Goal: Task Accomplishment & Management: Use online tool/utility

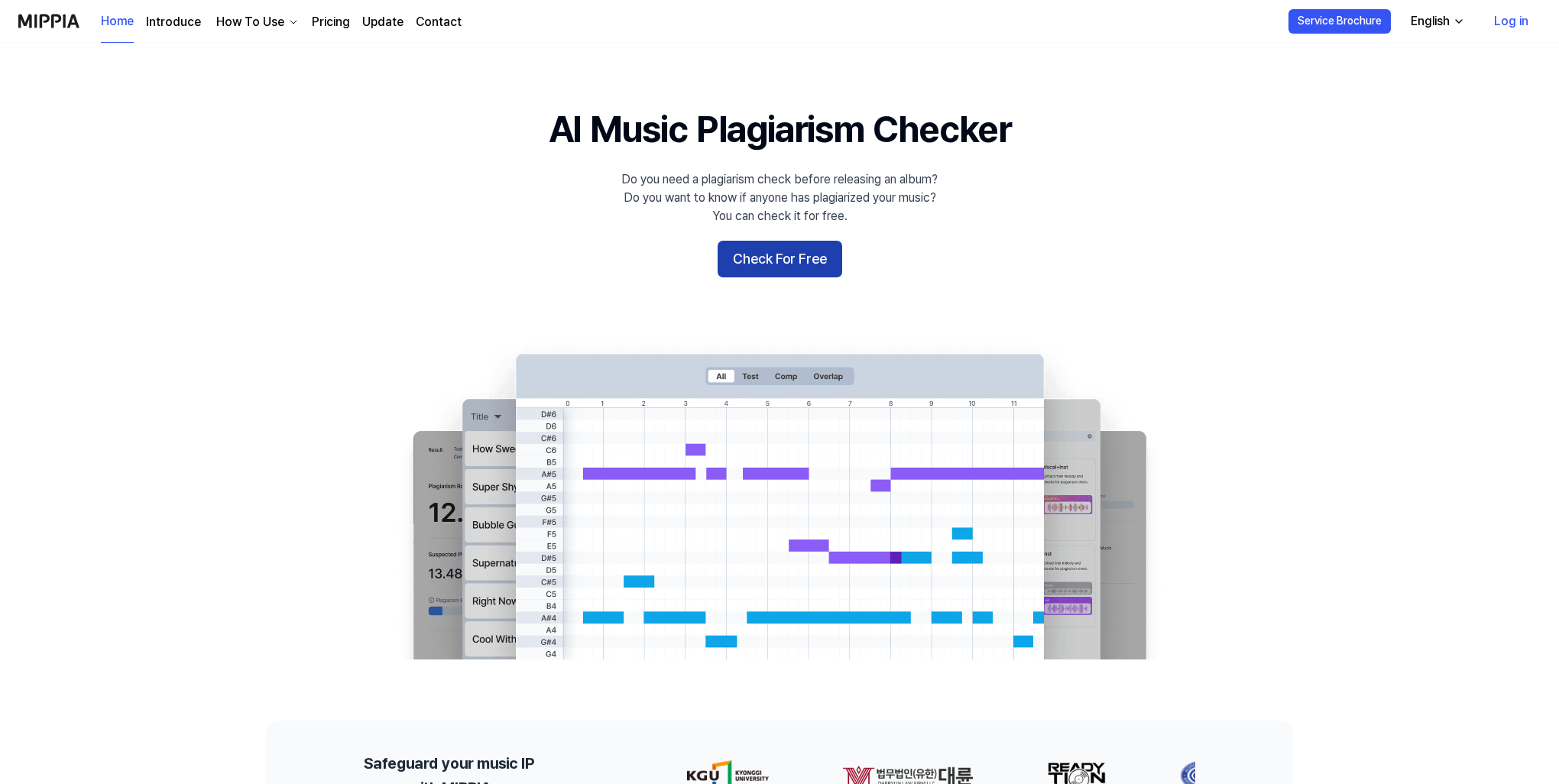
click at [803, 264] on button "Check For Free" at bounding box center [780, 259] width 124 height 36
click at [781, 264] on button "Check For Free" at bounding box center [780, 259] width 124 height 36
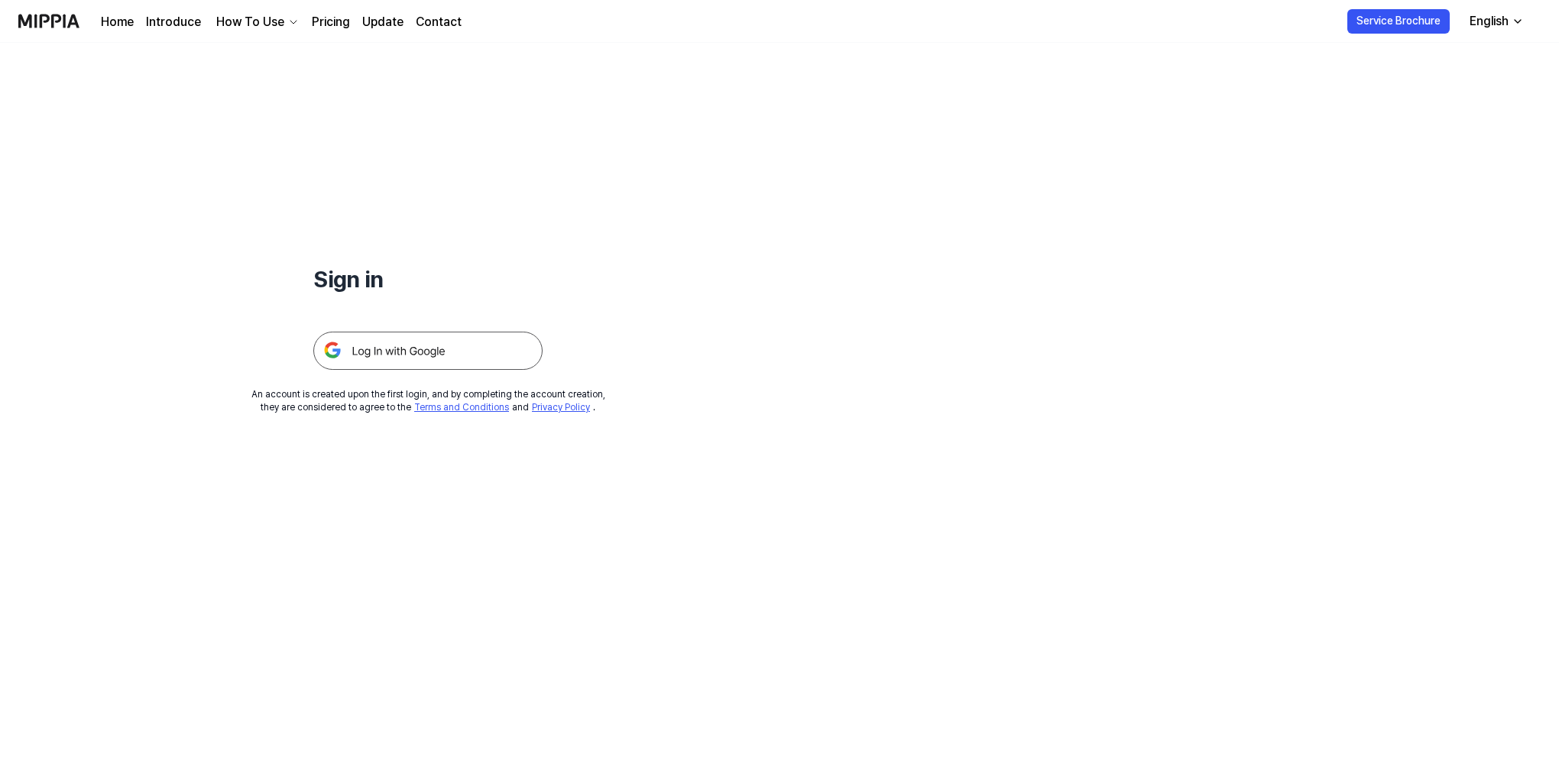
click at [425, 359] on img at bounding box center [428, 351] width 230 height 38
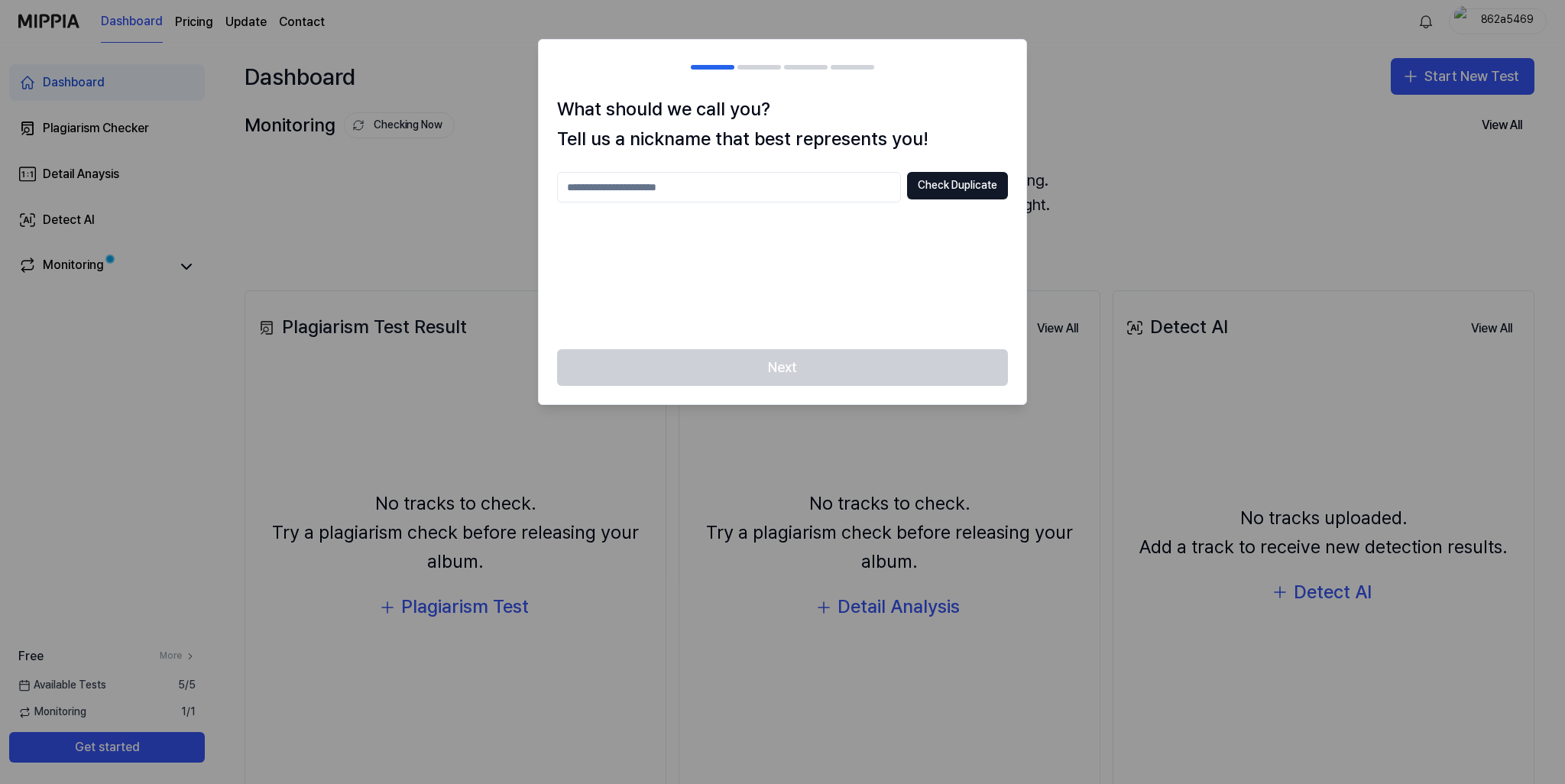
click at [691, 181] on input "text" at bounding box center [729, 186] width 344 height 31
type input "*******"
click at [976, 167] on div "What should we call you? Tell us a nickname that best represents you! ******* C…" at bounding box center [782, 221] width 487 height 254
click at [975, 175] on button "Check Duplicate" at bounding box center [957, 185] width 101 height 27
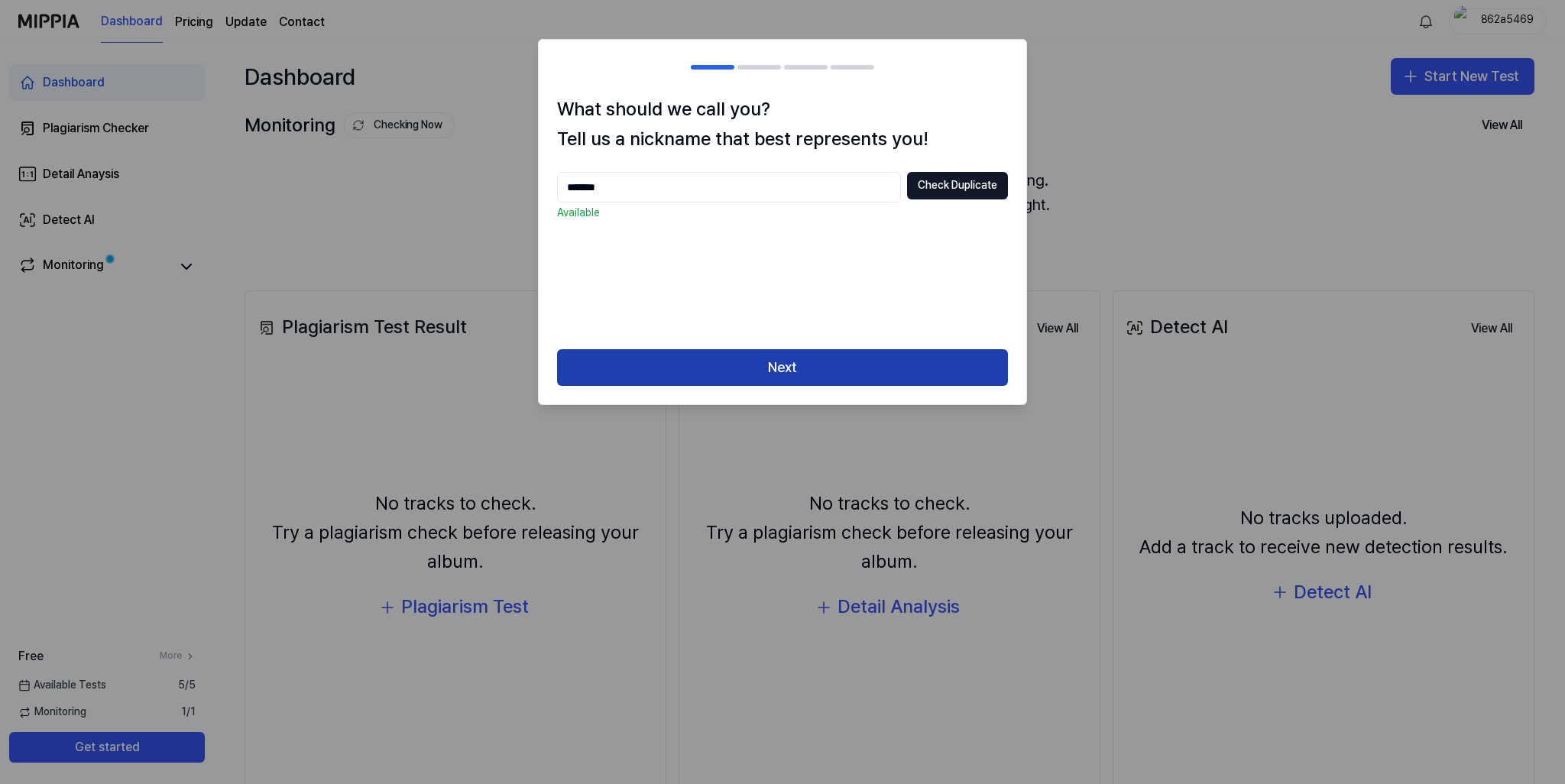
click at [813, 376] on button "Next" at bounding box center [782, 367] width 451 height 36
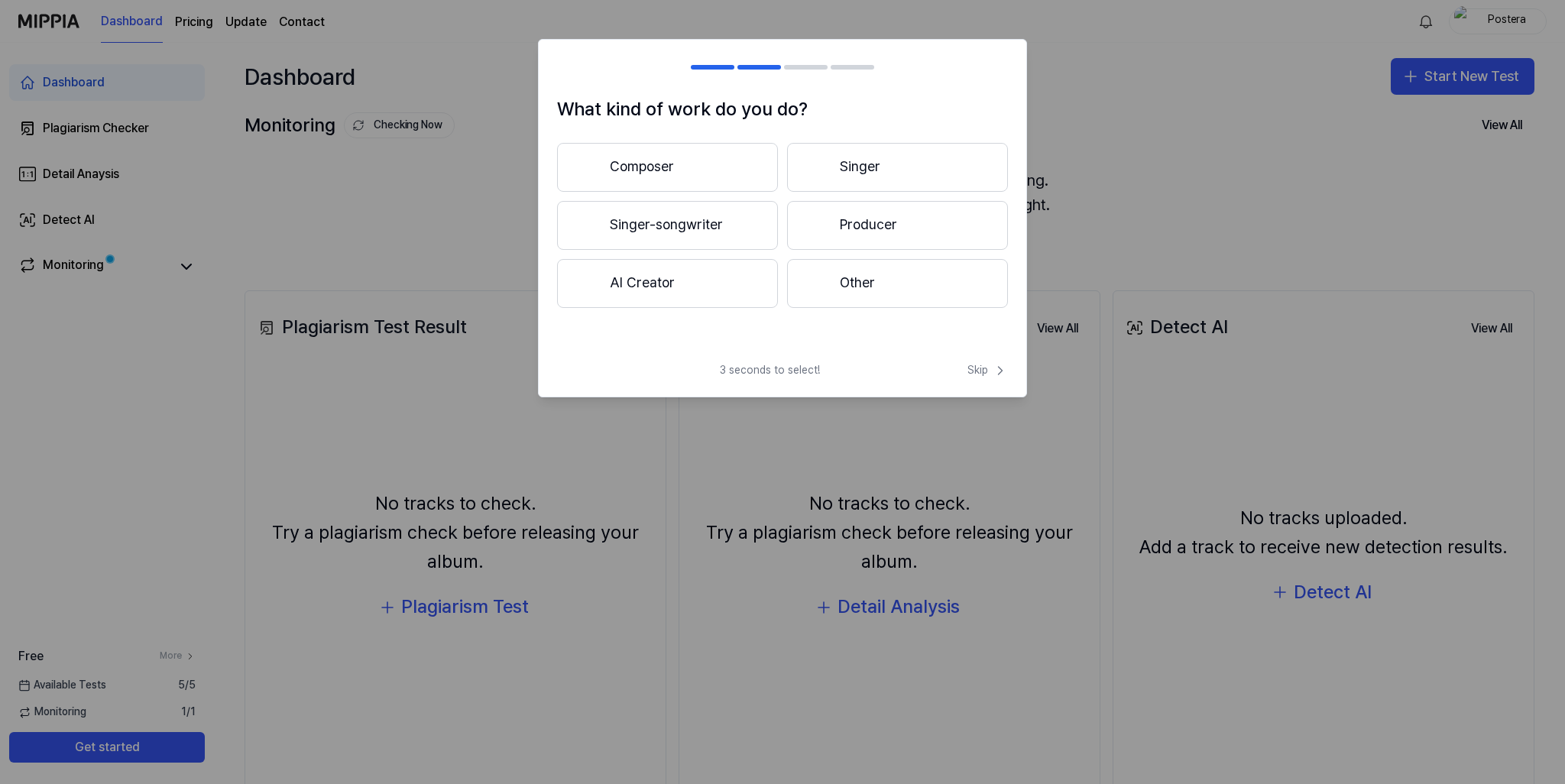
click at [952, 293] on button "Other" at bounding box center [897, 283] width 220 height 49
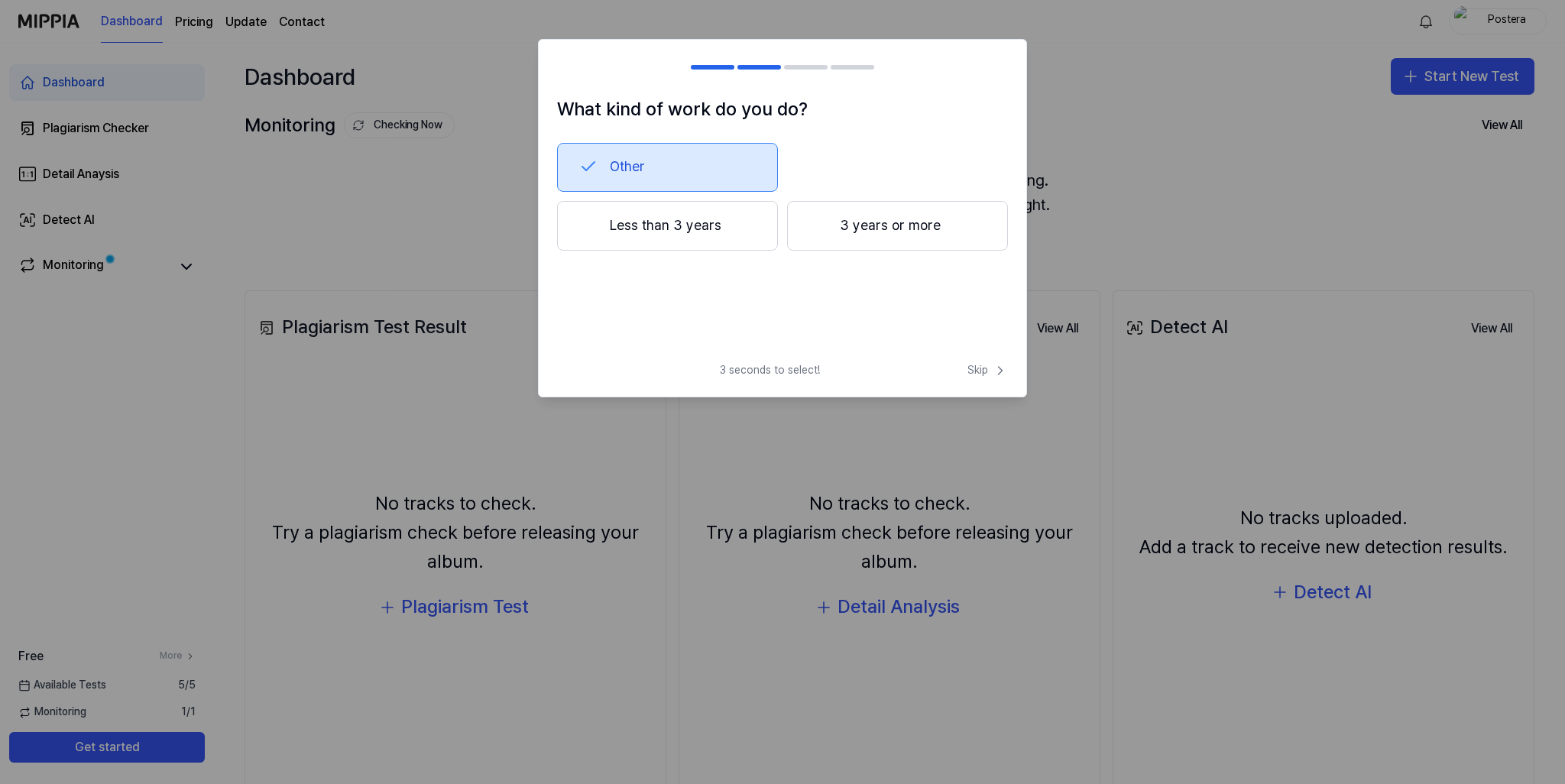
click at [672, 230] on button "Less than 3 years" at bounding box center [667, 225] width 220 height 51
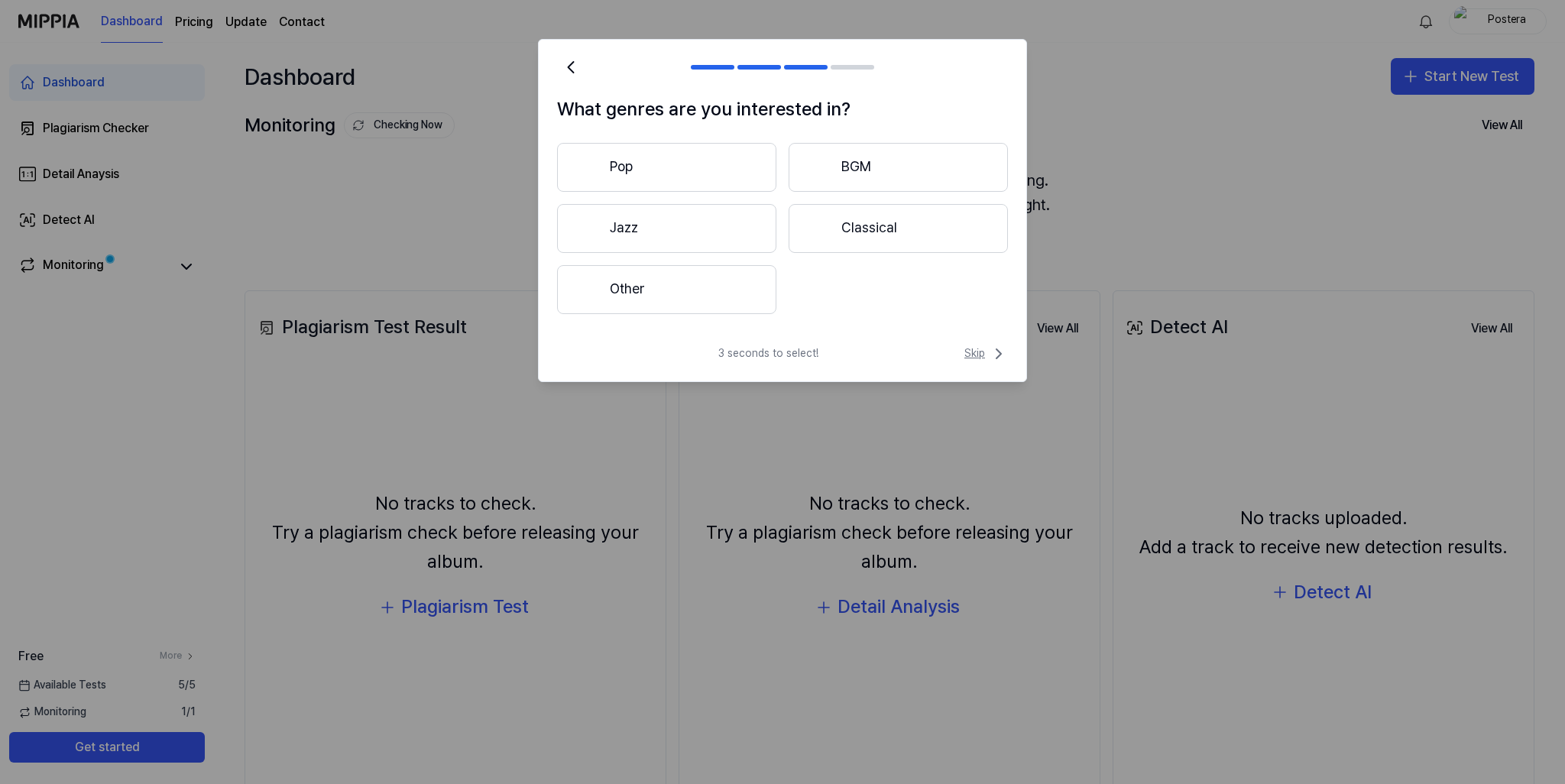
click at [973, 356] on span "Skip" at bounding box center [986, 354] width 44 height 18
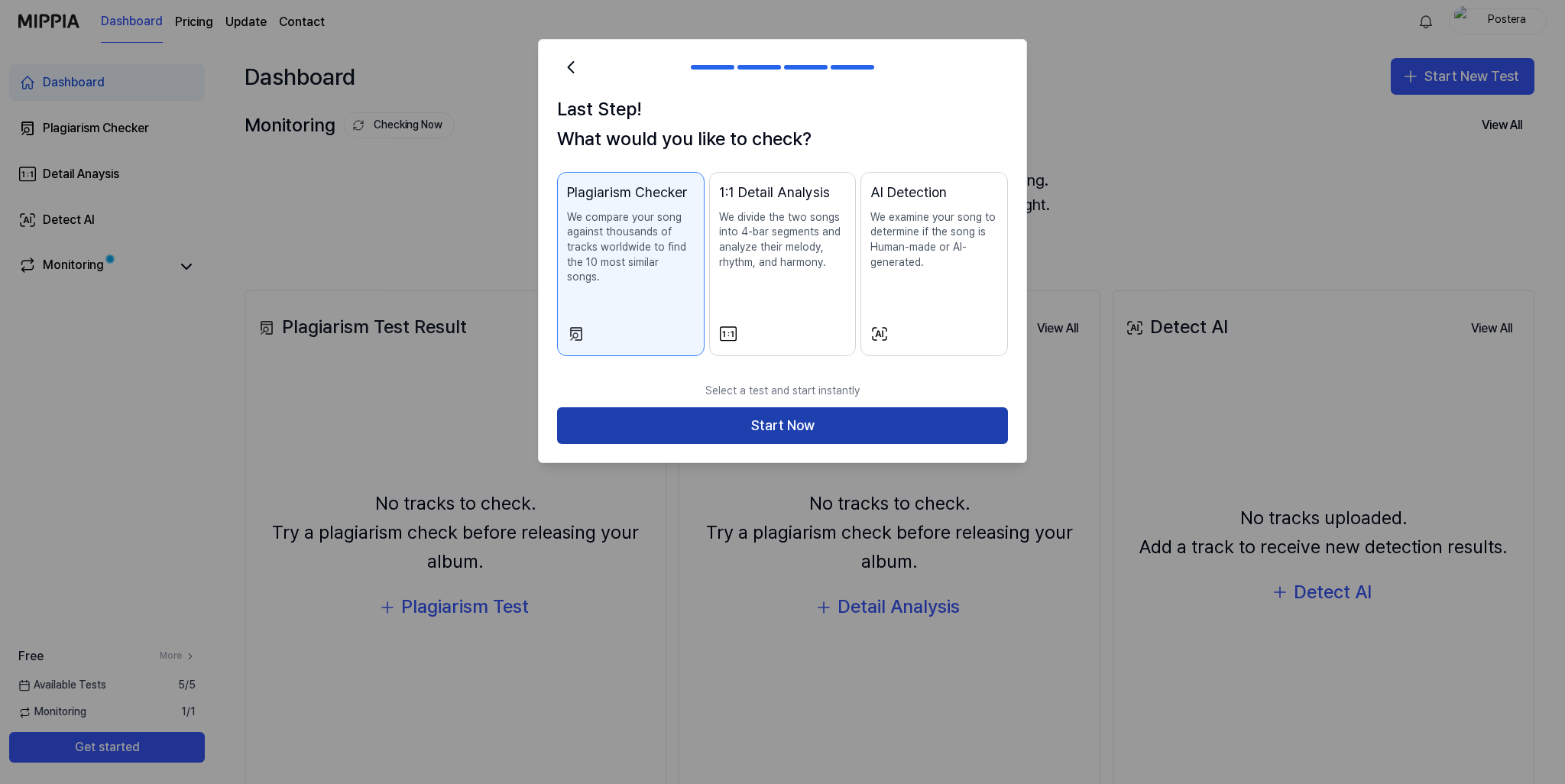
click at [734, 408] on button "Start Now" at bounding box center [782, 425] width 451 height 36
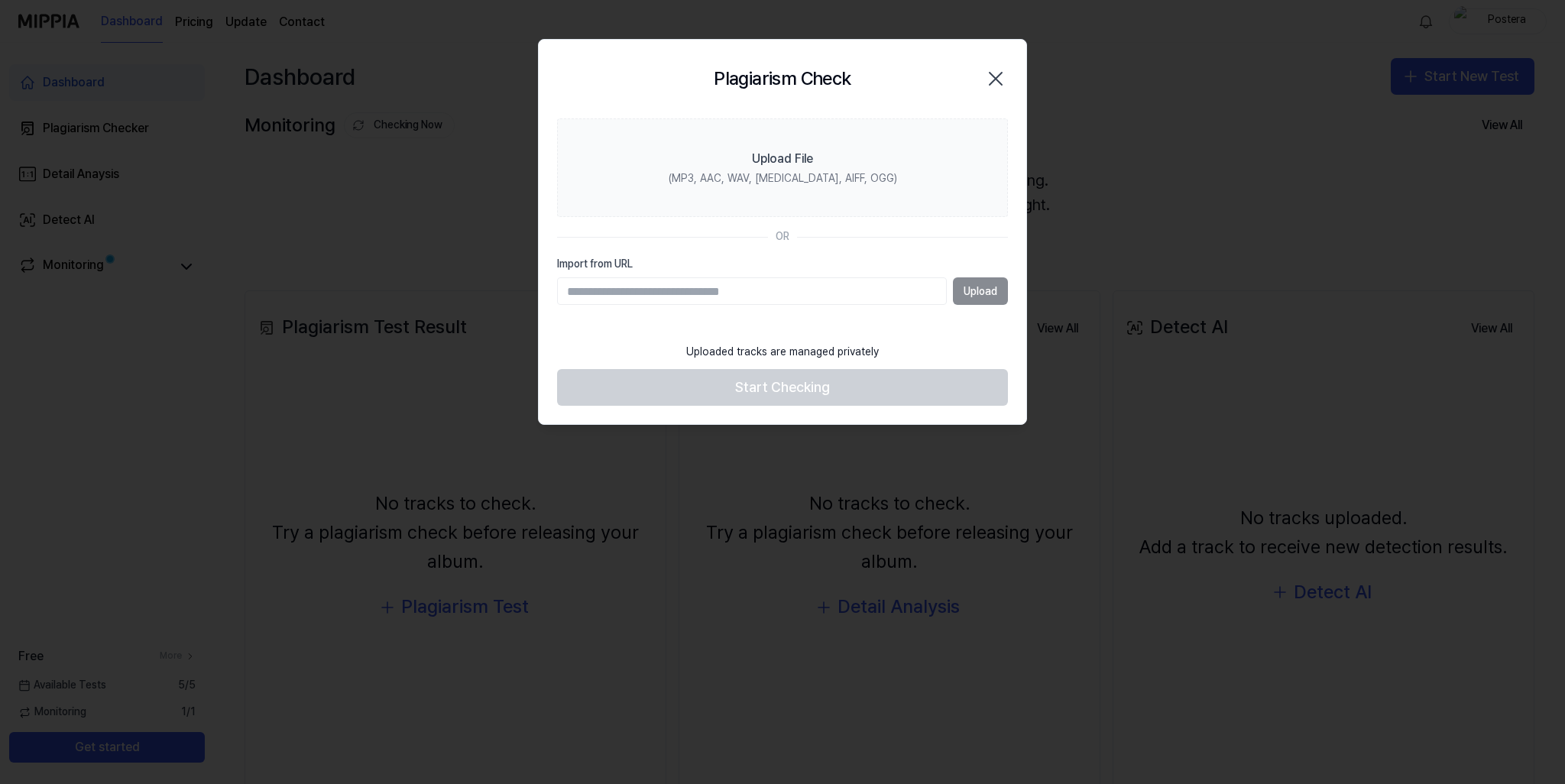
click at [1002, 77] on icon "button" at bounding box center [995, 78] width 24 height 24
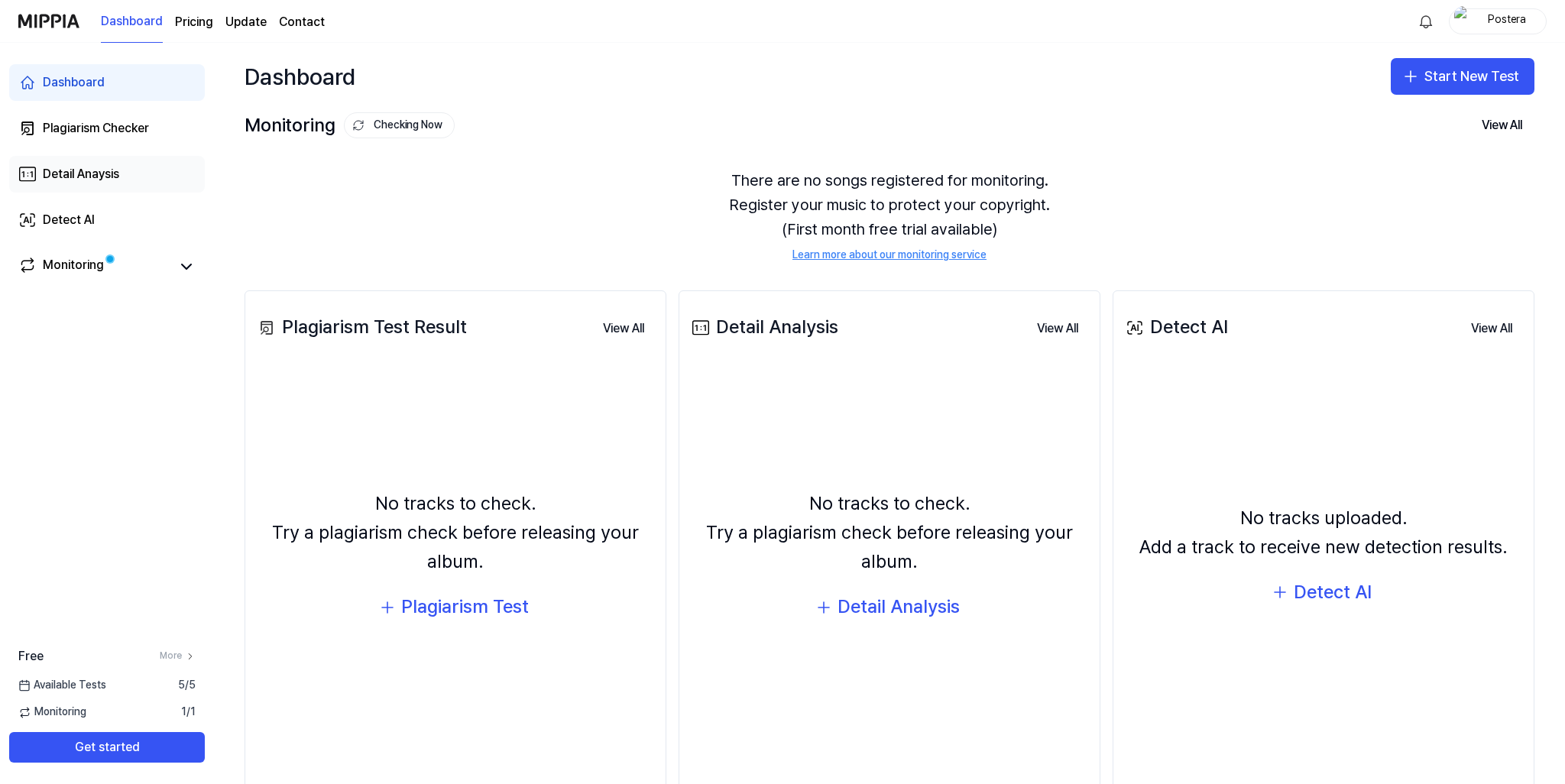
click at [122, 172] on link "Detail Anaysis" at bounding box center [107, 174] width 196 height 36
click at [109, 216] on link "Detect AI" at bounding box center [107, 220] width 196 height 36
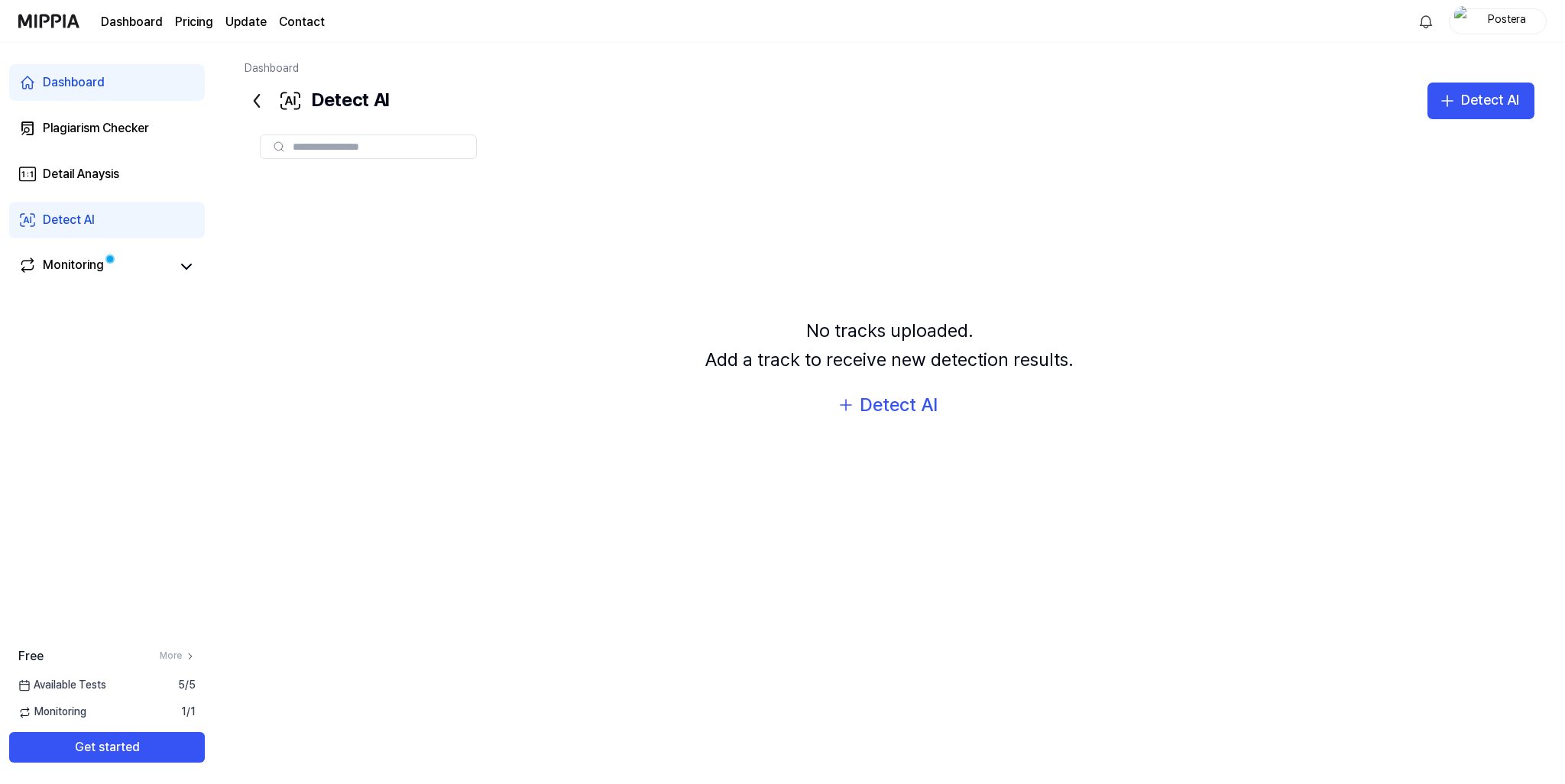
click at [105, 223] on link "Detect AI" at bounding box center [107, 220] width 196 height 36
click at [910, 402] on div "Detect AI" at bounding box center [899, 404] width 78 height 29
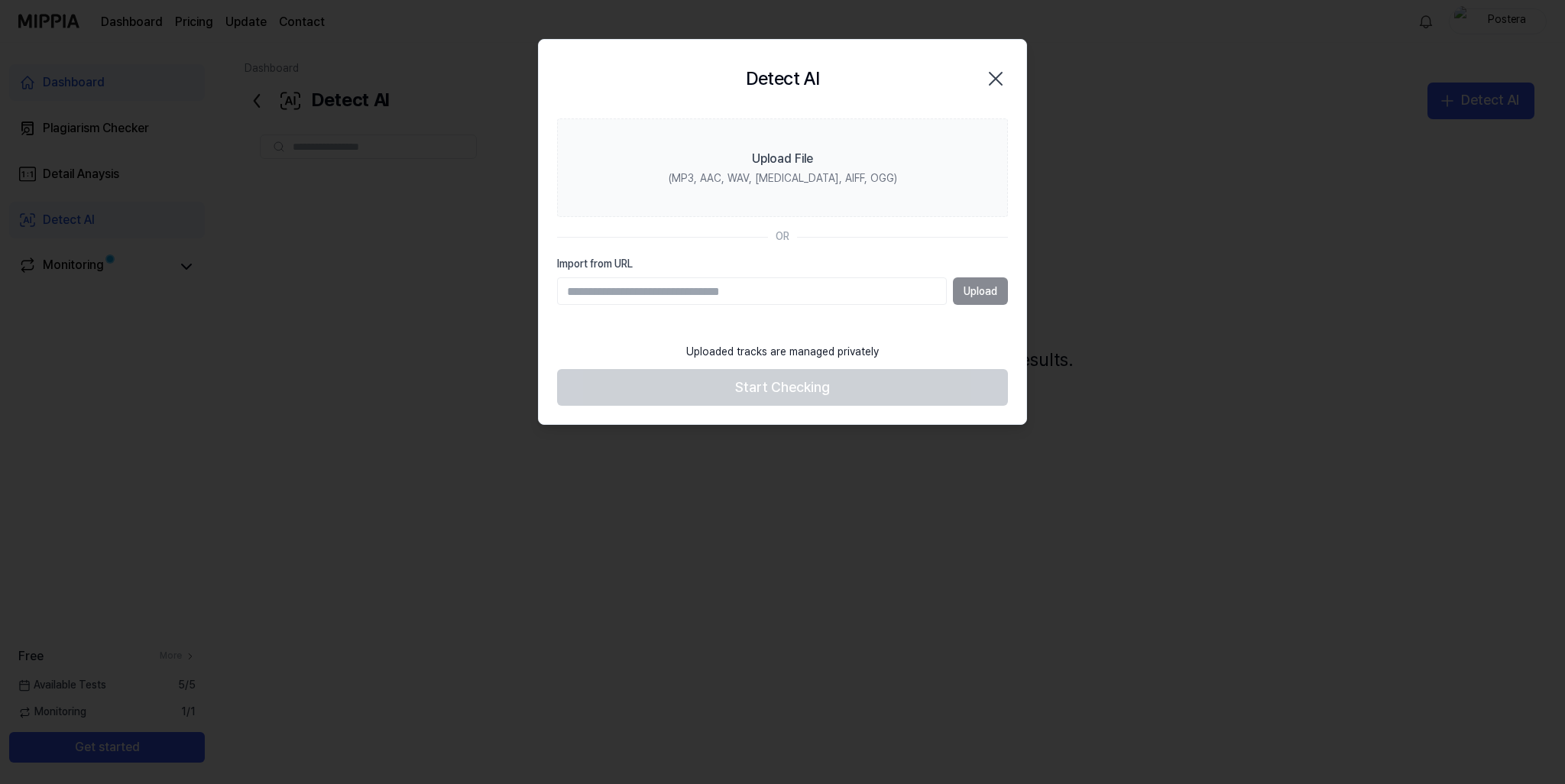
paste input "**********"
type input "**********"
click at [992, 291] on button "Upload" at bounding box center [980, 291] width 55 height 27
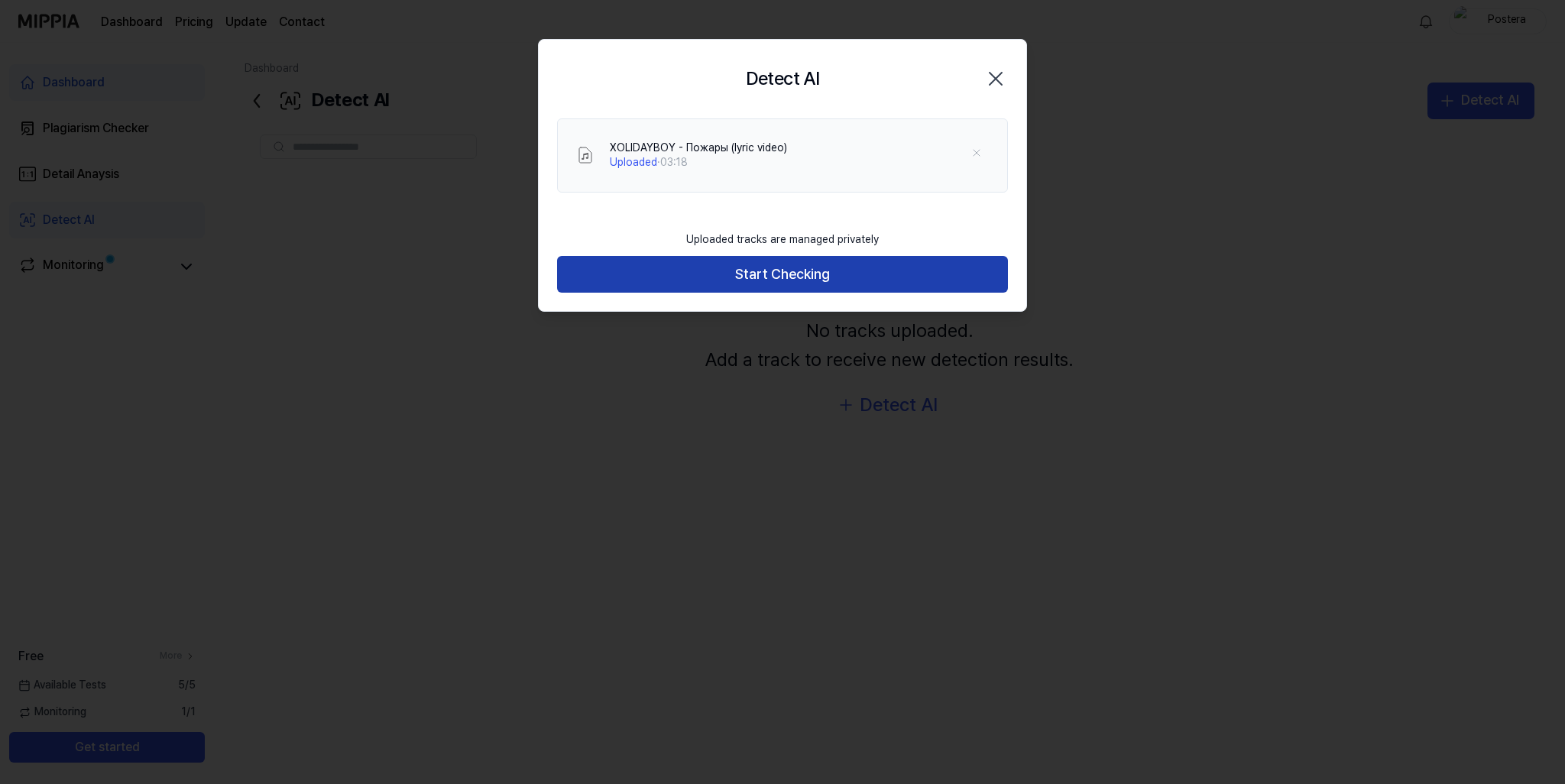
click at [837, 282] on button "Start Checking" at bounding box center [782, 274] width 451 height 36
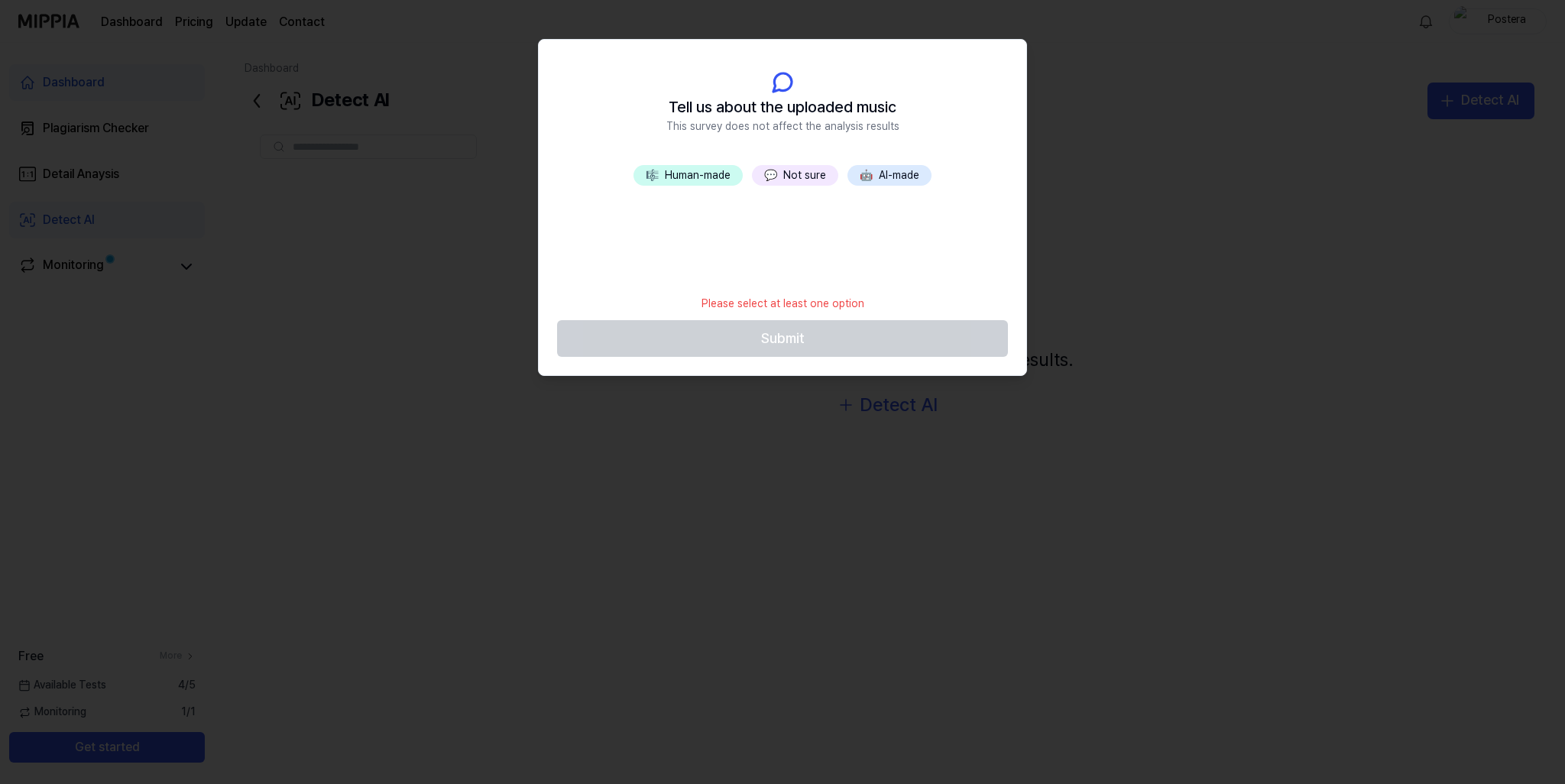
click at [897, 179] on button "🤖 AI-made" at bounding box center [889, 176] width 84 height 22
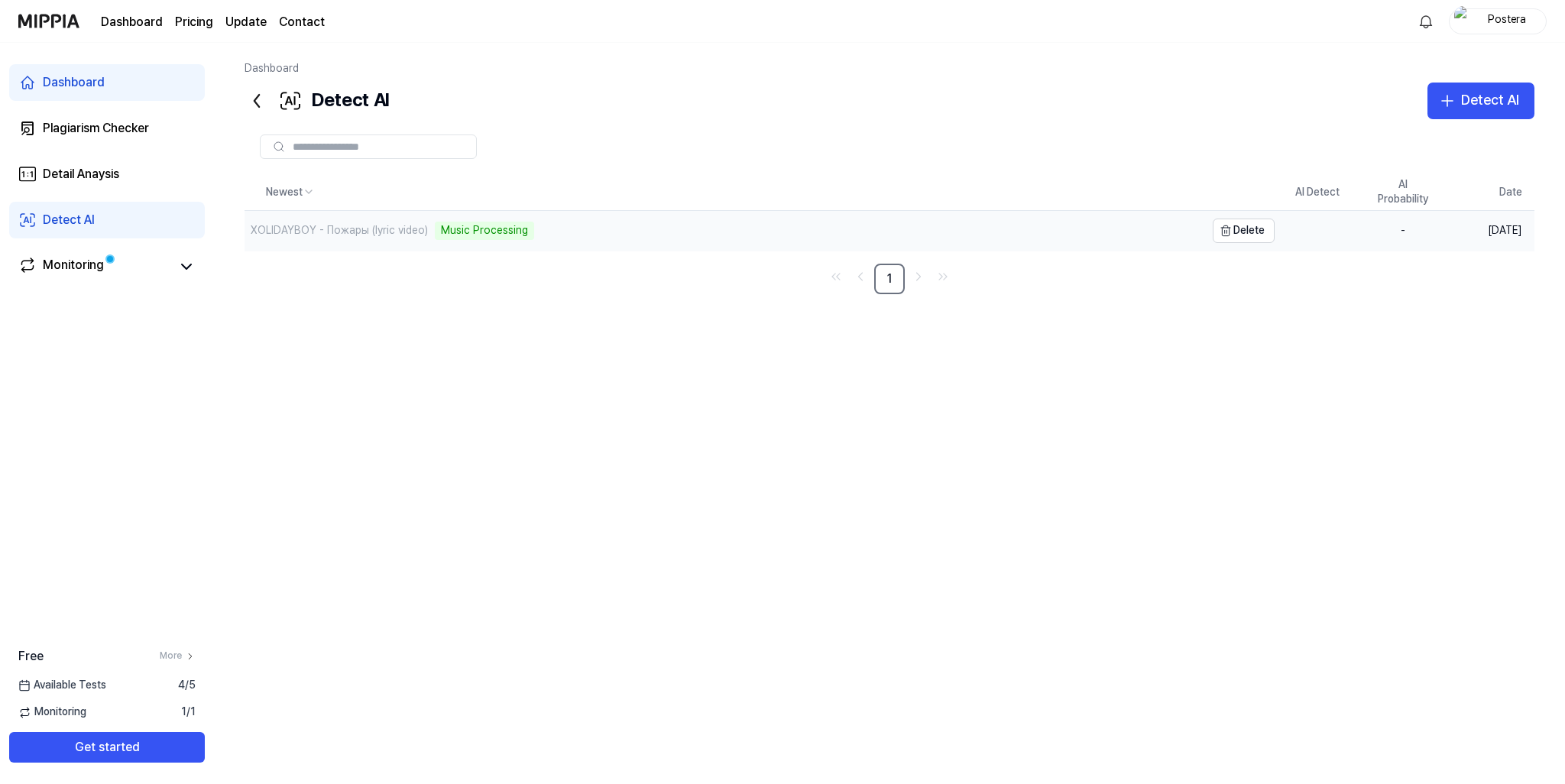
click at [872, 240] on div "XOLIDAYBOY - Пожары (lyric video) Music Processing" at bounding box center [724, 230] width 961 height 40
click at [350, 227] on div "XOLIDAYBOY - Пожары (lyric video)" at bounding box center [339, 230] width 177 height 15
click at [947, 230] on div "XOLIDAYBOY - Пожары (lyric video)" at bounding box center [724, 231] width 961 height 42
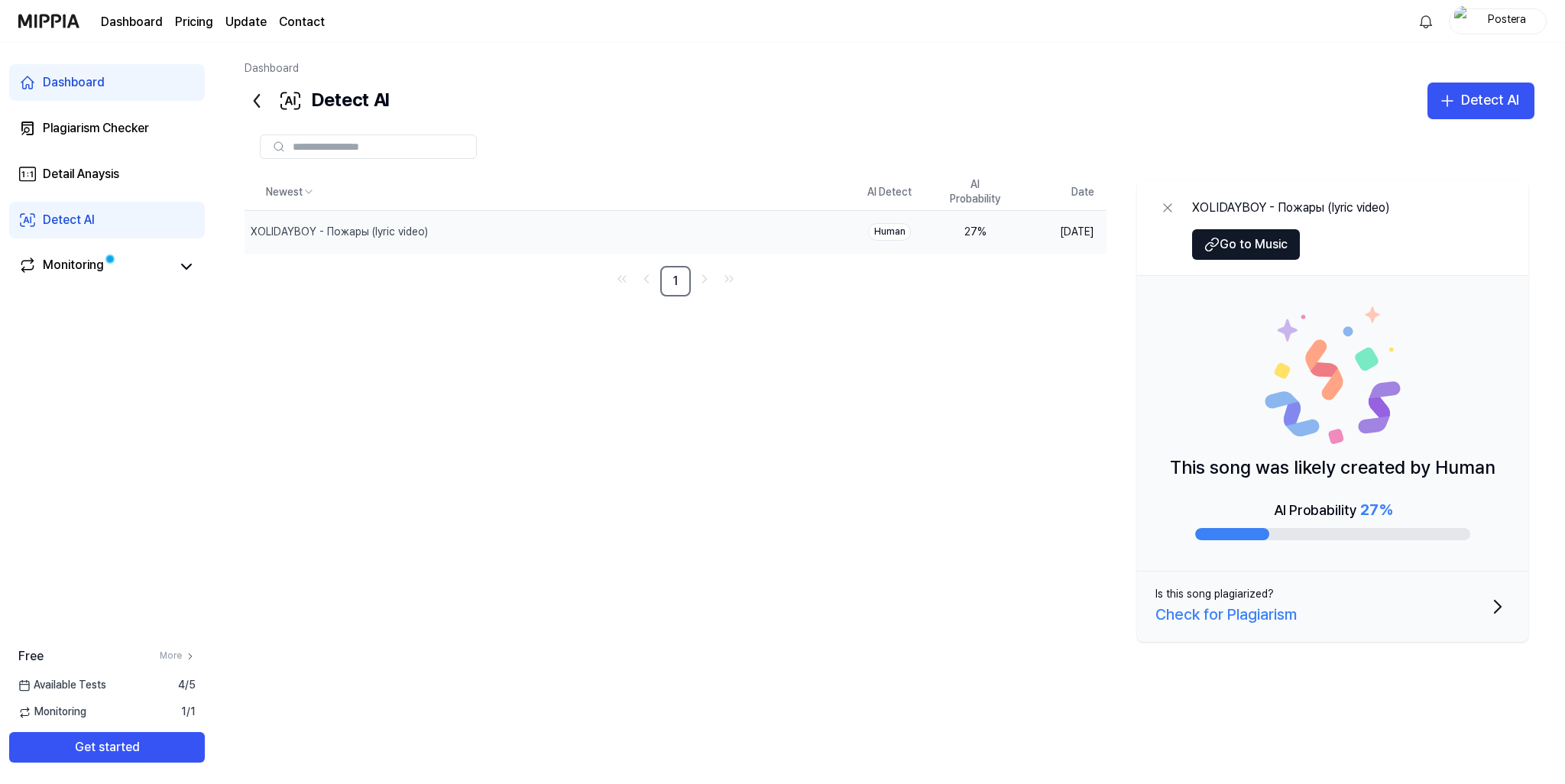
click at [952, 429] on div "Newest AI Detect AI Probability Date XOLIDAYBOY - Пожары (lyric video) Delete H…" at bounding box center [889, 428] width 1290 height 510
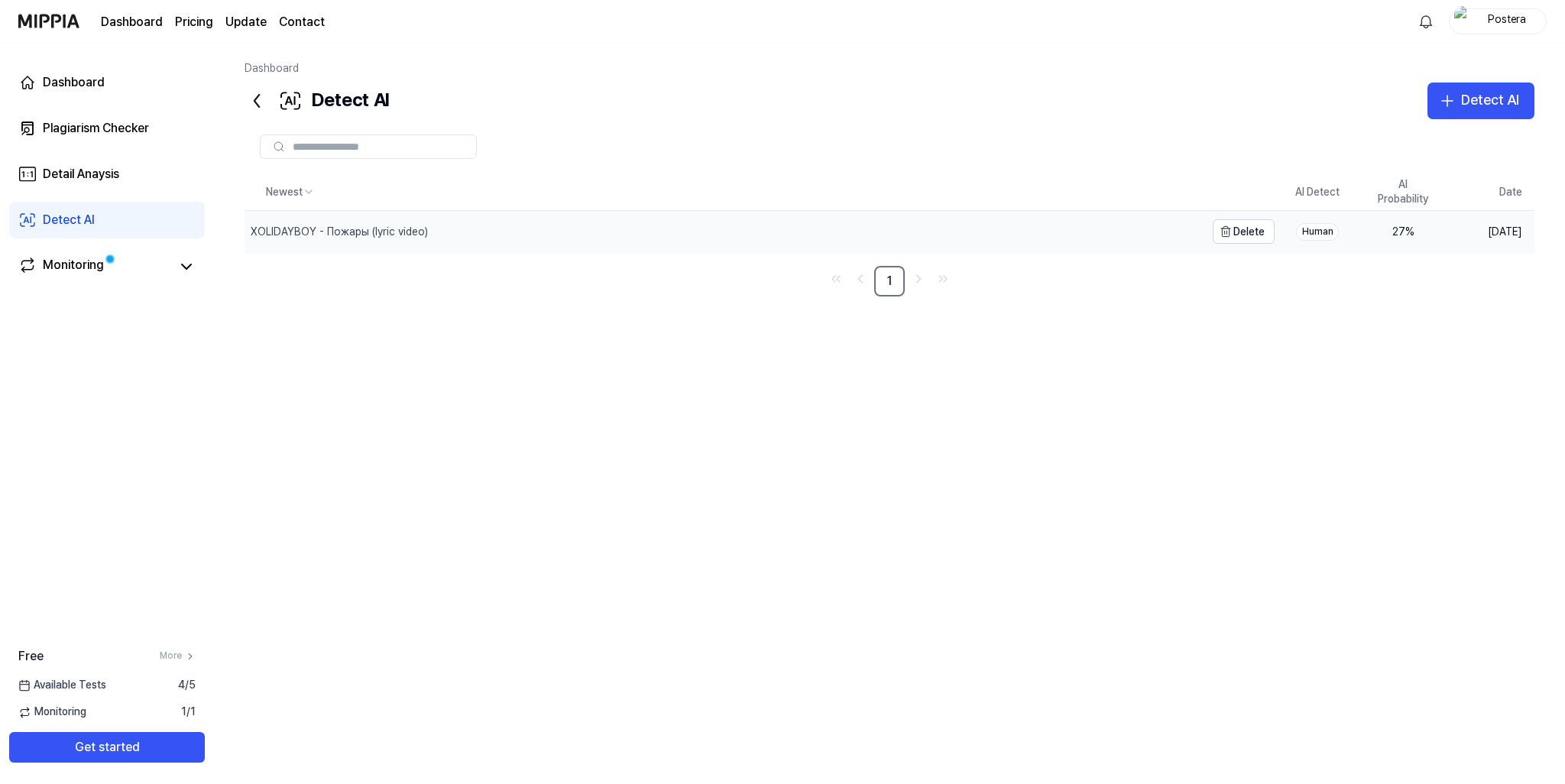
click at [397, 231] on div "XOLIDAYBOY - Пожары (lyric video)" at bounding box center [339, 232] width 177 height 15
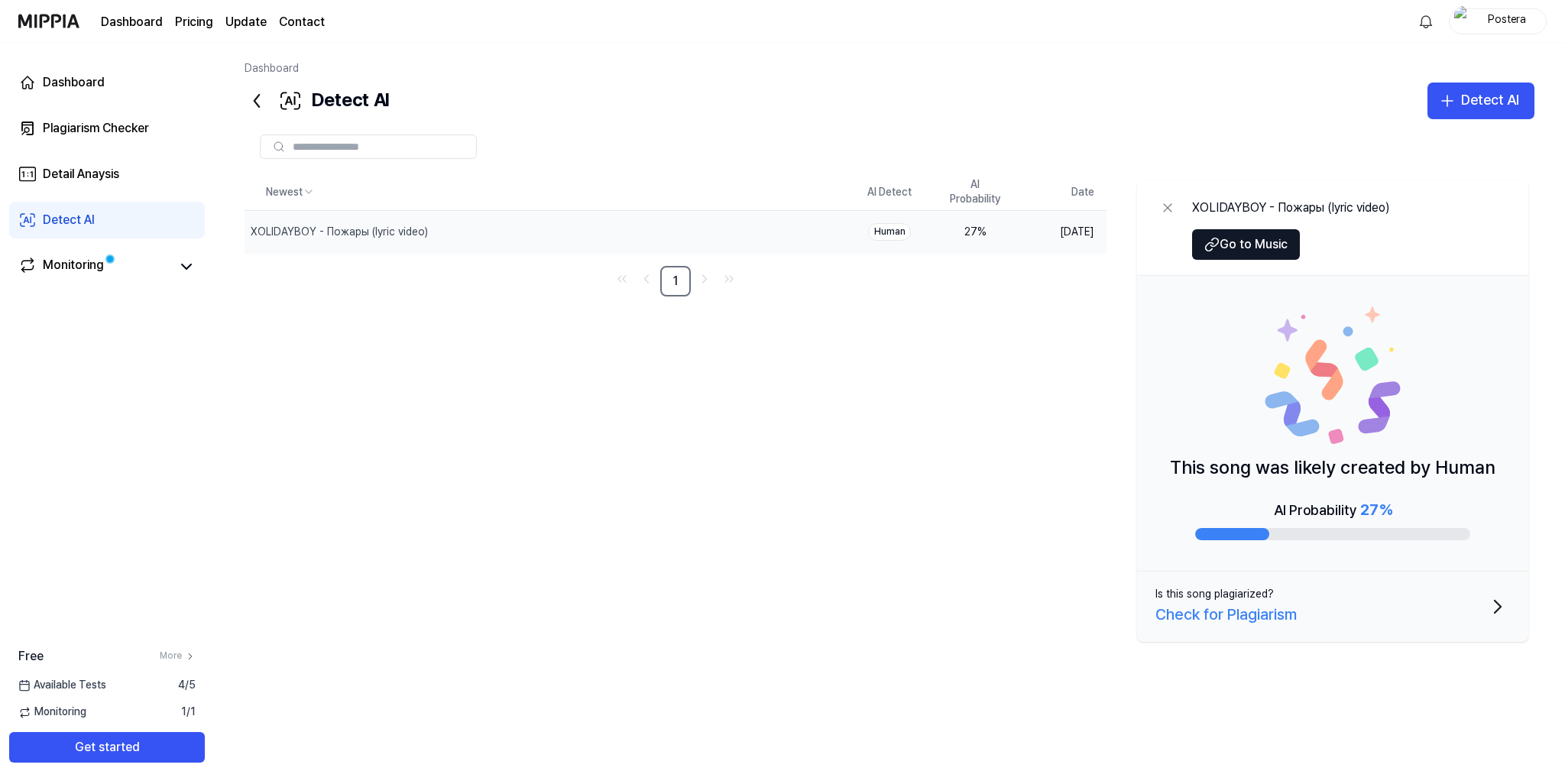
click at [1417, 612] on button "Is this song plagiarized? Check for Plagiarism" at bounding box center [1333, 606] width 391 height 70
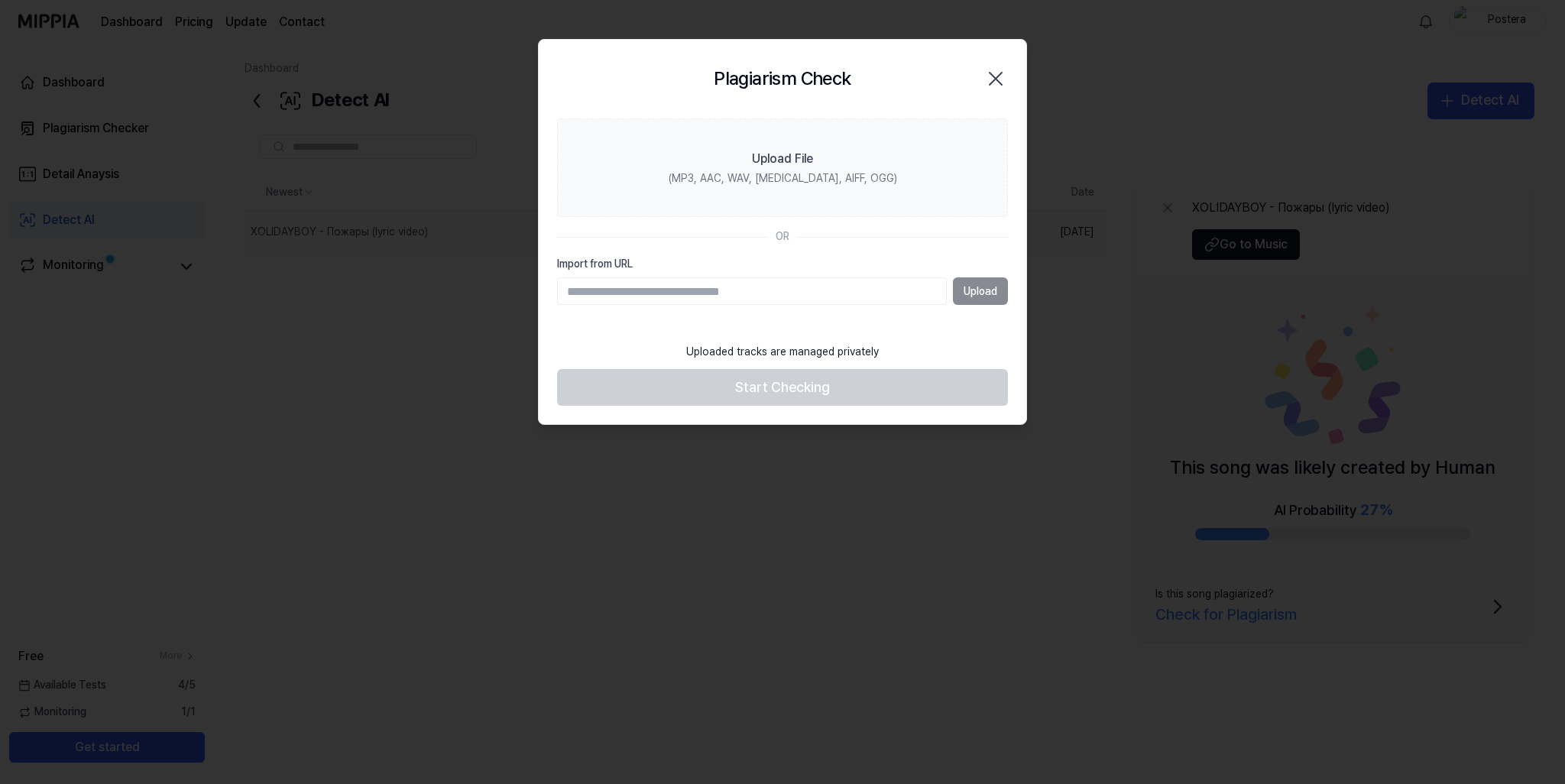
click at [1001, 74] on icon "button" at bounding box center [995, 78] width 24 height 24
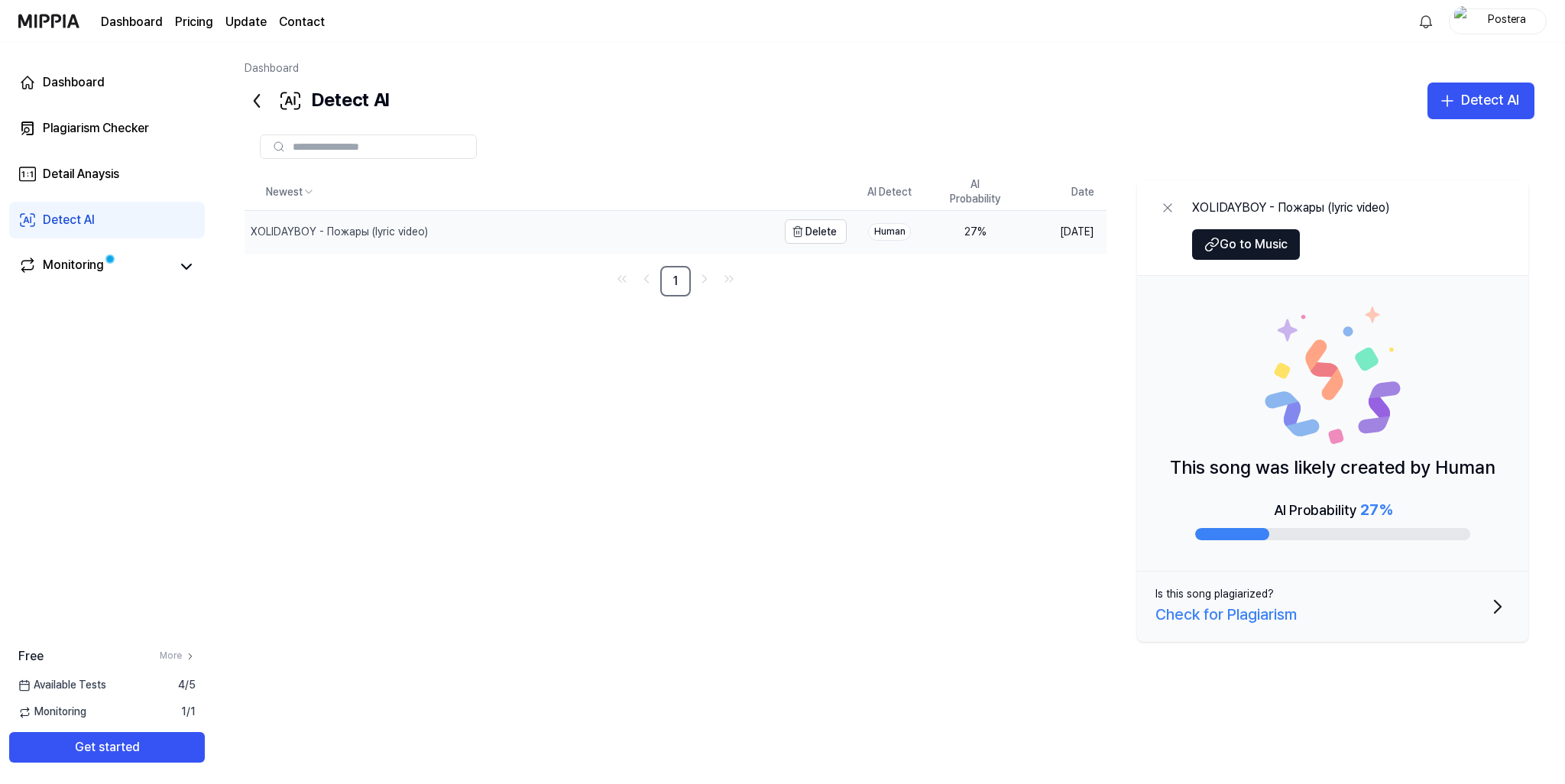
click at [501, 227] on div "XOLIDAYBOY - Пожары (lyric video)" at bounding box center [511, 231] width 532 height 42
click at [971, 236] on div "27 %" at bounding box center [975, 232] width 61 height 15
click at [263, 99] on icon at bounding box center [256, 100] width 24 height 24
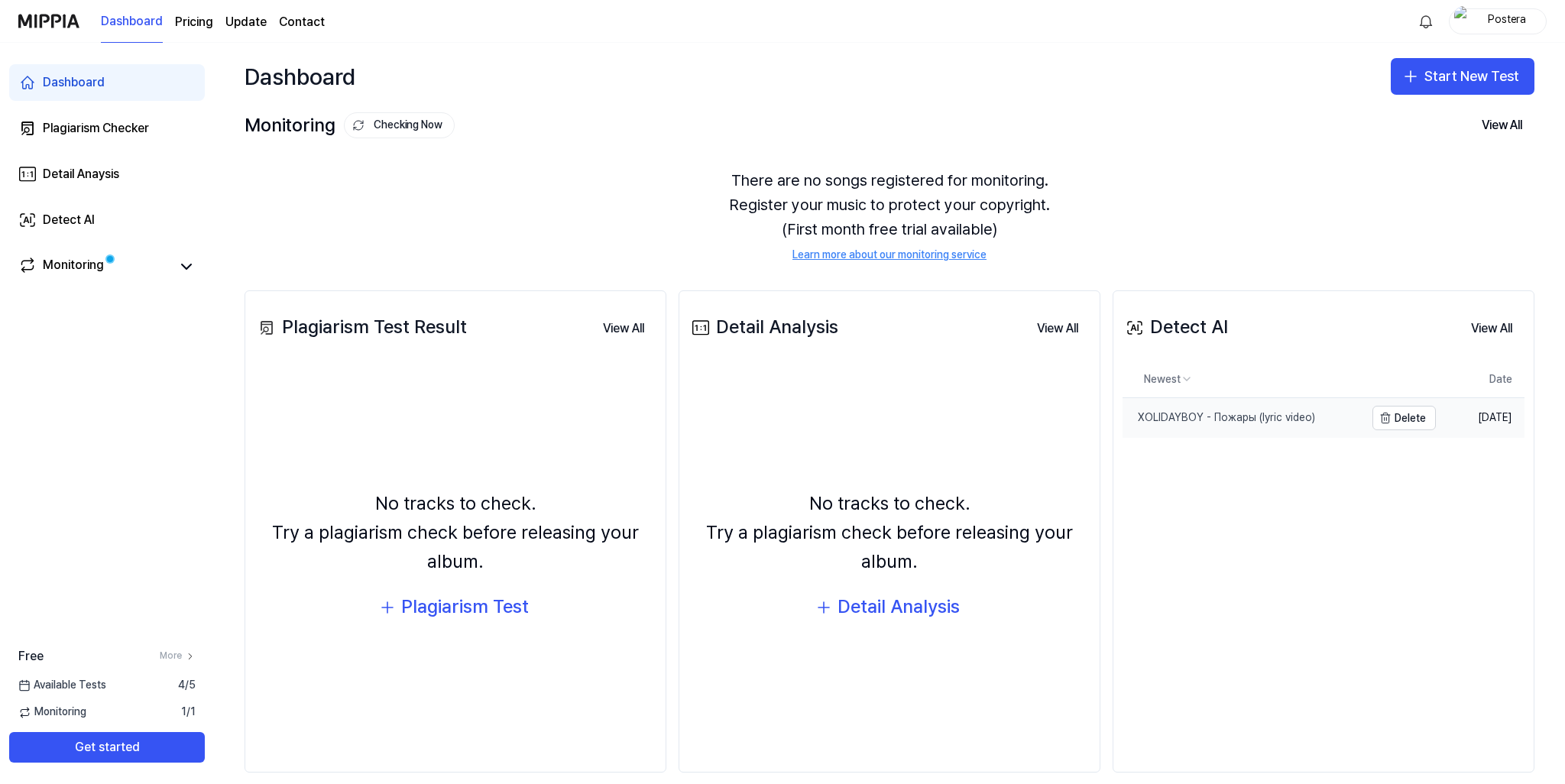
click at [1170, 420] on div "XOLIDAYBOY - Пожары (lyric video)" at bounding box center [1219, 418] width 192 height 15
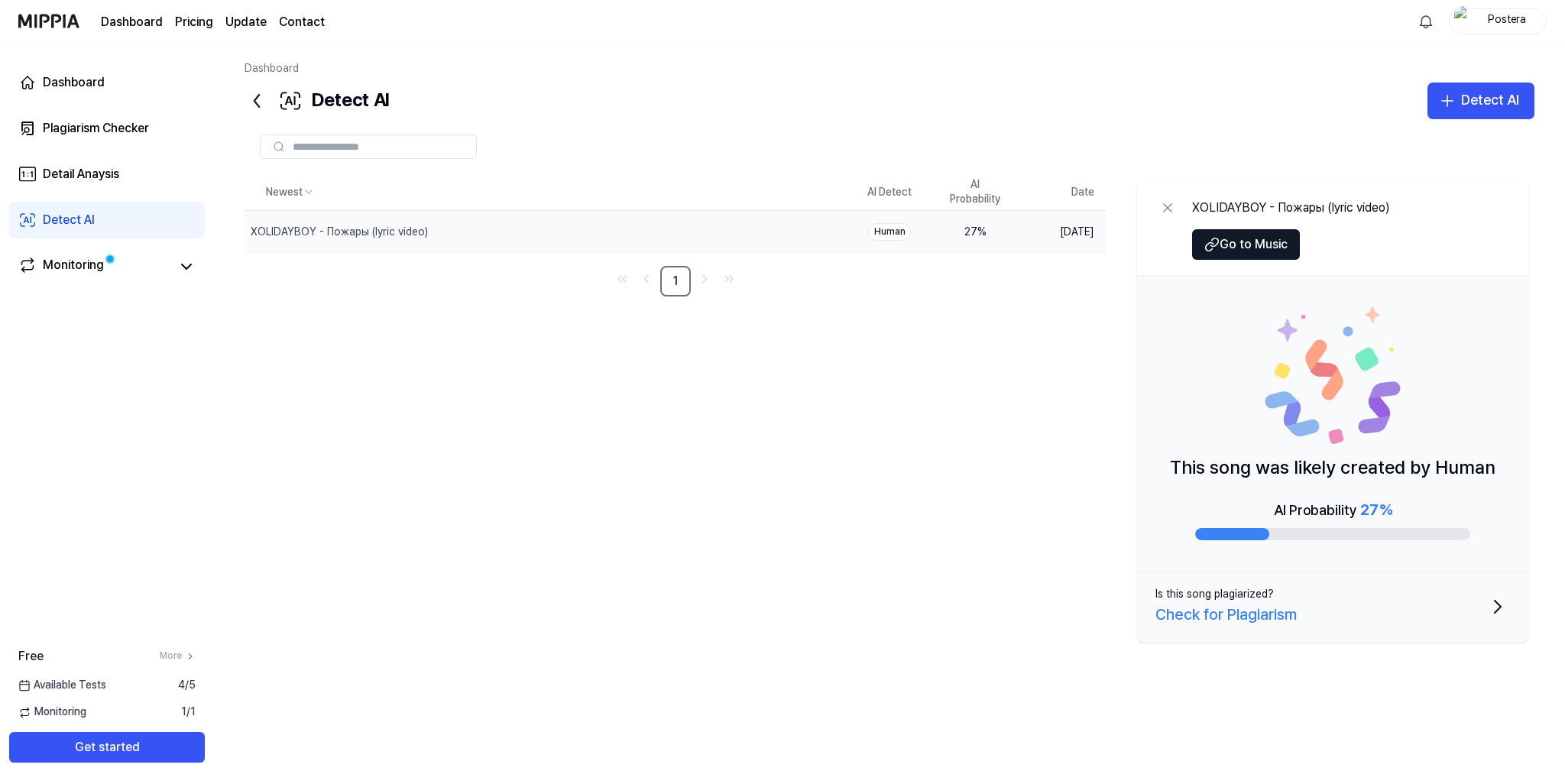
click at [1036, 238] on td "[DATE]" at bounding box center [1062, 232] width 89 height 43
drag, startPoint x: 1010, startPoint y: 199, endPoint x: 960, endPoint y: 185, distance: 51.9
click at [954, 185] on th "AI Probability" at bounding box center [975, 192] width 85 height 36
drag, startPoint x: 970, startPoint y: 188, endPoint x: 1018, endPoint y: 209, distance: 52.4
click at [1017, 208] on th "AI Probability" at bounding box center [975, 192] width 85 height 36
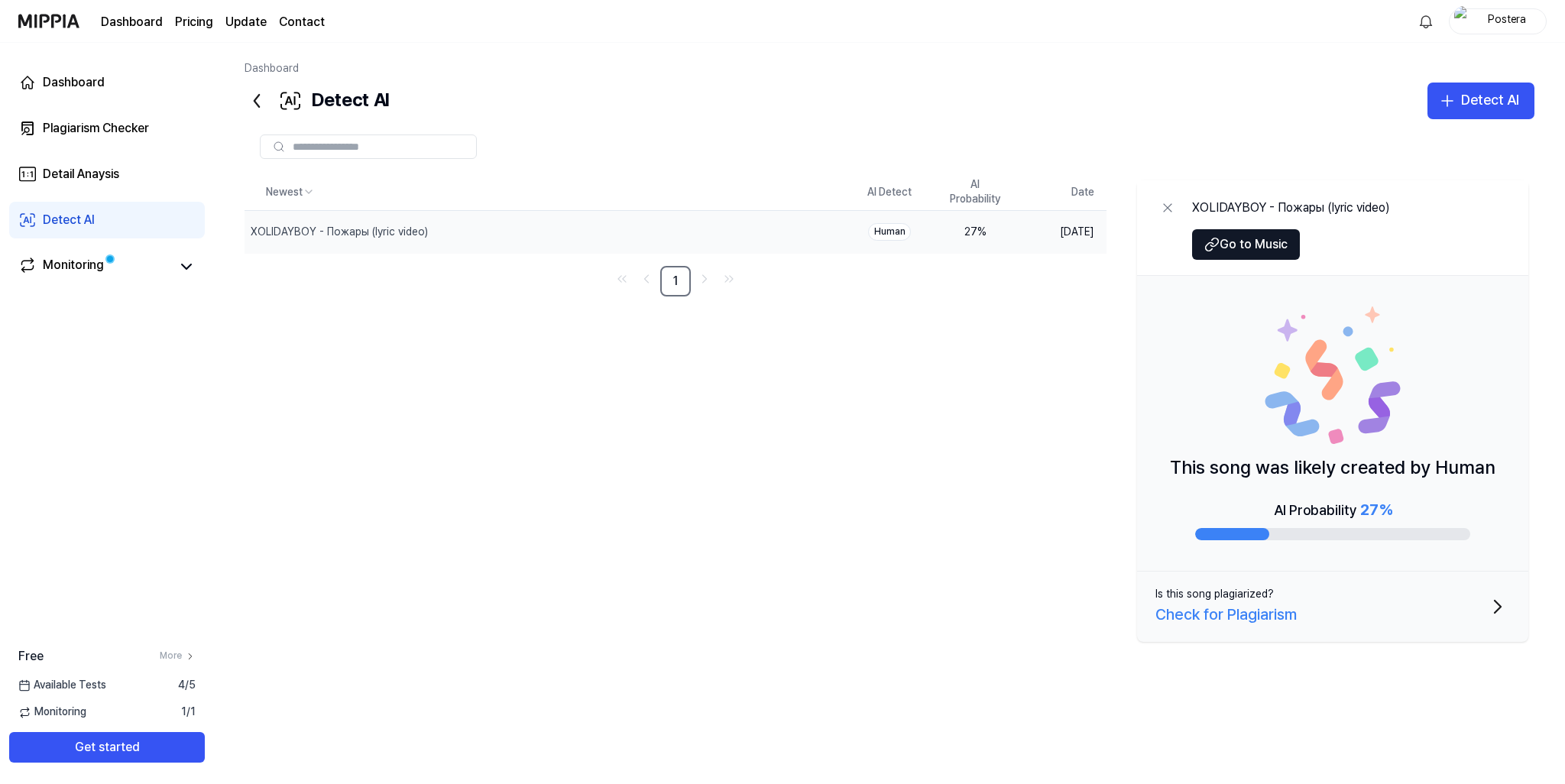
click at [1498, 609] on icon "button" at bounding box center [1497, 606] width 6 height 12
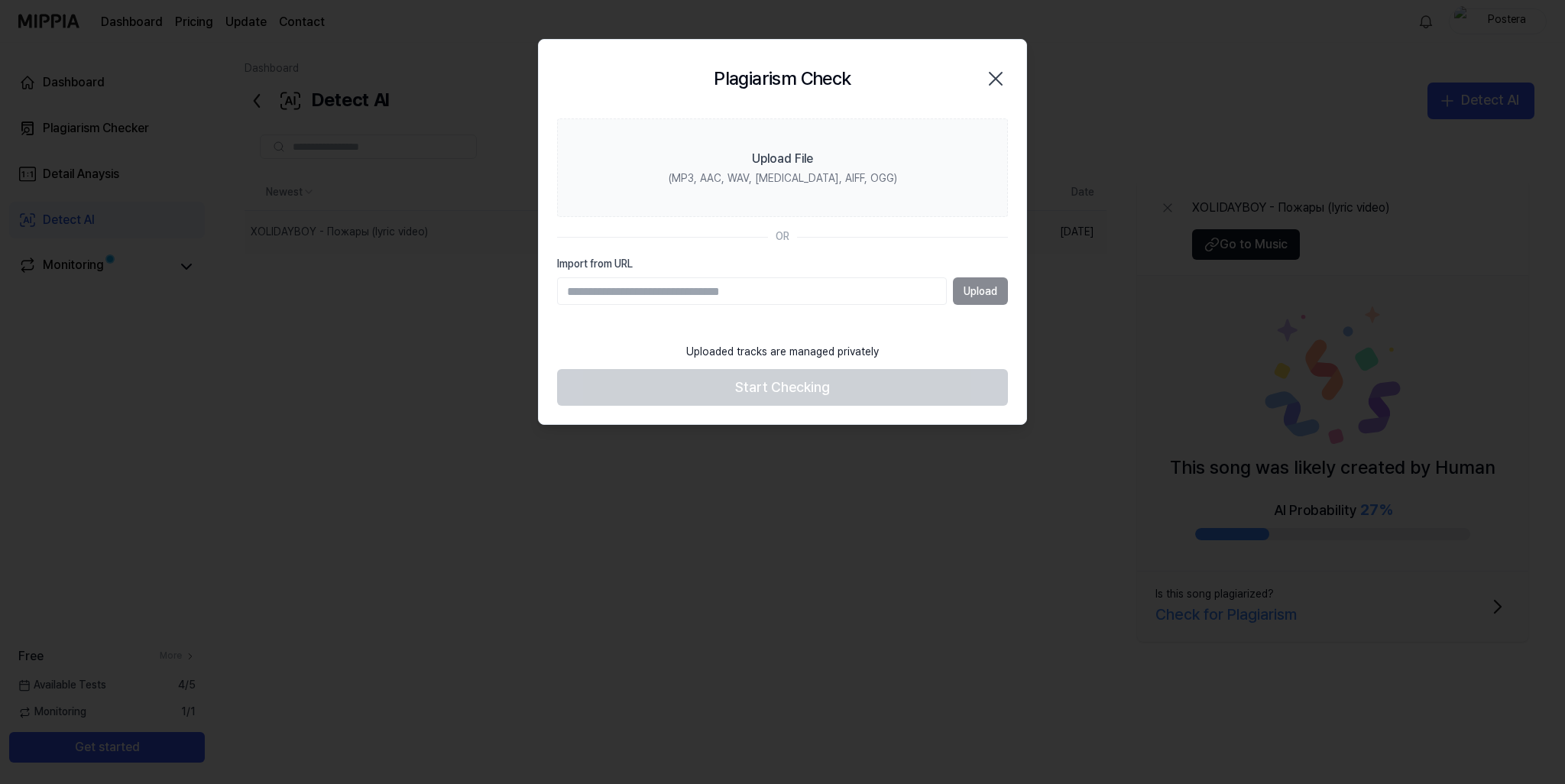
click at [1000, 83] on icon "button" at bounding box center [996, 79] width 12 height 12
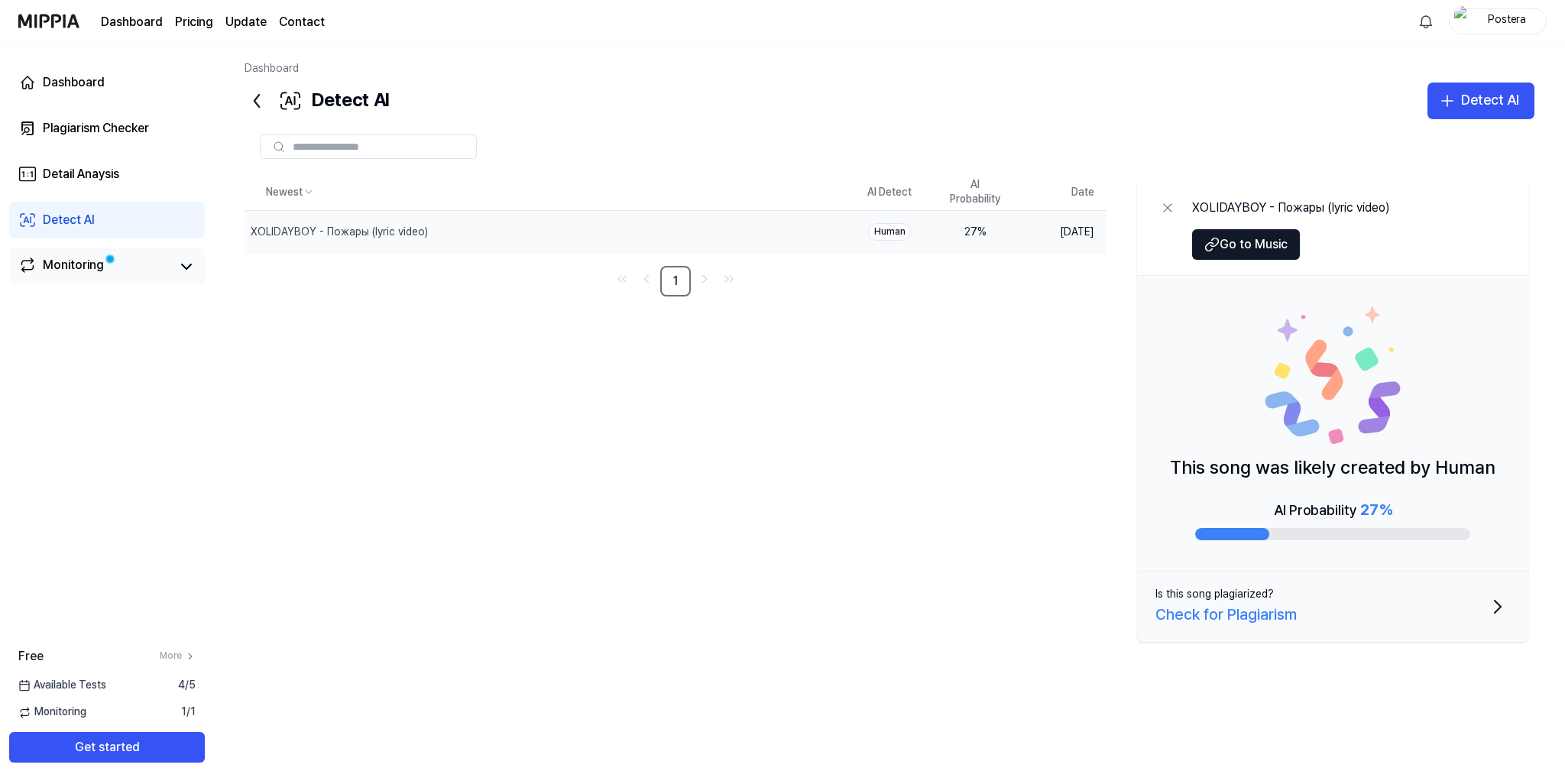
click at [73, 256] on div "Monitoring" at bounding box center [74, 267] width 61 height 22
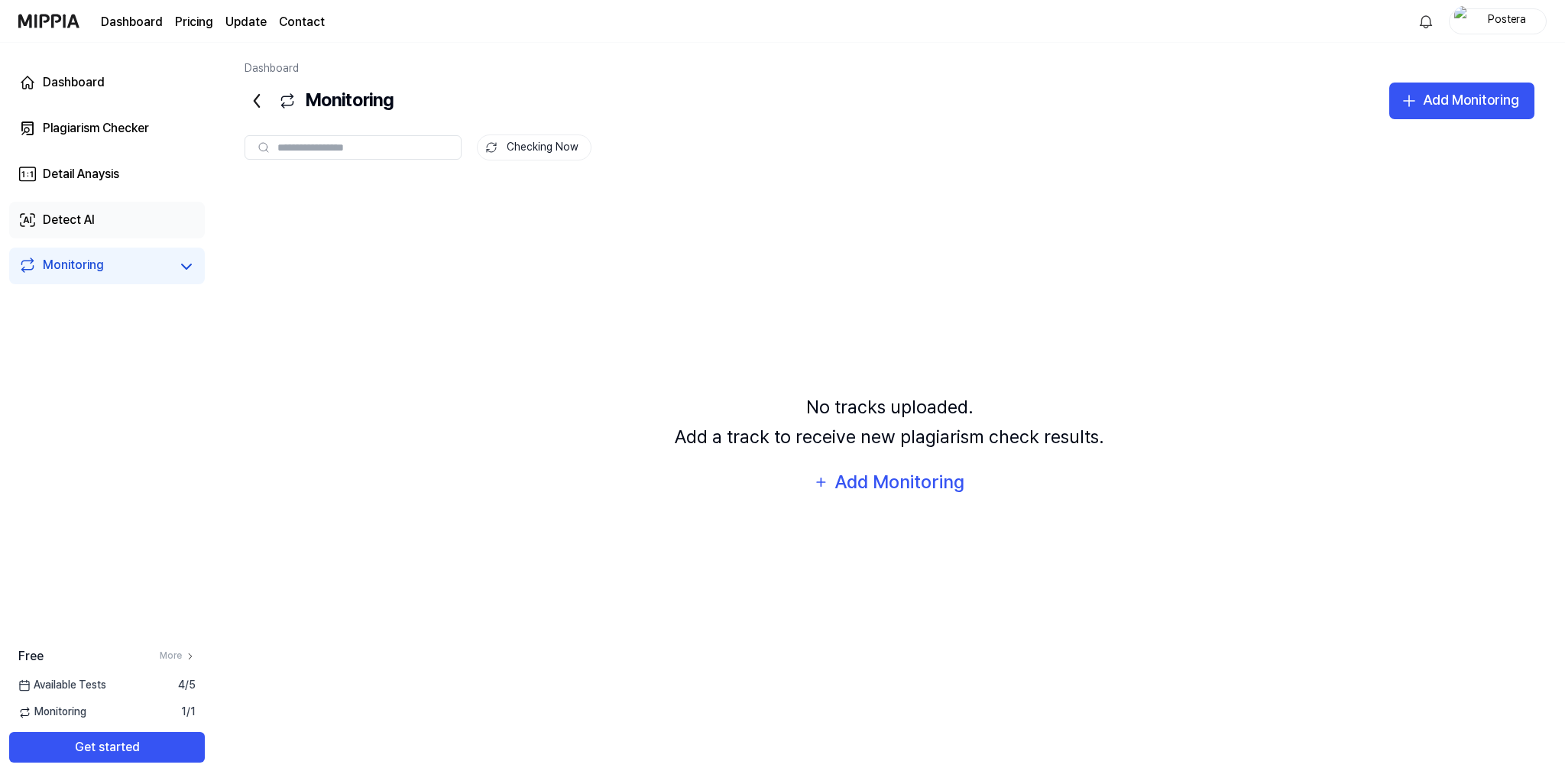
click at [125, 228] on link "Detect AI" at bounding box center [107, 220] width 196 height 36
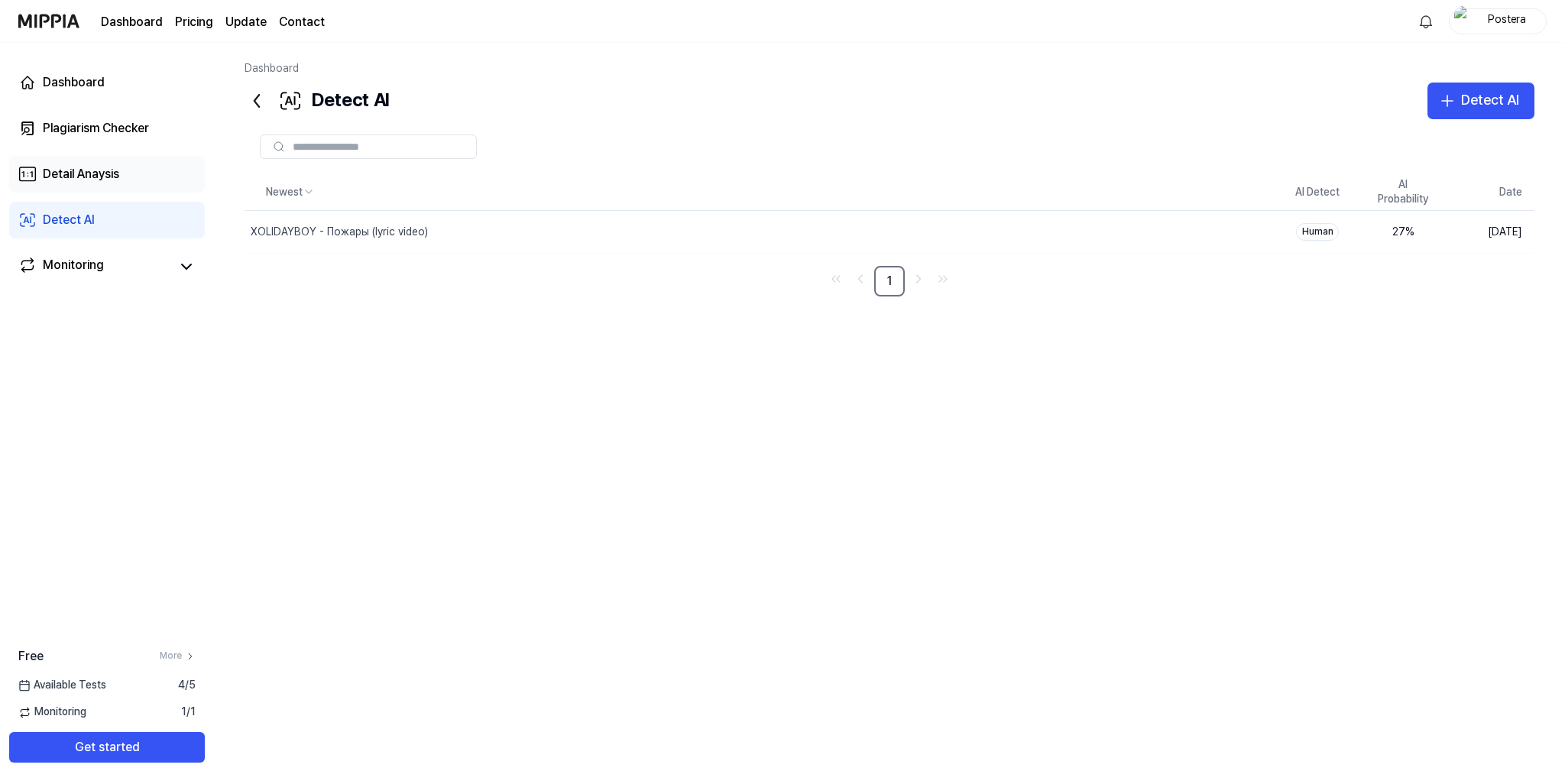
click at [127, 167] on link "Detail Anaysis" at bounding box center [107, 174] width 196 height 36
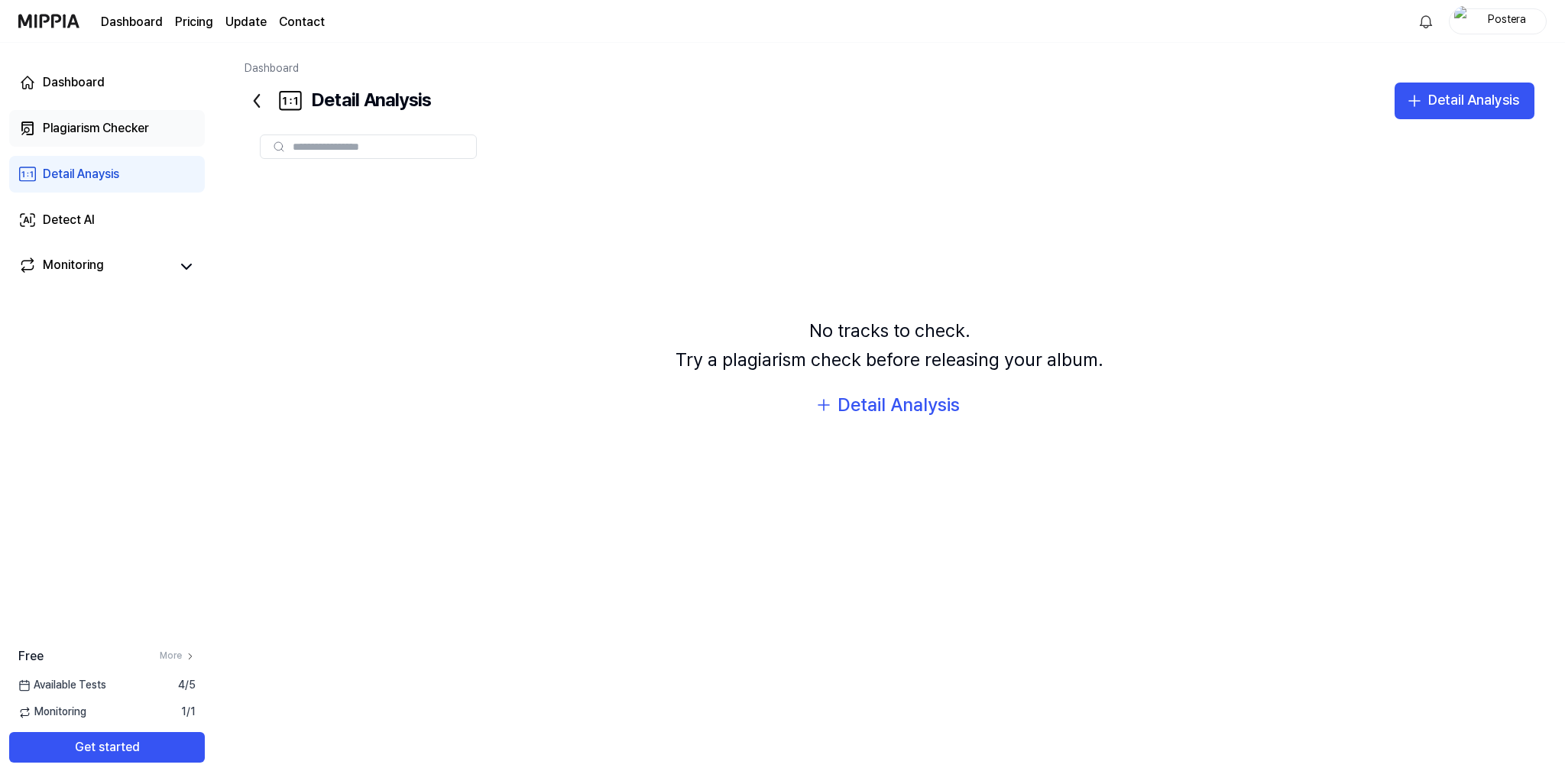
click at [140, 126] on div "Plagiarism Checker" at bounding box center [96, 128] width 106 height 18
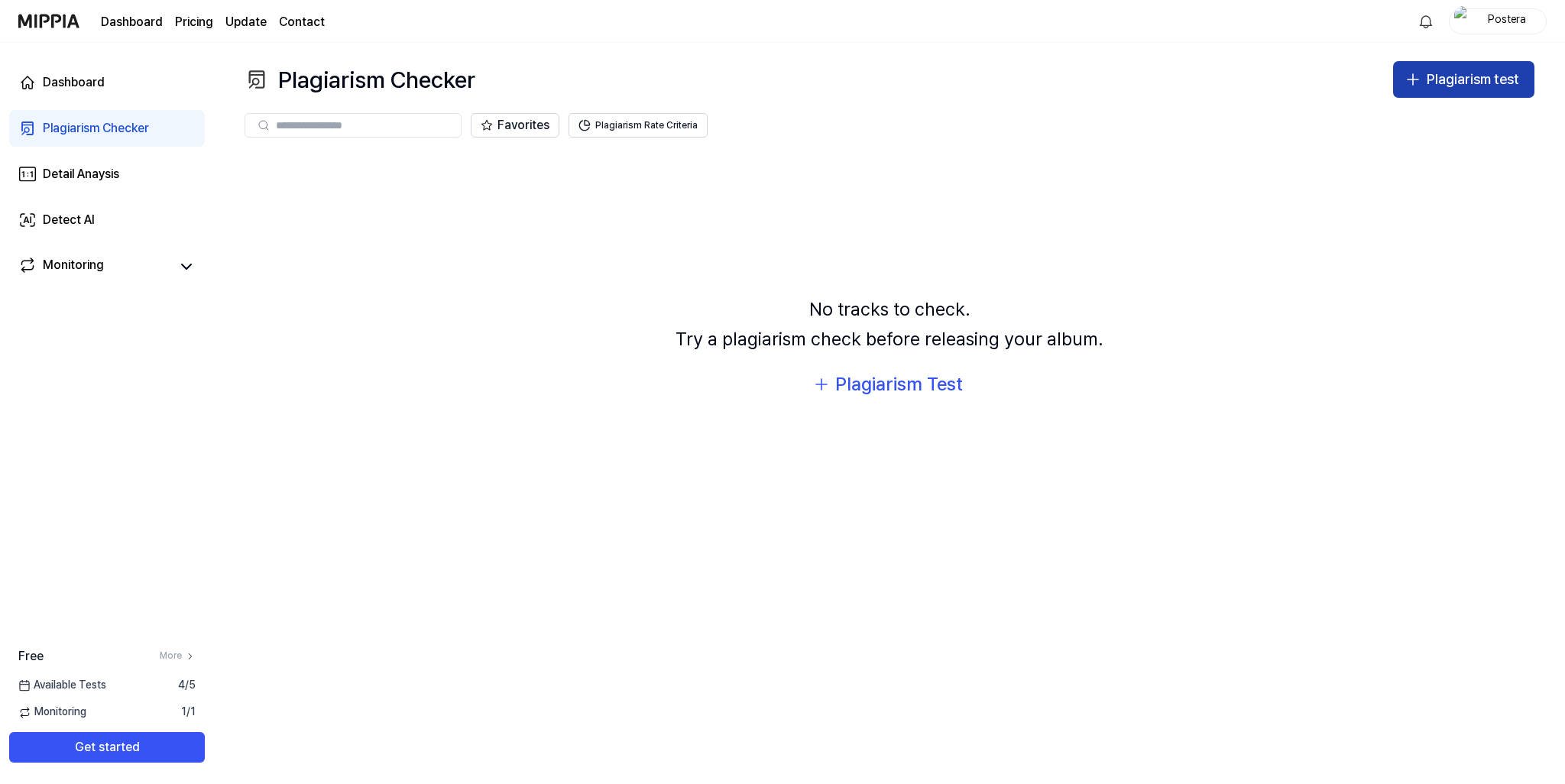
click at [1444, 80] on div "Plagiarism test" at bounding box center [1473, 80] width 93 height 22
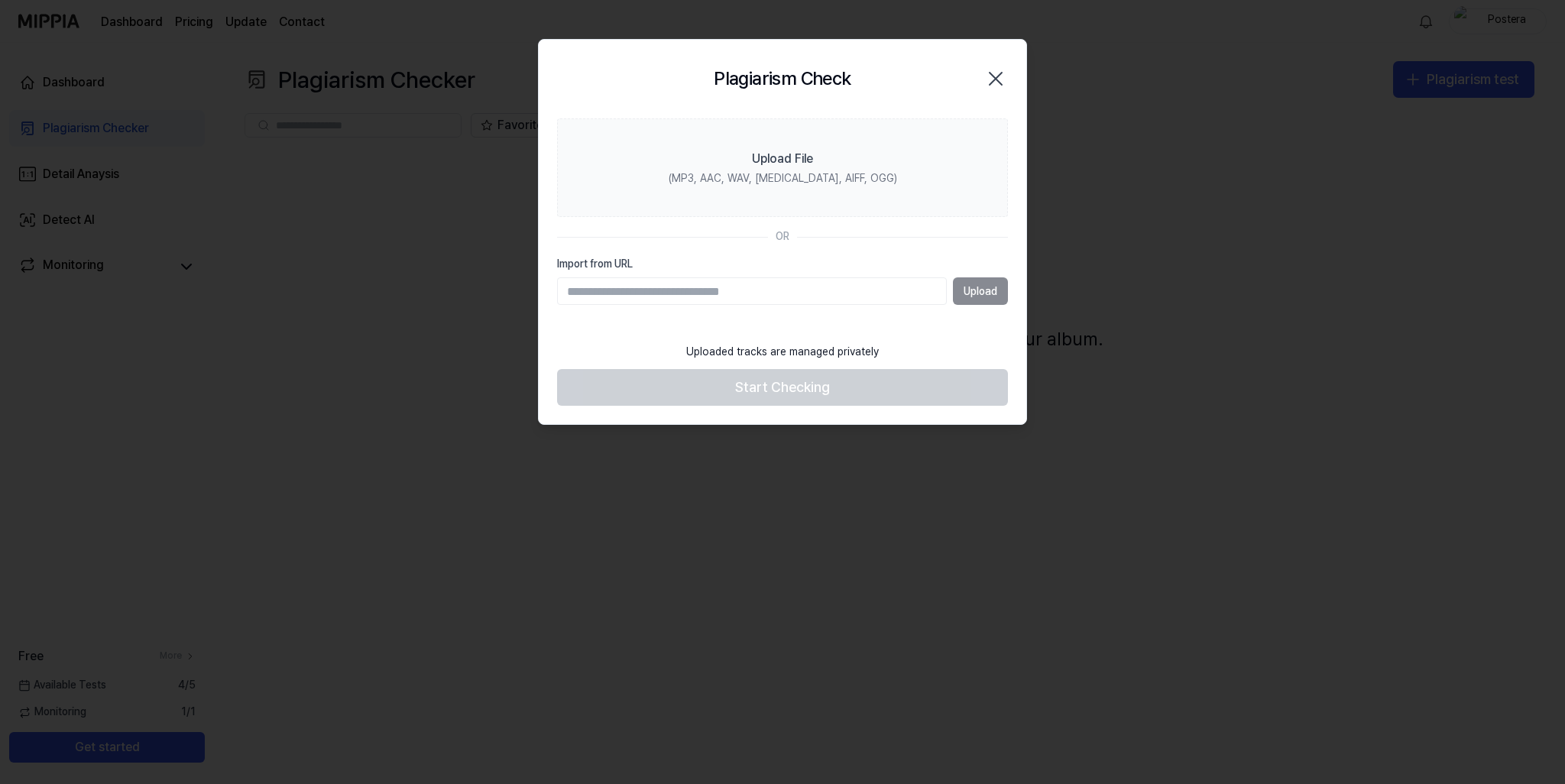
click at [751, 290] on input "Import from URL" at bounding box center [752, 291] width 390 height 27
paste input "**********"
type input "**********"
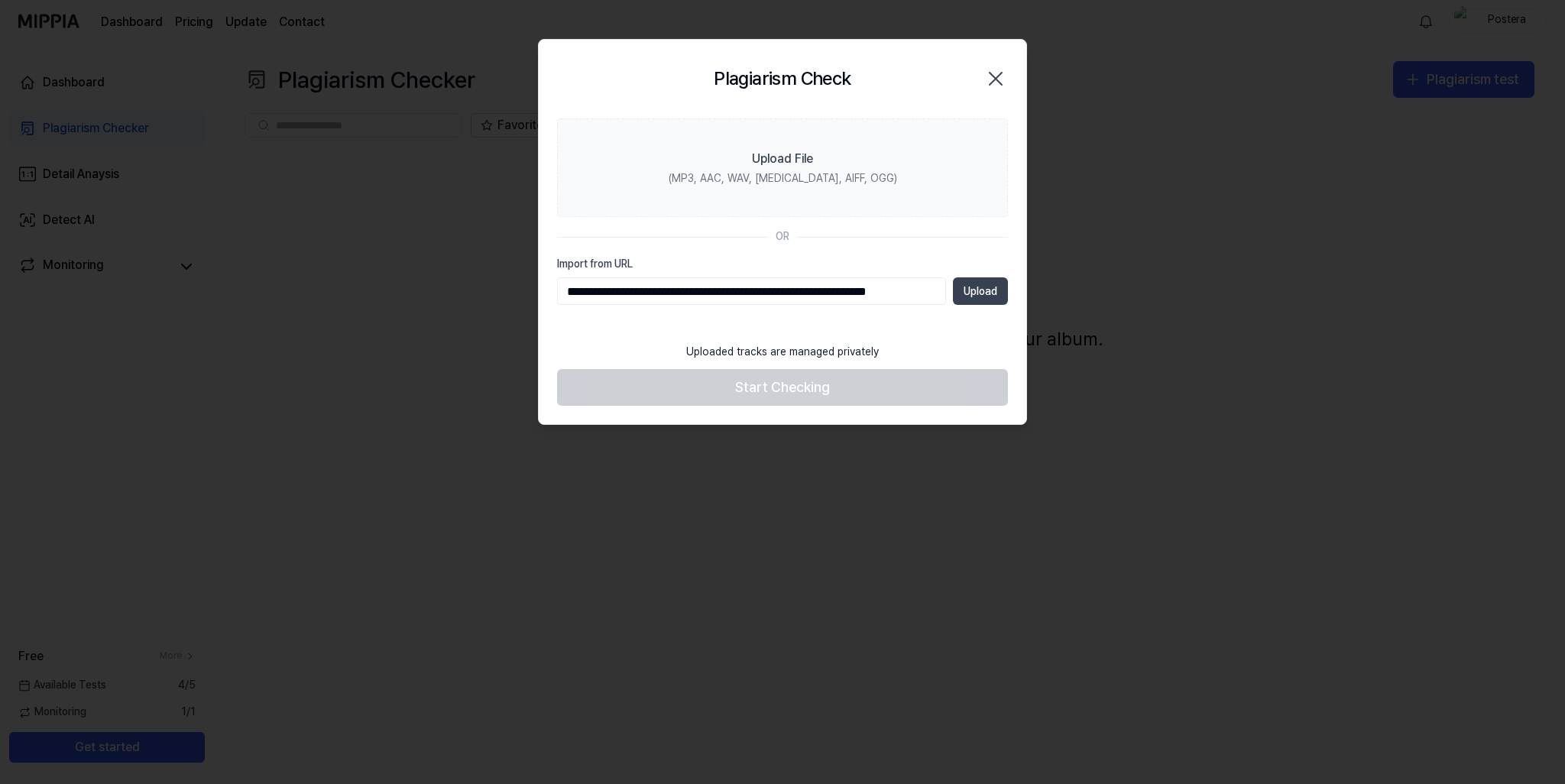
click at [983, 286] on button "Upload" at bounding box center [980, 291] width 55 height 27
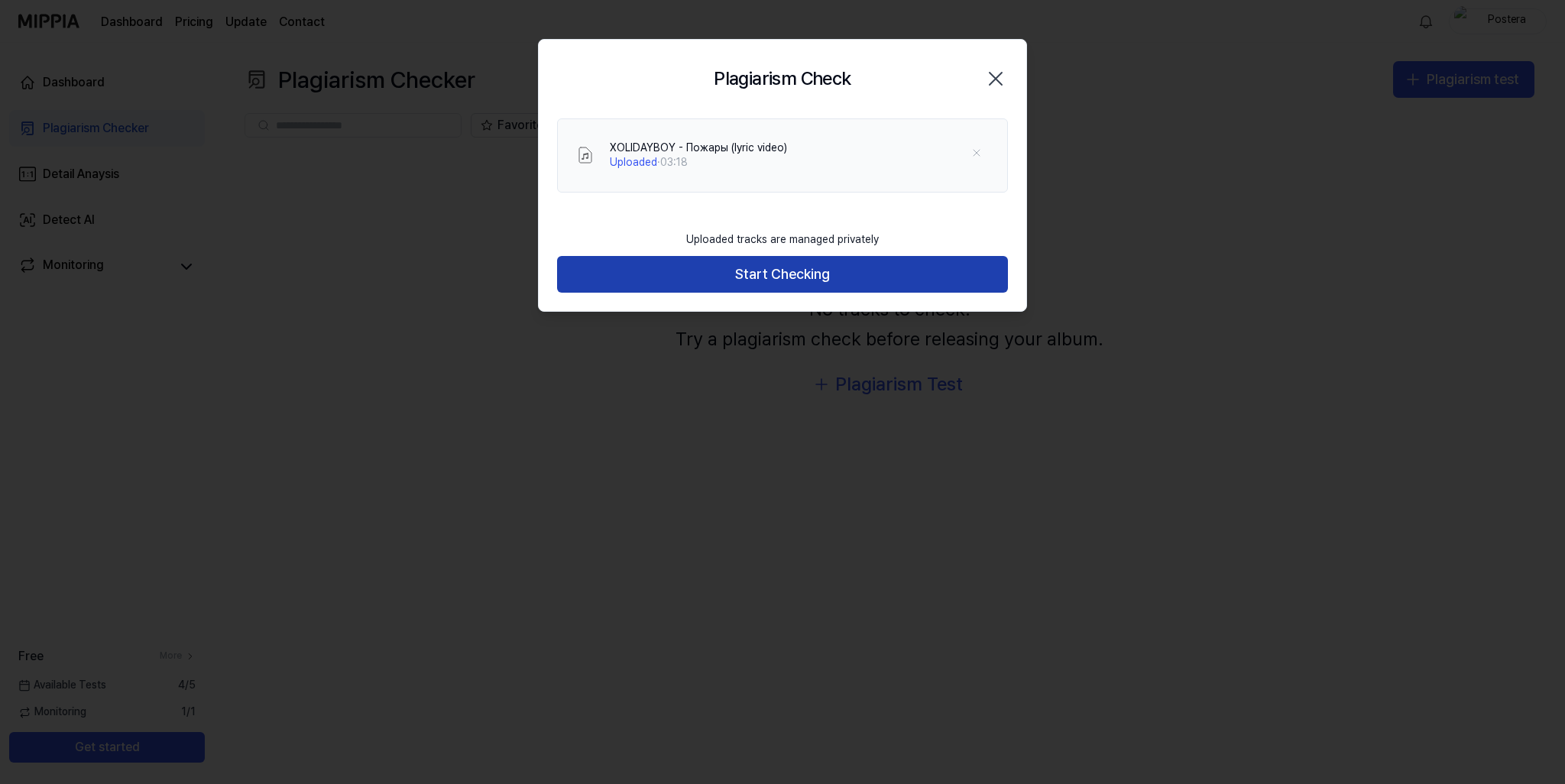
click at [808, 267] on button "Start Checking" at bounding box center [782, 274] width 451 height 36
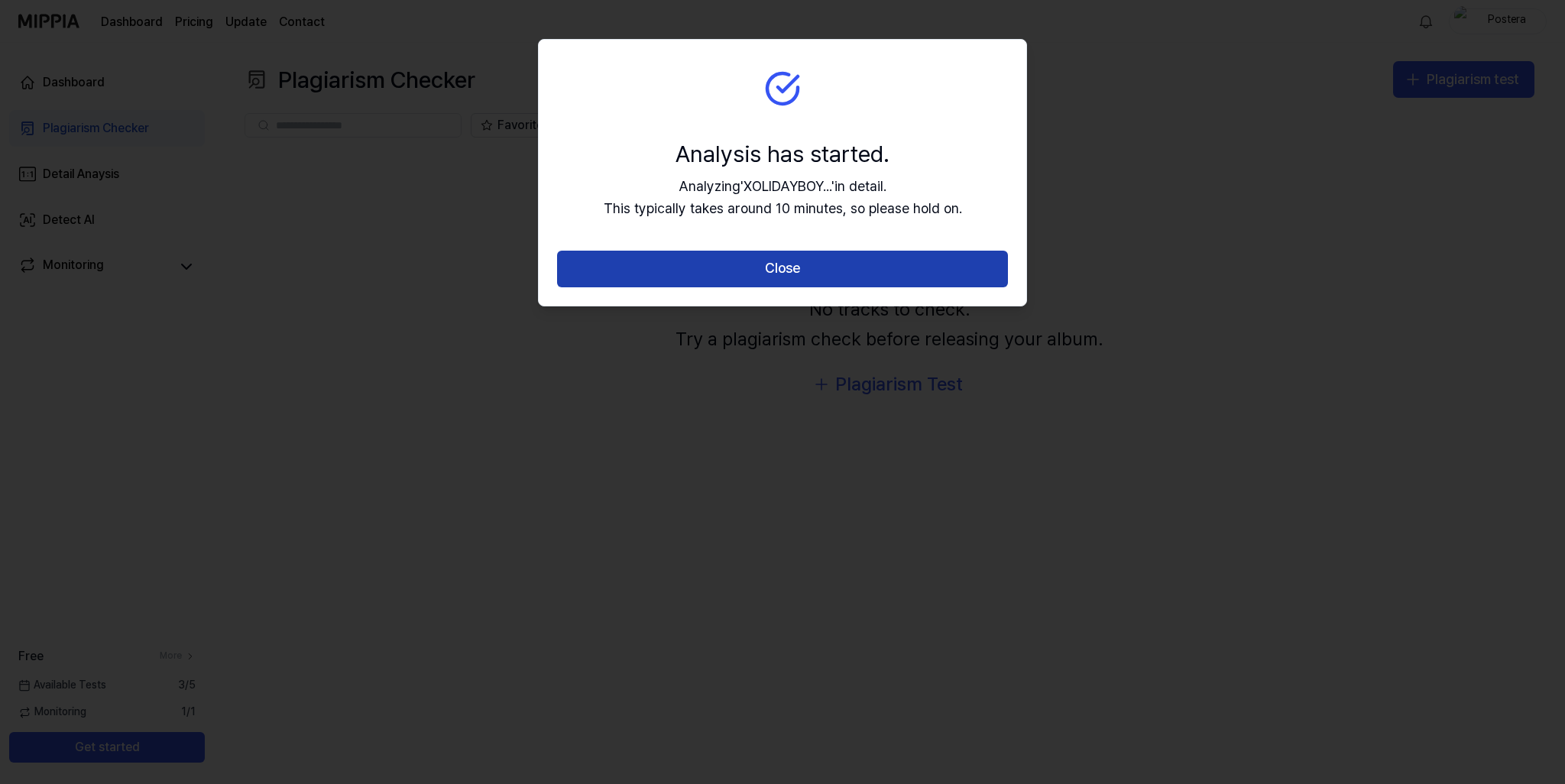
click at [812, 279] on button "Close" at bounding box center [782, 269] width 451 height 36
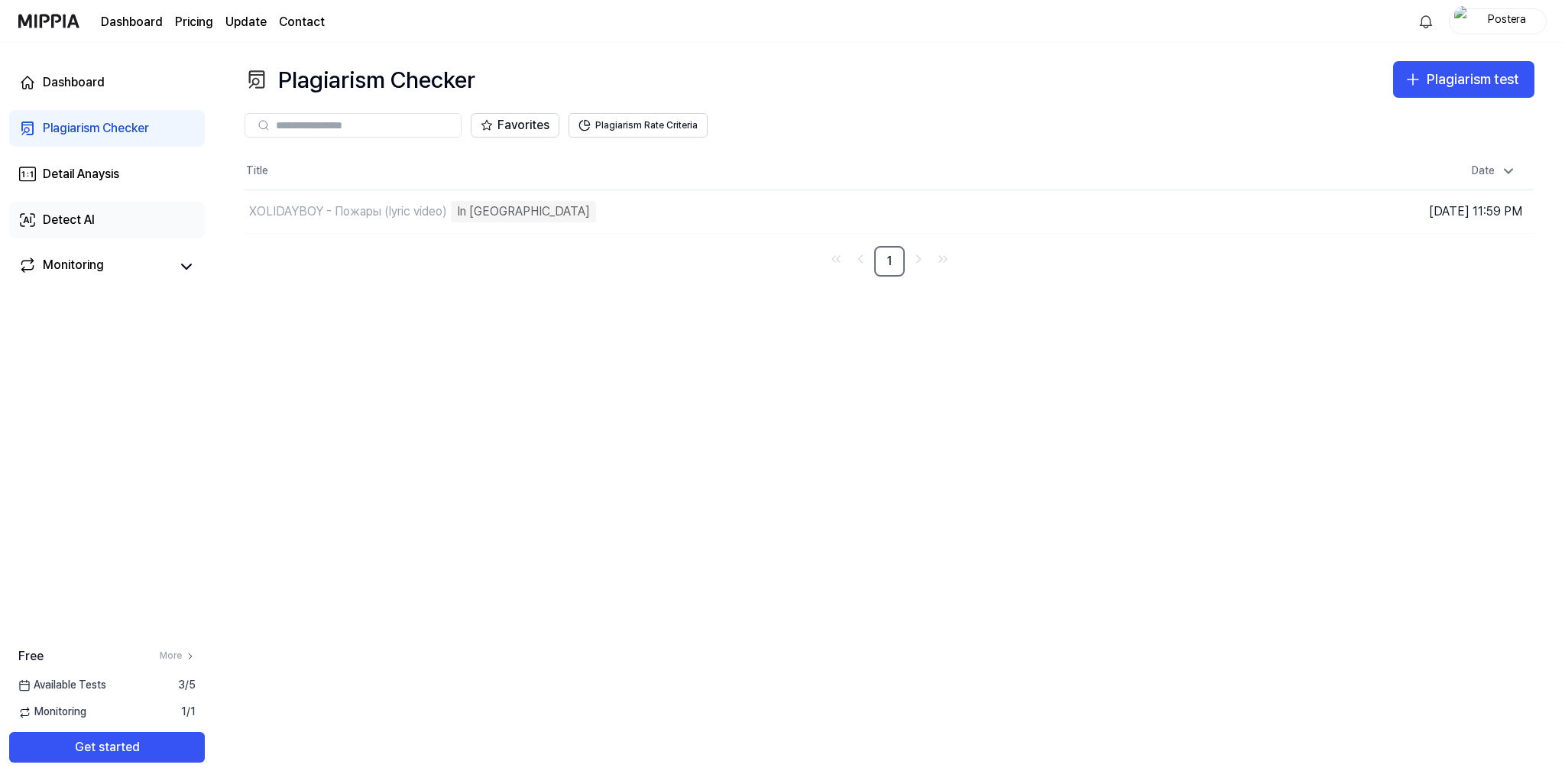
click at [96, 223] on link "Detect AI" at bounding box center [107, 220] width 196 height 36
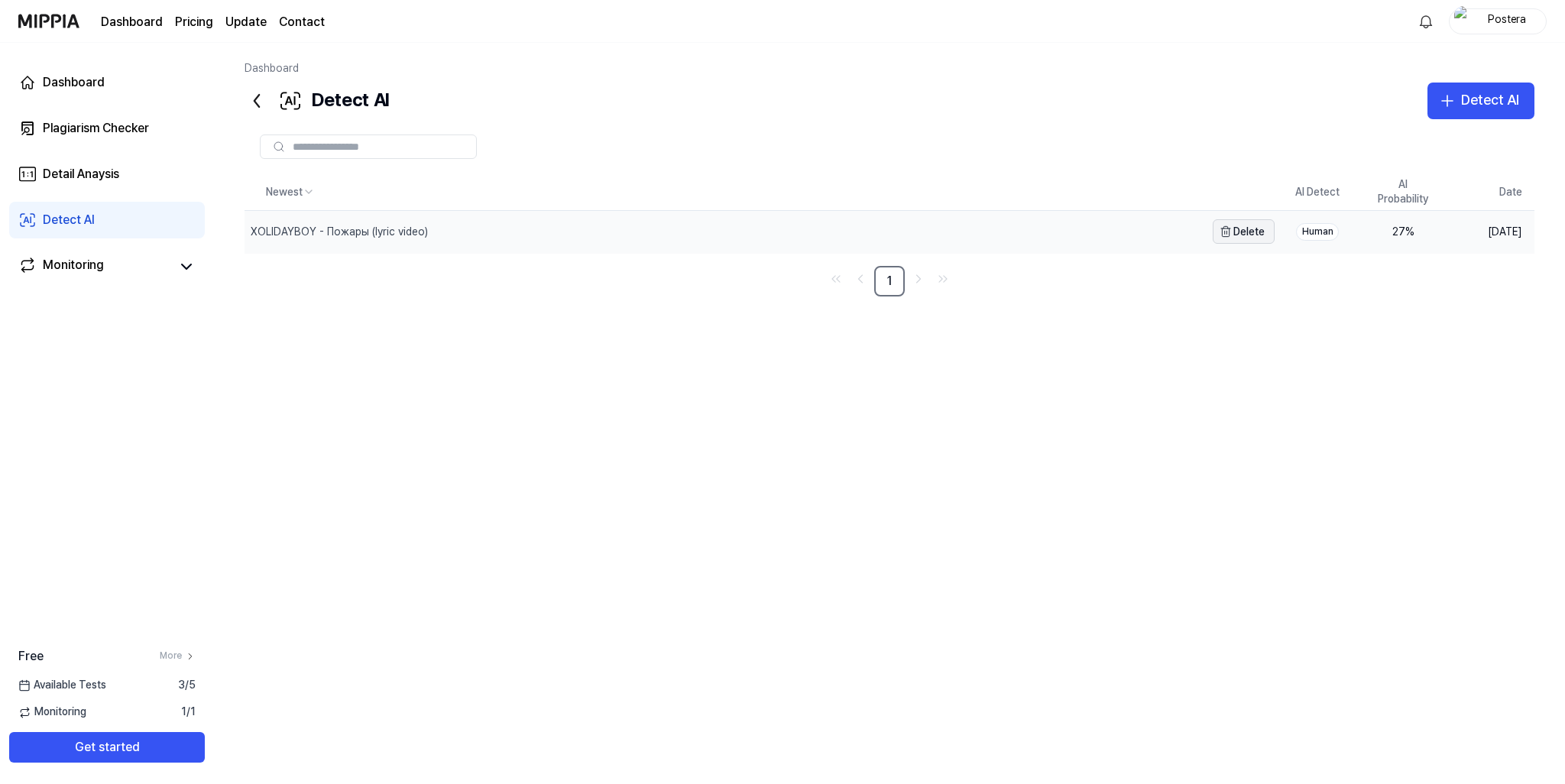
click at [1234, 230] on button "Delete" at bounding box center [1243, 231] width 62 height 24
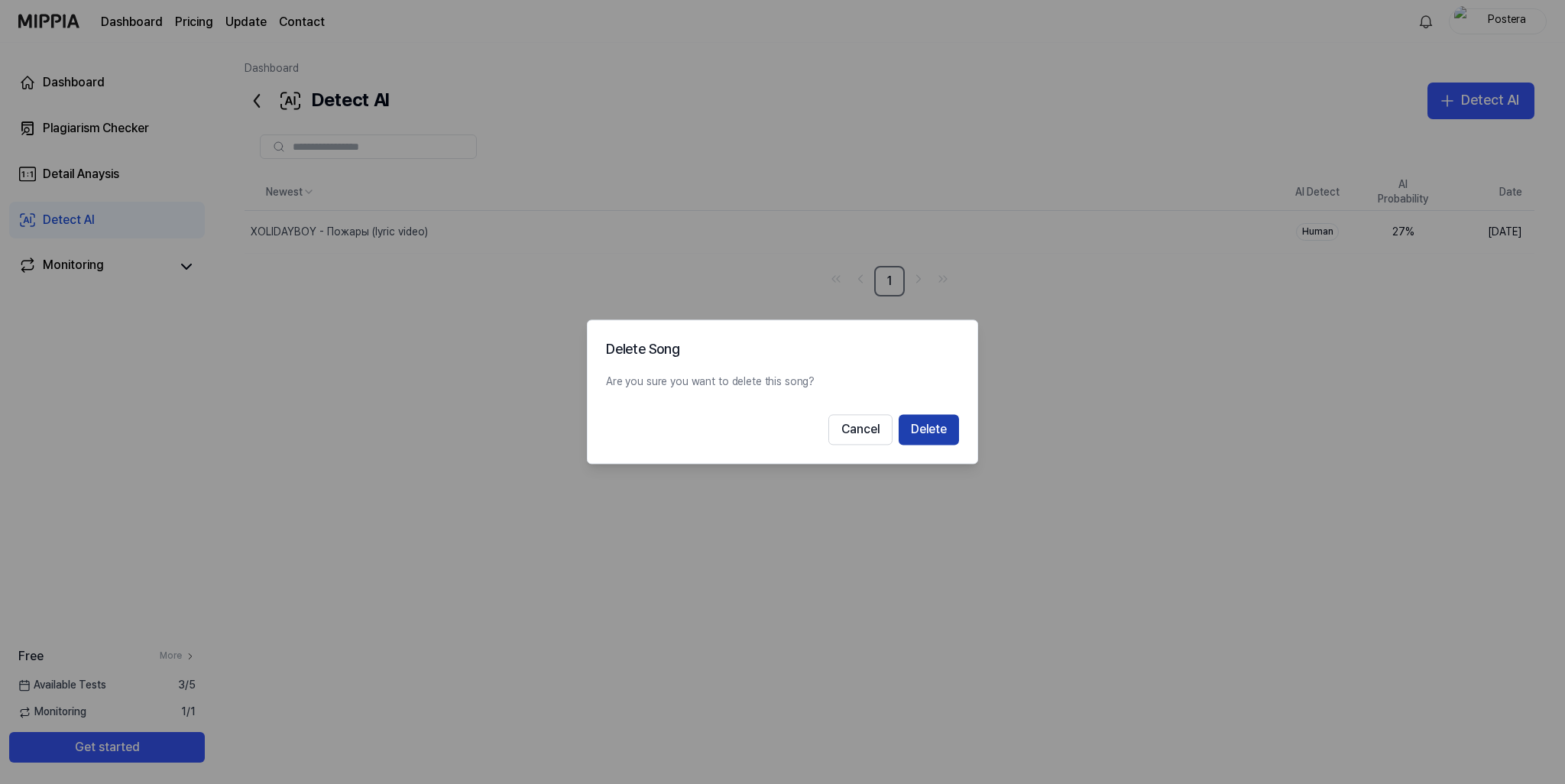
click at [922, 438] on button "Delete" at bounding box center [928, 430] width 61 height 31
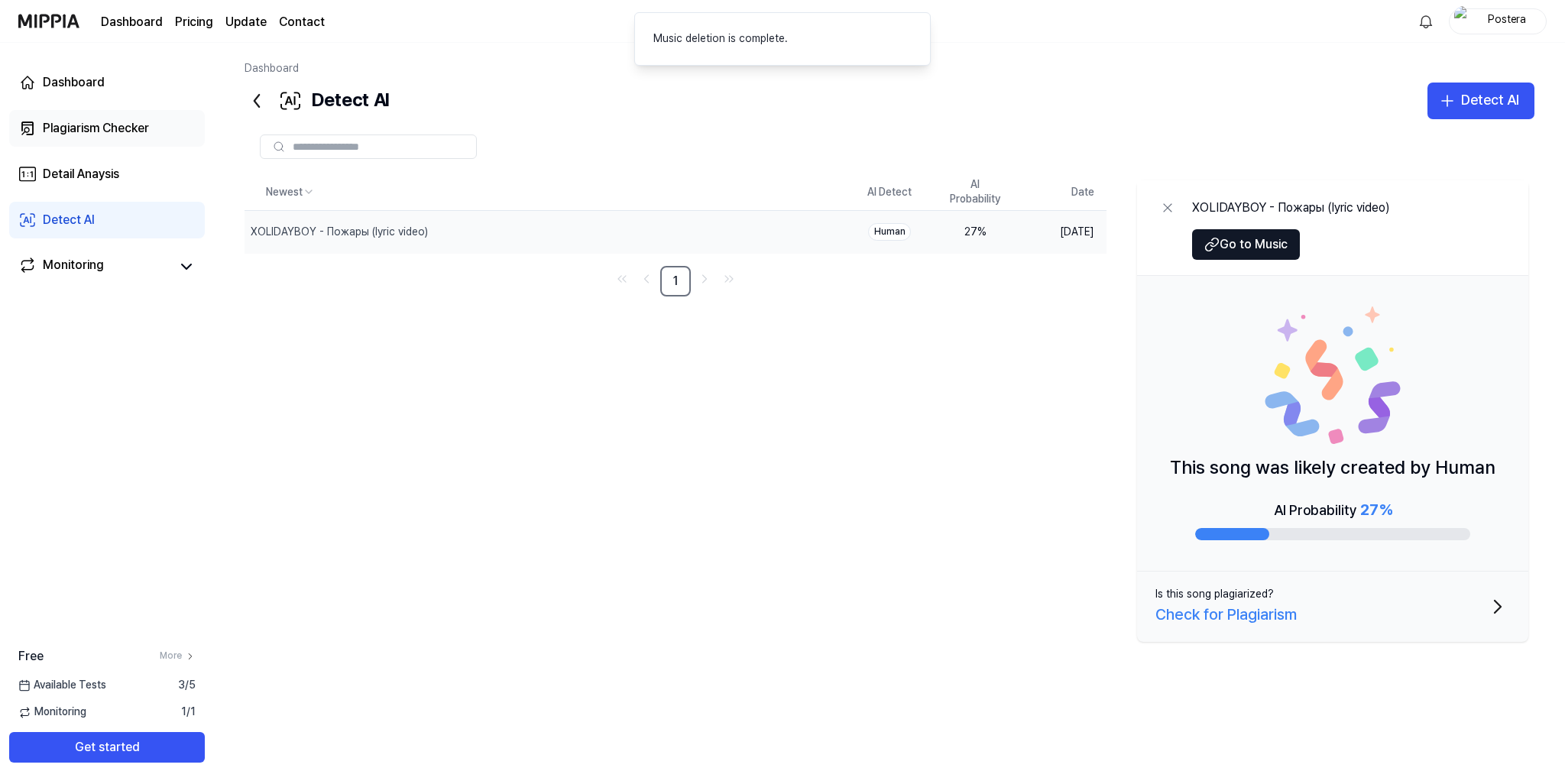
click at [122, 134] on div "Plagiarism Checker" at bounding box center [96, 128] width 106 height 18
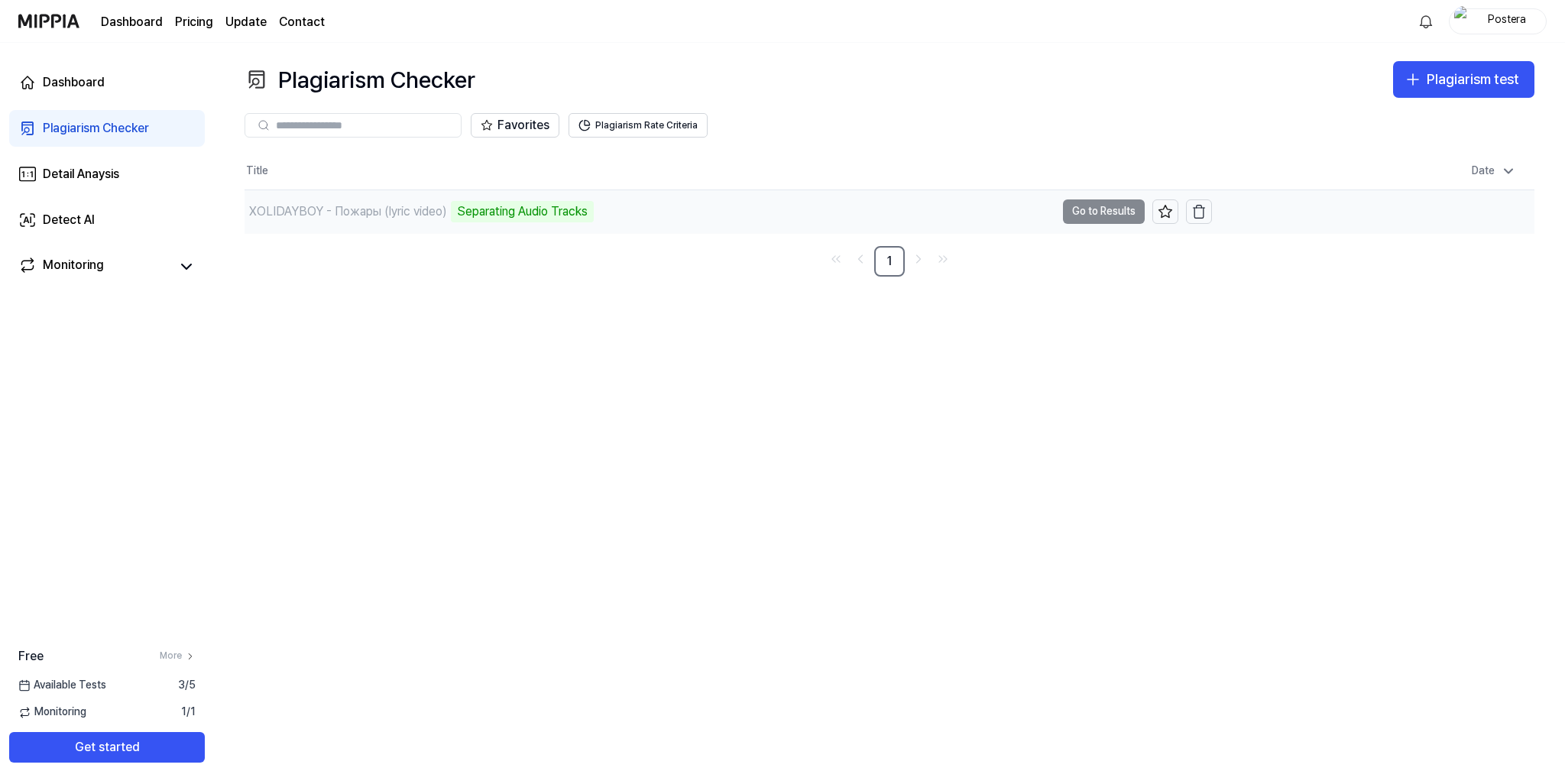
click at [388, 215] on div "XOLIDAYBOY - Пожары (lyric video)" at bounding box center [347, 211] width 198 height 18
click at [1073, 211] on td "XOLIDAYBOY - Пожары (lyric video) Separating Audio Tracks Go to Results" at bounding box center [728, 212] width 967 height 43
click at [773, 235] on div "Title Date XOLIDAYBOY - Пожары (lyric video) Analyze Music Notes Go to Results …" at bounding box center [889, 214] width 1290 height 123
click at [752, 207] on div "XOLIDAYBOY - Пожары (lyric video) Analyze Music Notes" at bounding box center [650, 212] width 811 height 43
click at [1083, 215] on td "XOLIDAYBOY - Пожары (lyric video) Analyze Music Notes Go to Results" at bounding box center [728, 212] width 967 height 43
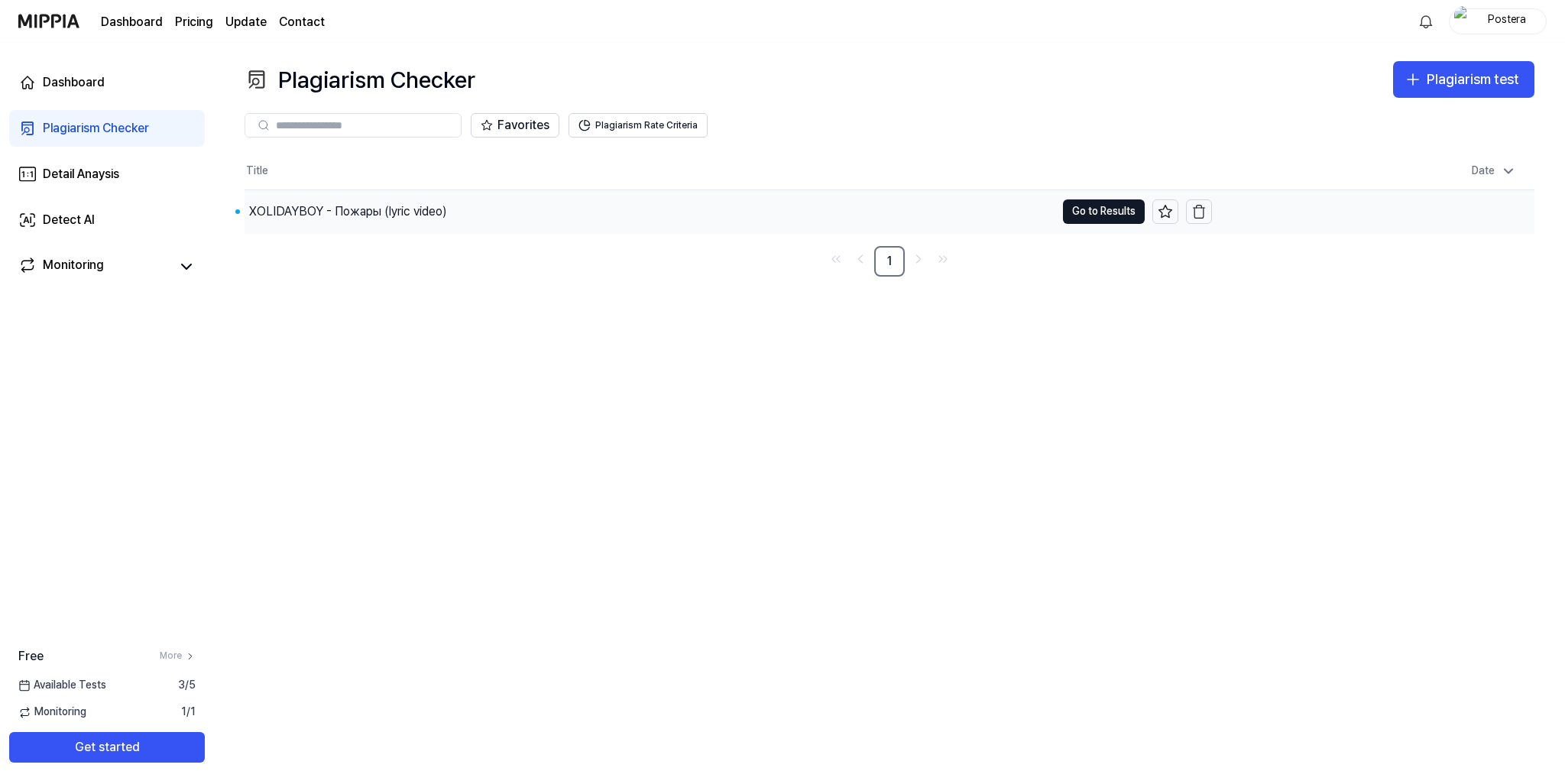
click at [550, 220] on div "XOLIDAYBOY - Пожары (lyric video)" at bounding box center [650, 212] width 811 height 43
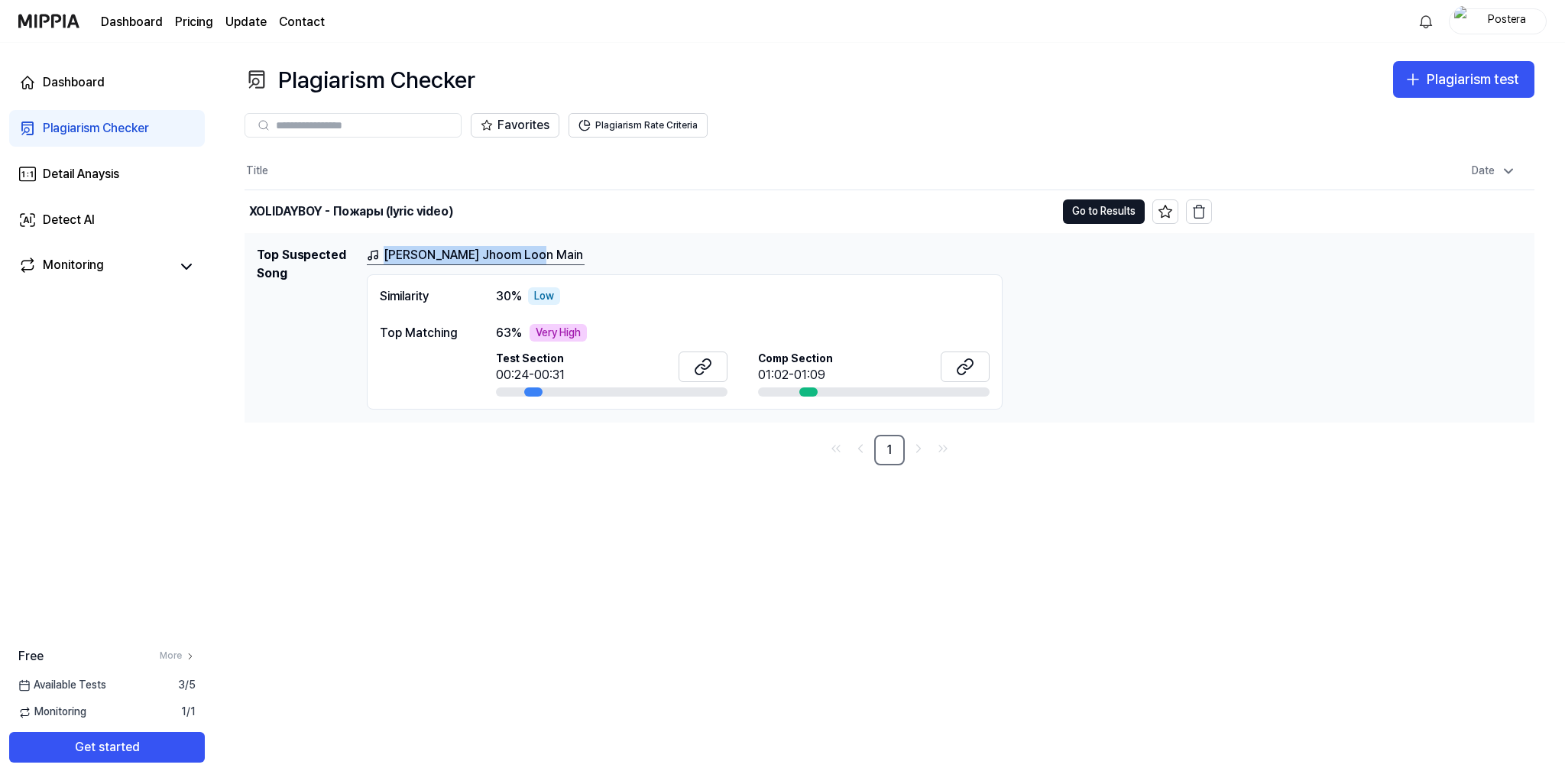
drag, startPoint x: 538, startPoint y: 256, endPoint x: 512, endPoint y: 196, distance: 65.4
click at [526, 255] on div "[PERSON_NAME] Jhoom Loon Main" at bounding box center [944, 255] width 1156 height 19
copy link "[PERSON_NAME] Jhoom Loon Main"
click at [704, 371] on icon at bounding box center [703, 366] width 18 height 18
click at [969, 368] on icon at bounding box center [965, 366] width 18 height 18
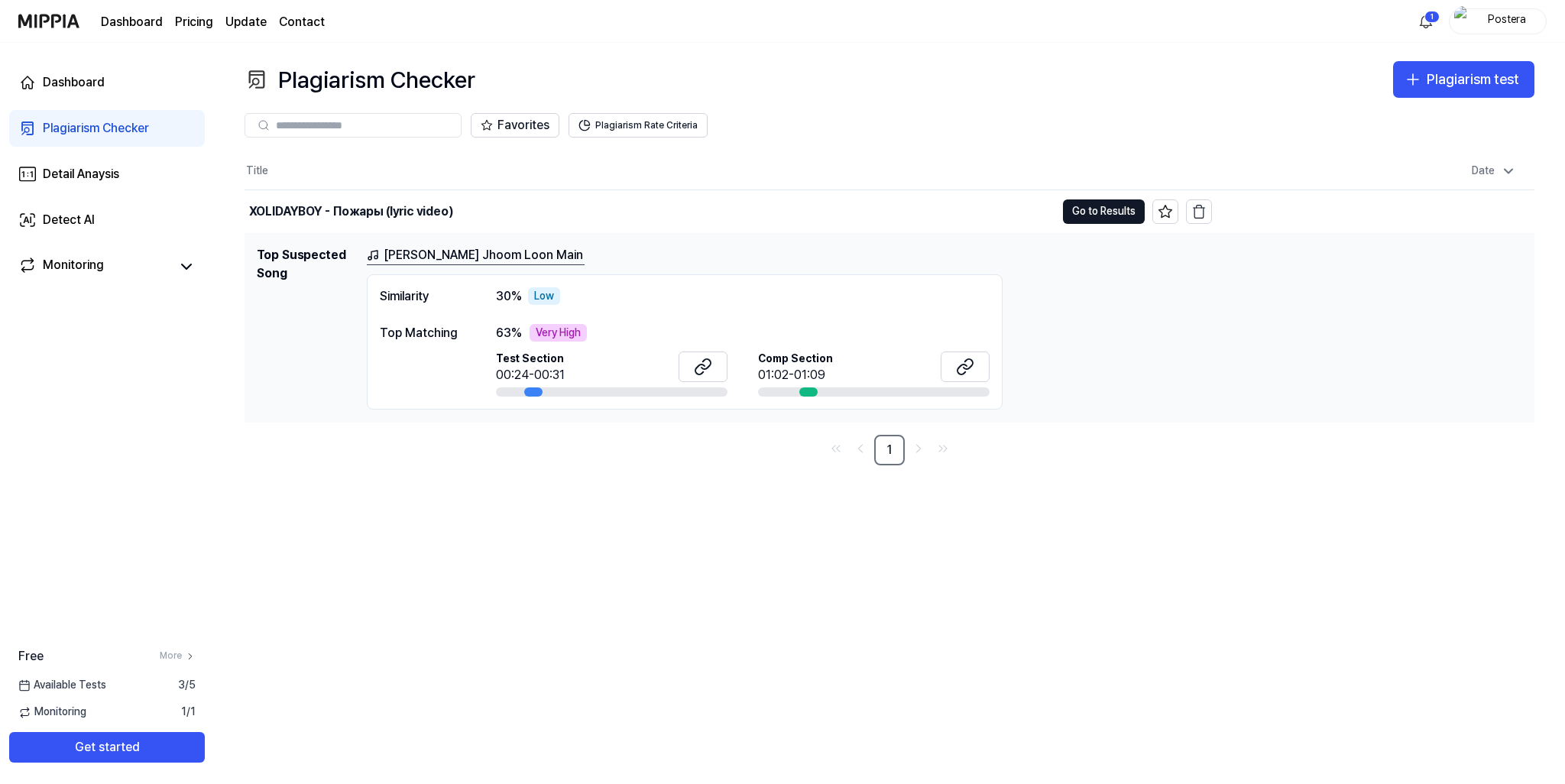
click at [542, 300] on div "Low" at bounding box center [544, 297] width 32 height 18
click at [410, 300] on div "Similarity" at bounding box center [422, 297] width 85 height 18
click at [413, 322] on div "Similarity 30 % Low Top Matching 63 % Very High Test Section 00:24-00:31 Comp S…" at bounding box center [684, 342] width 636 height 136
click at [423, 334] on div "Top Matching" at bounding box center [422, 333] width 85 height 18
click at [569, 336] on div "Very High" at bounding box center [558, 333] width 57 height 18
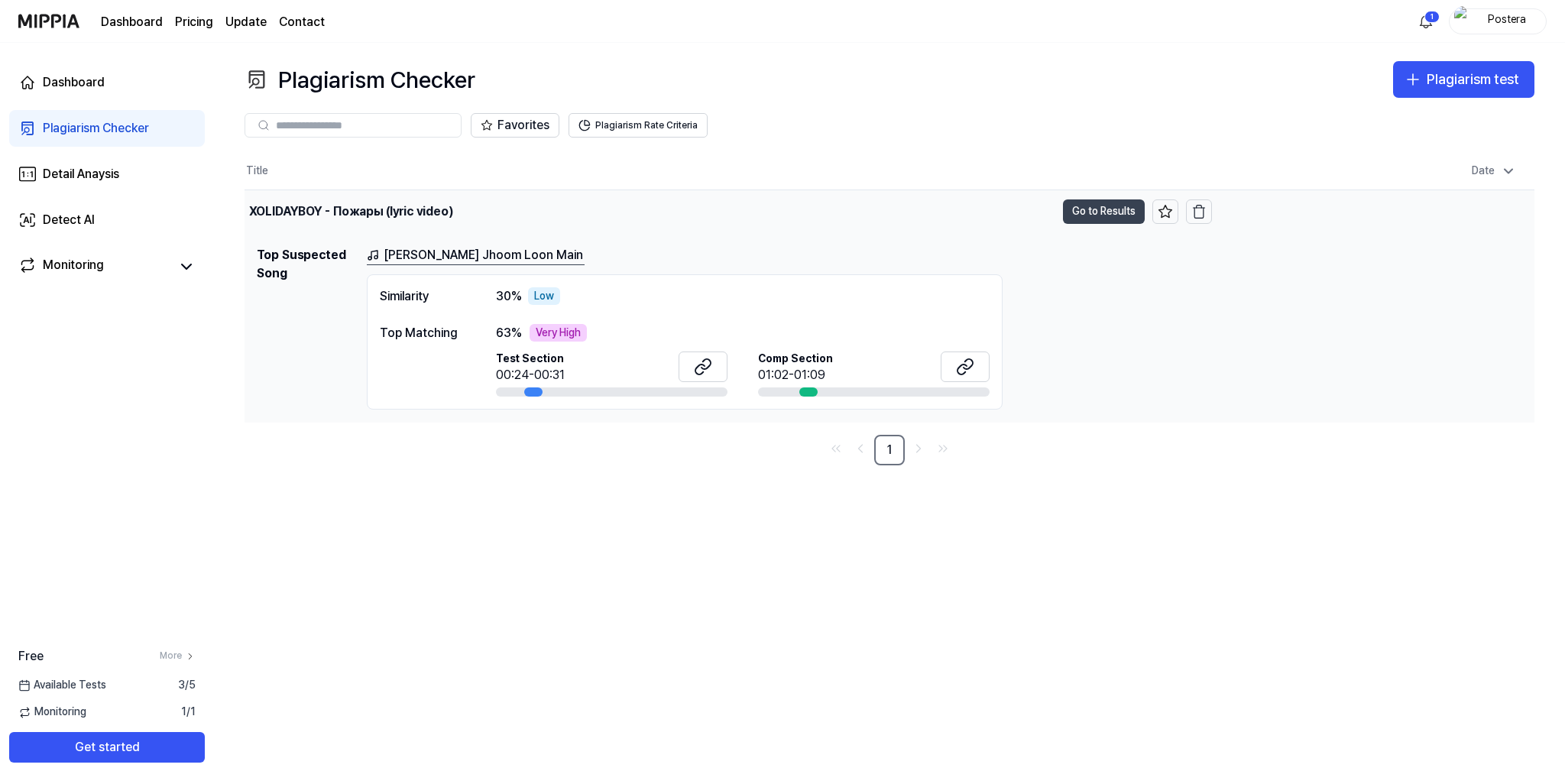
click at [1120, 210] on button "Go to Results" at bounding box center [1103, 211] width 82 height 24
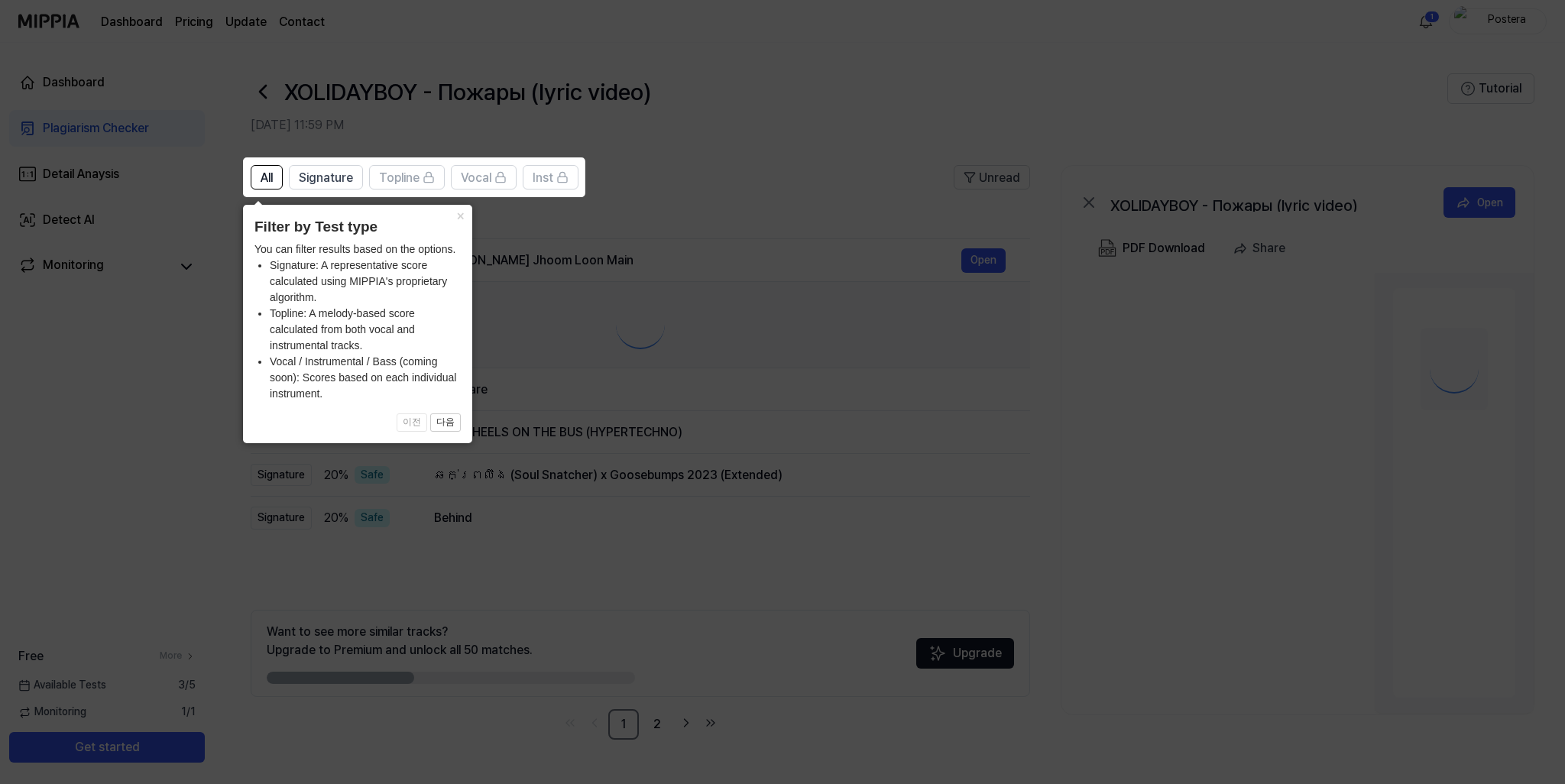
click at [1199, 211] on icon at bounding box center [782, 392] width 1565 height 784
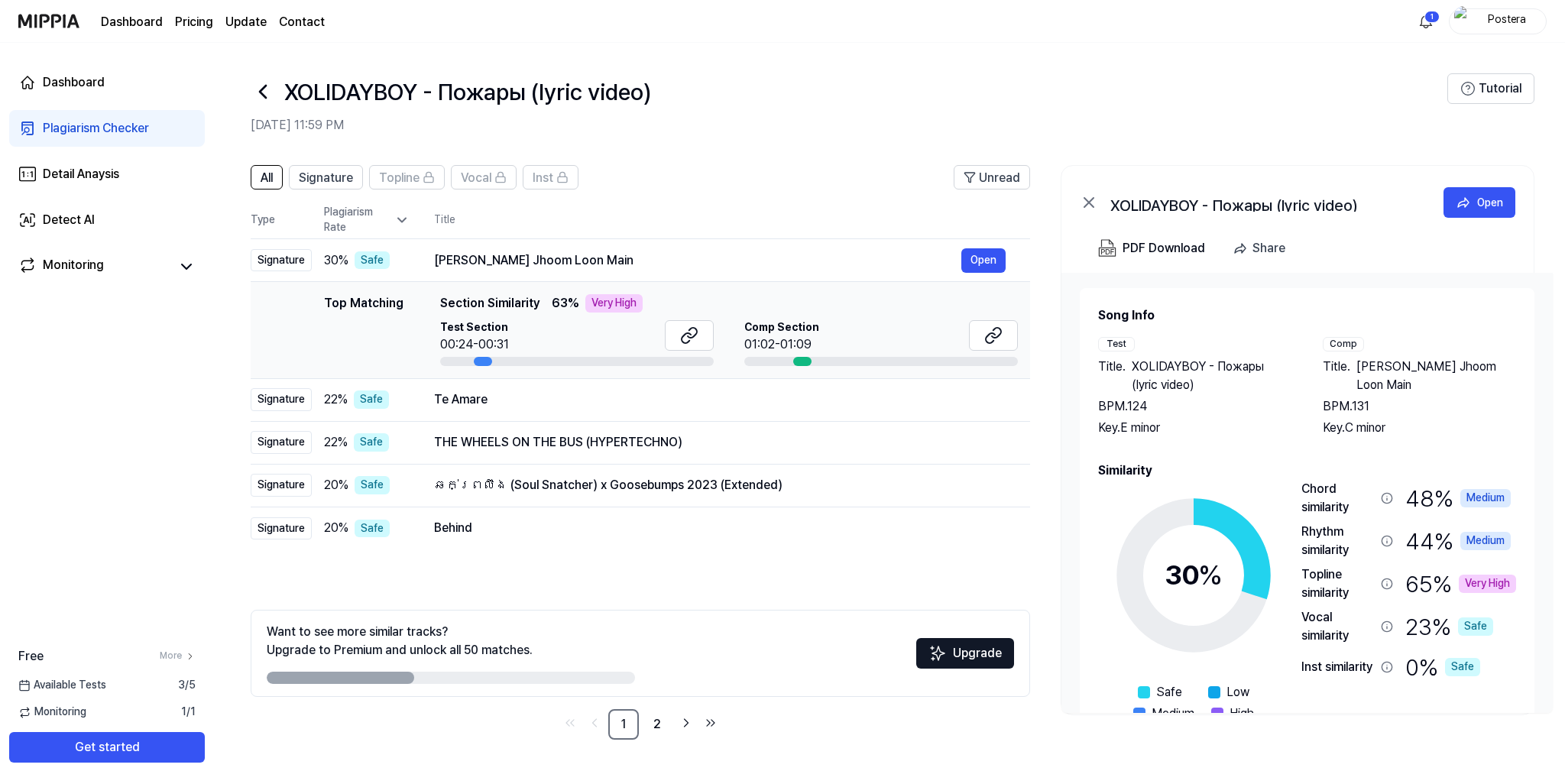
drag, startPoint x: 1199, startPoint y: 211, endPoint x: 1033, endPoint y: 307, distance: 191.8
click at [1033, 307] on div "All Signature Topline Vocal Inst Unread All Signature Topline Vocal Inst Type P…" at bounding box center [889, 460] width 1351 height 620
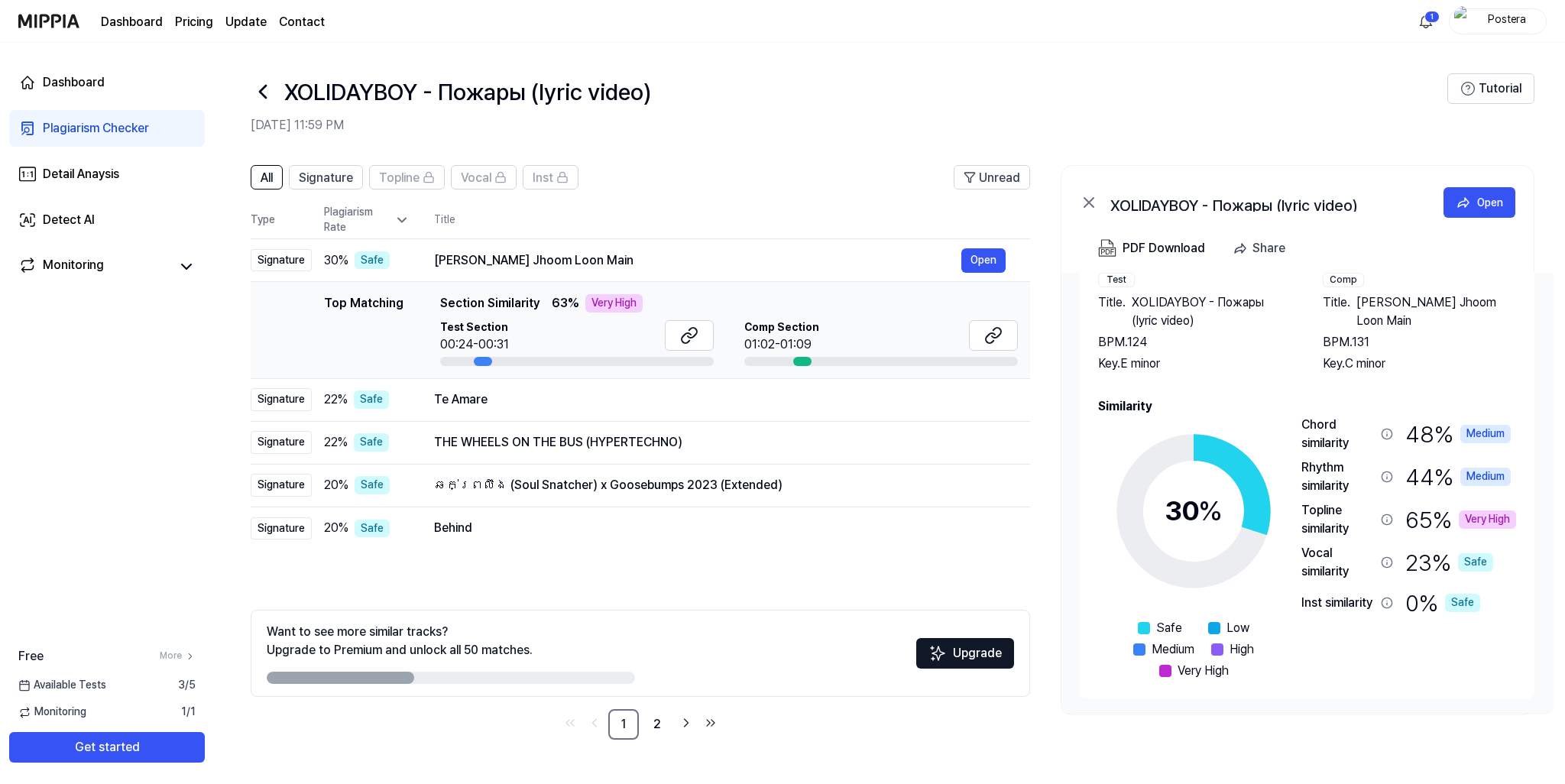
click at [1343, 521] on div "Topline similarity" at bounding box center [1338, 520] width 73 height 36
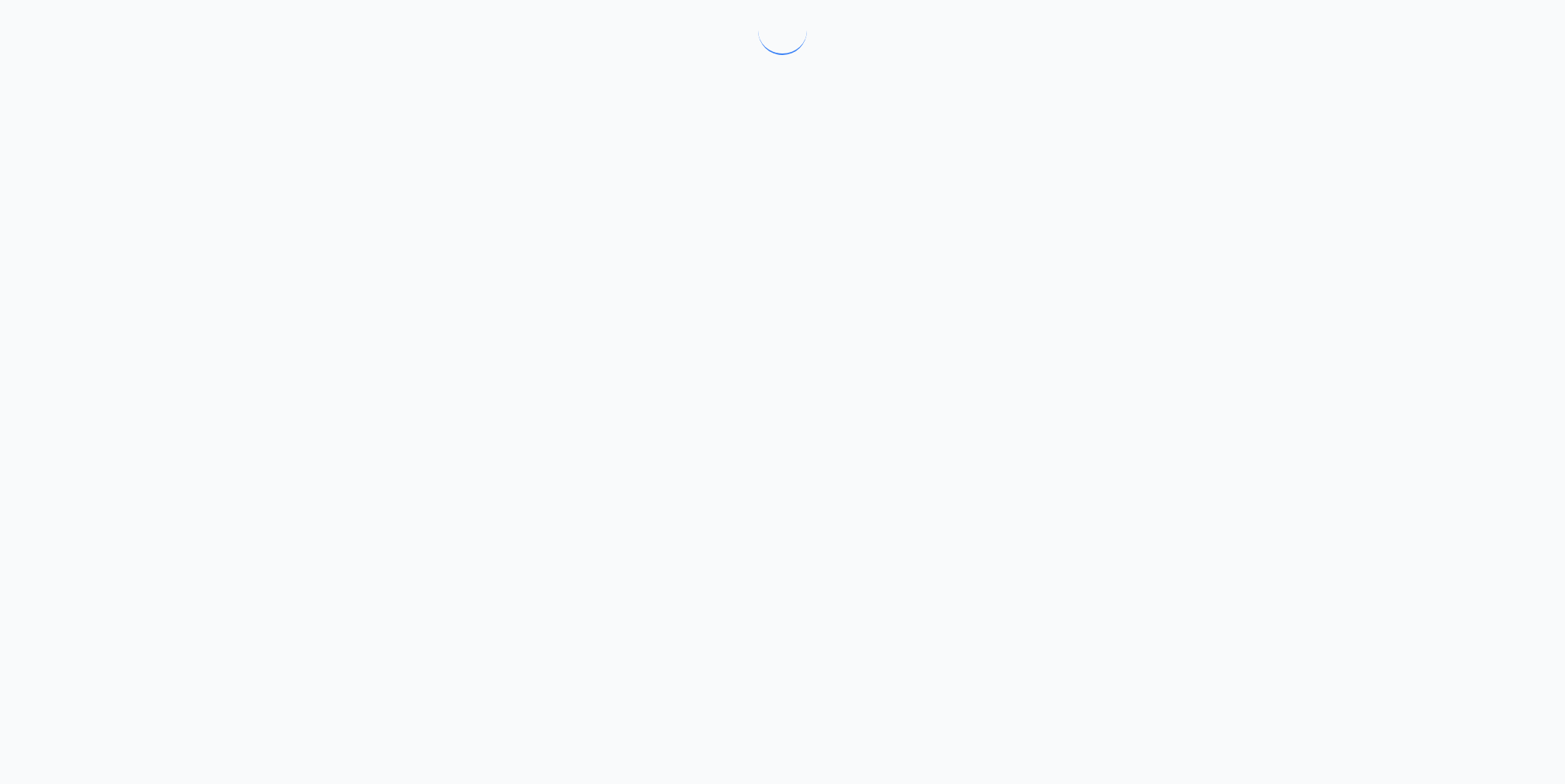
click at [1481, 518] on div at bounding box center [782, 392] width 1565 height 784
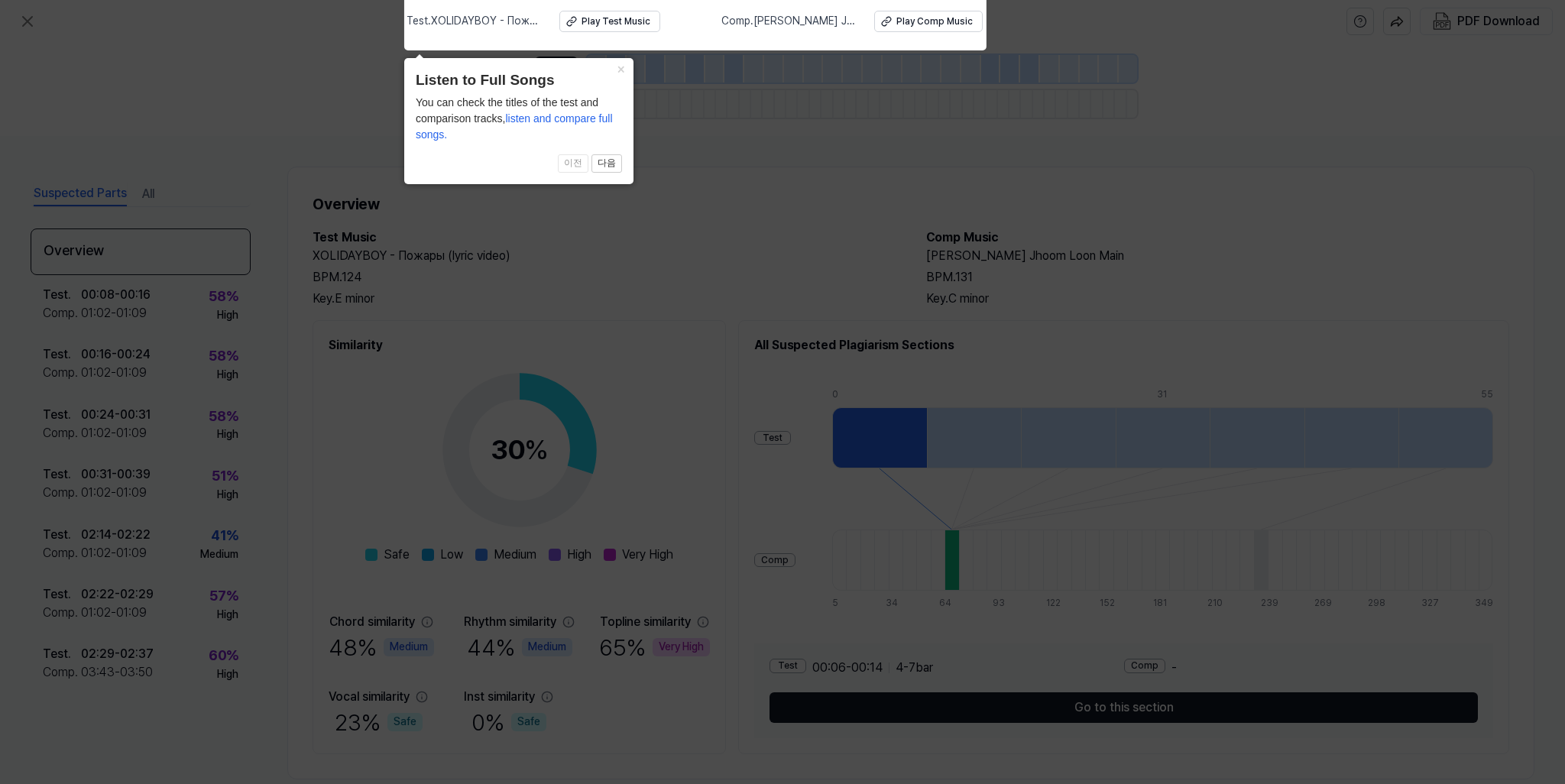
click at [739, 143] on icon at bounding box center [782, 388] width 1565 height 791
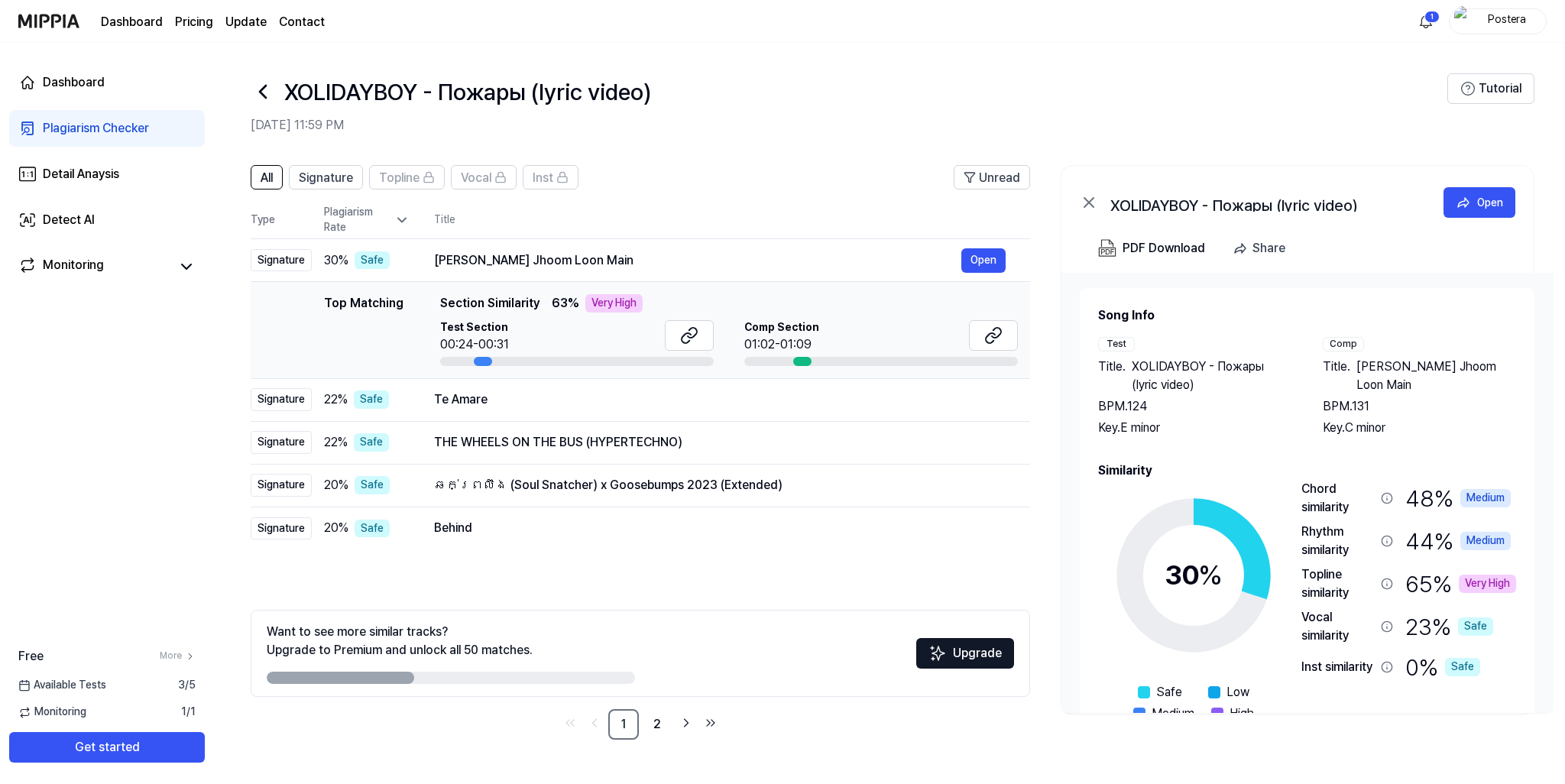
click at [1333, 590] on div "Topline similarity" at bounding box center [1338, 583] width 73 height 36
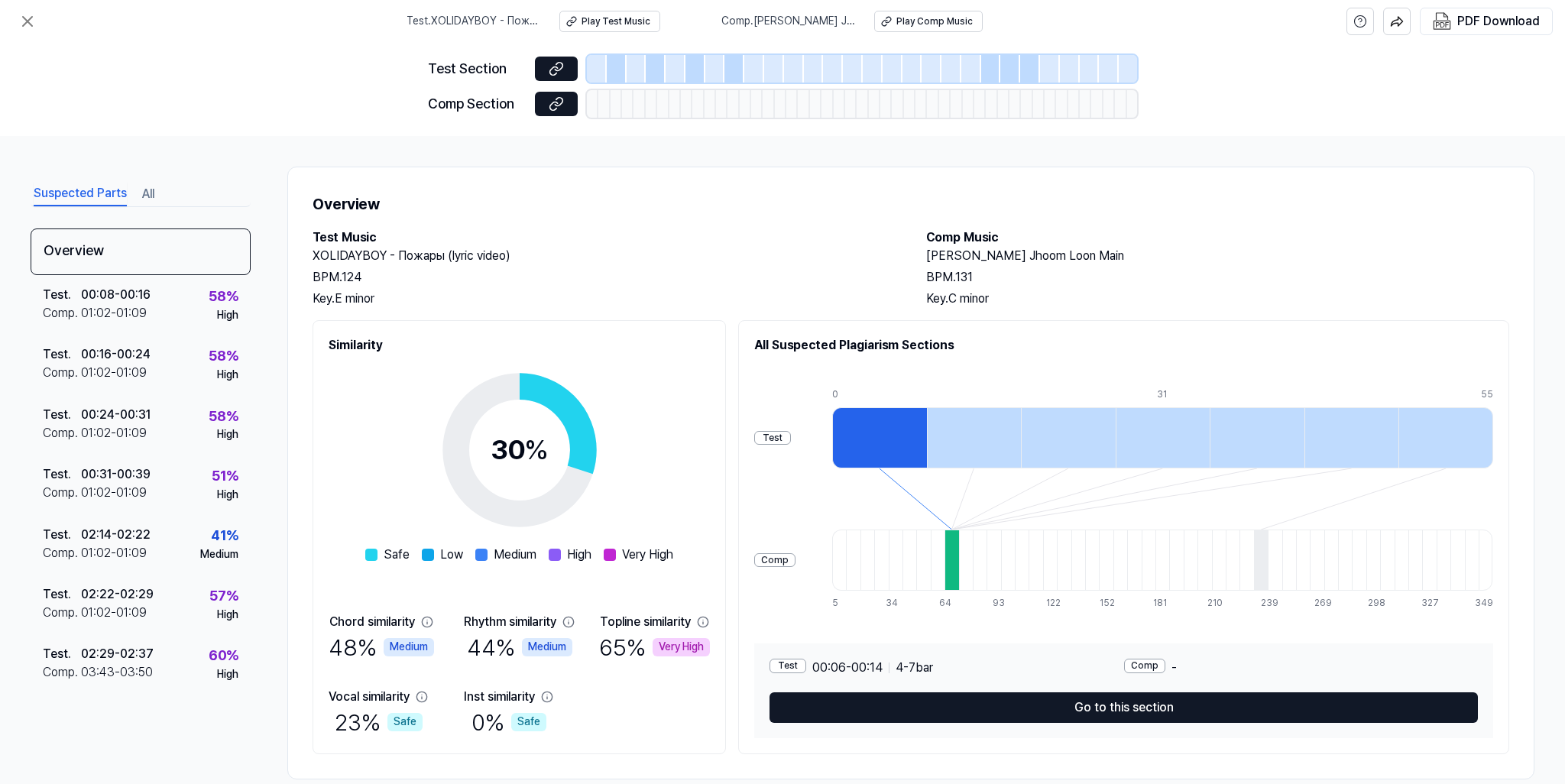
click at [679, 649] on div "Very High" at bounding box center [681, 647] width 57 height 18
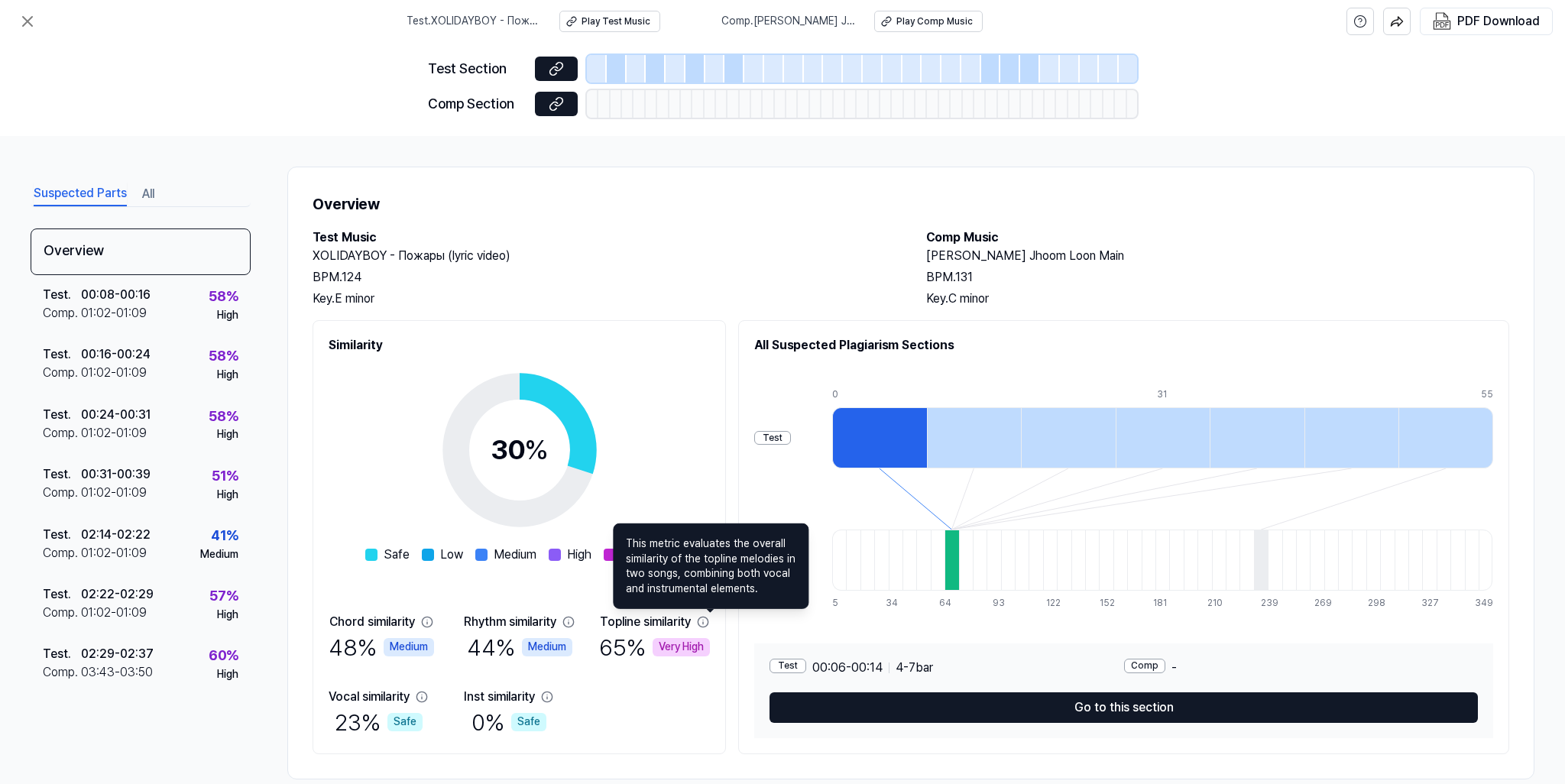
click at [709, 621] on icon at bounding box center [703, 622] width 12 height 12
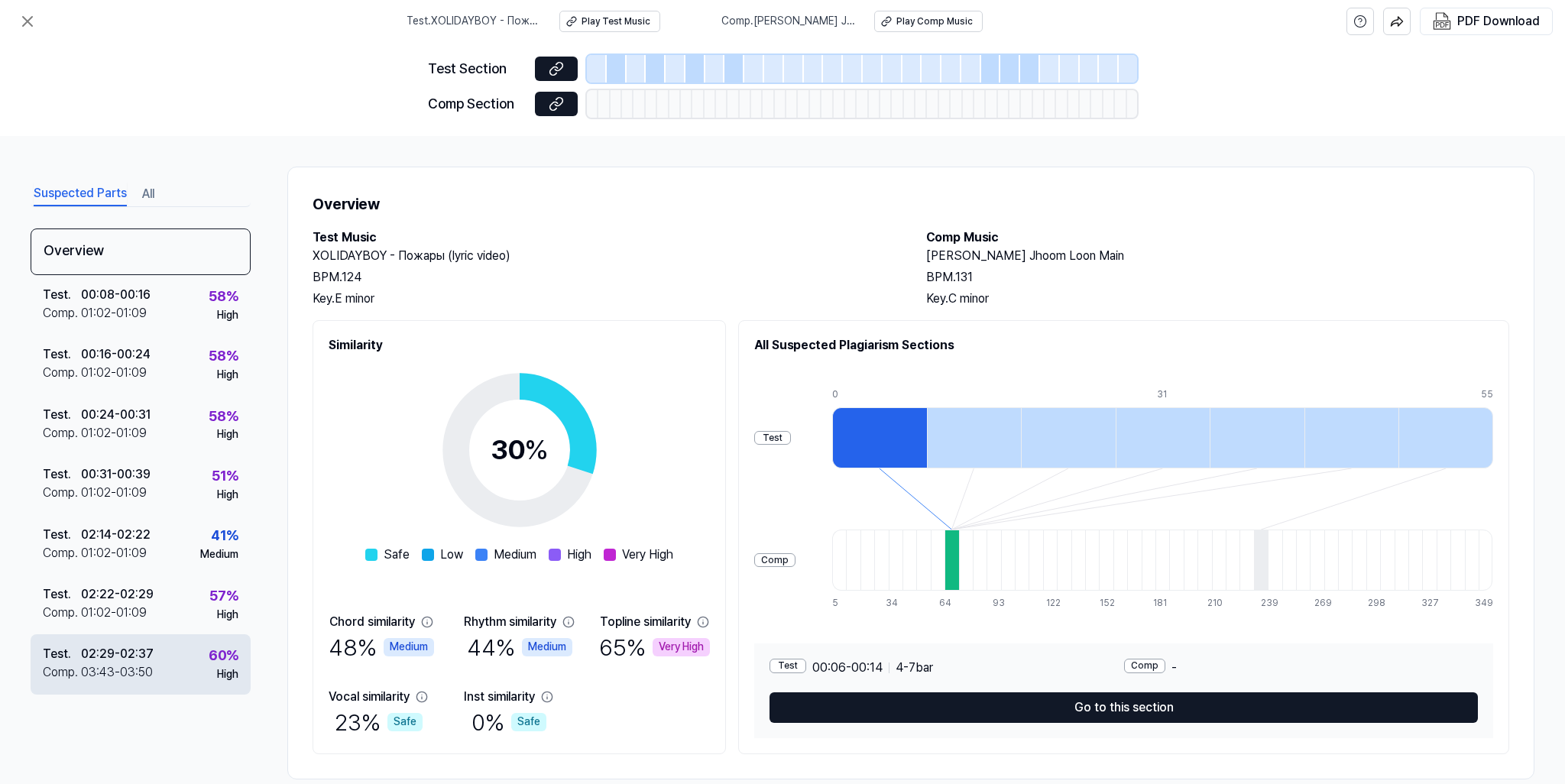
click at [122, 660] on div "02:29 - 02:37" at bounding box center [118, 654] width 73 height 18
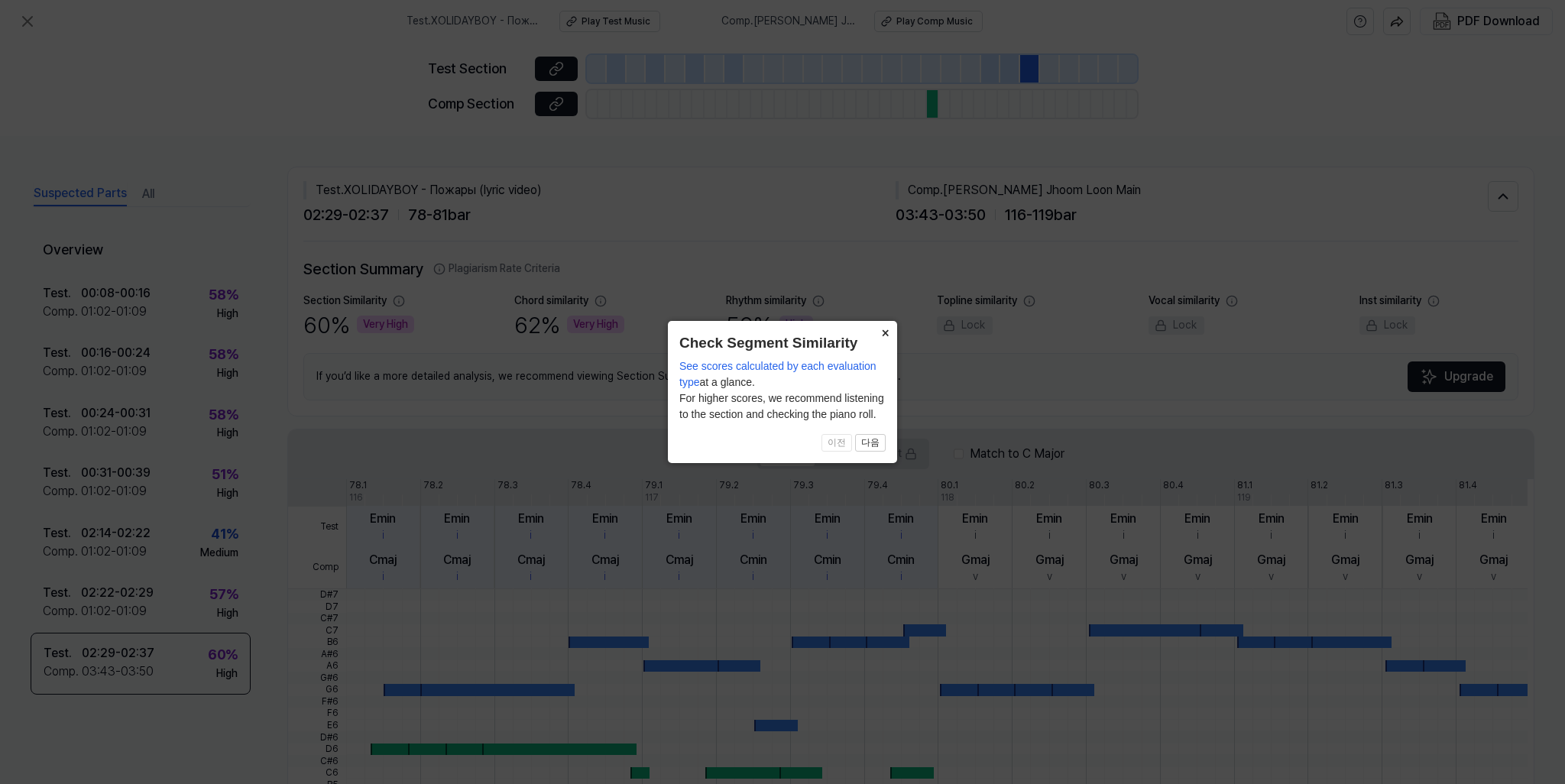
click at [878, 332] on button "×" at bounding box center [884, 332] width 24 height 22
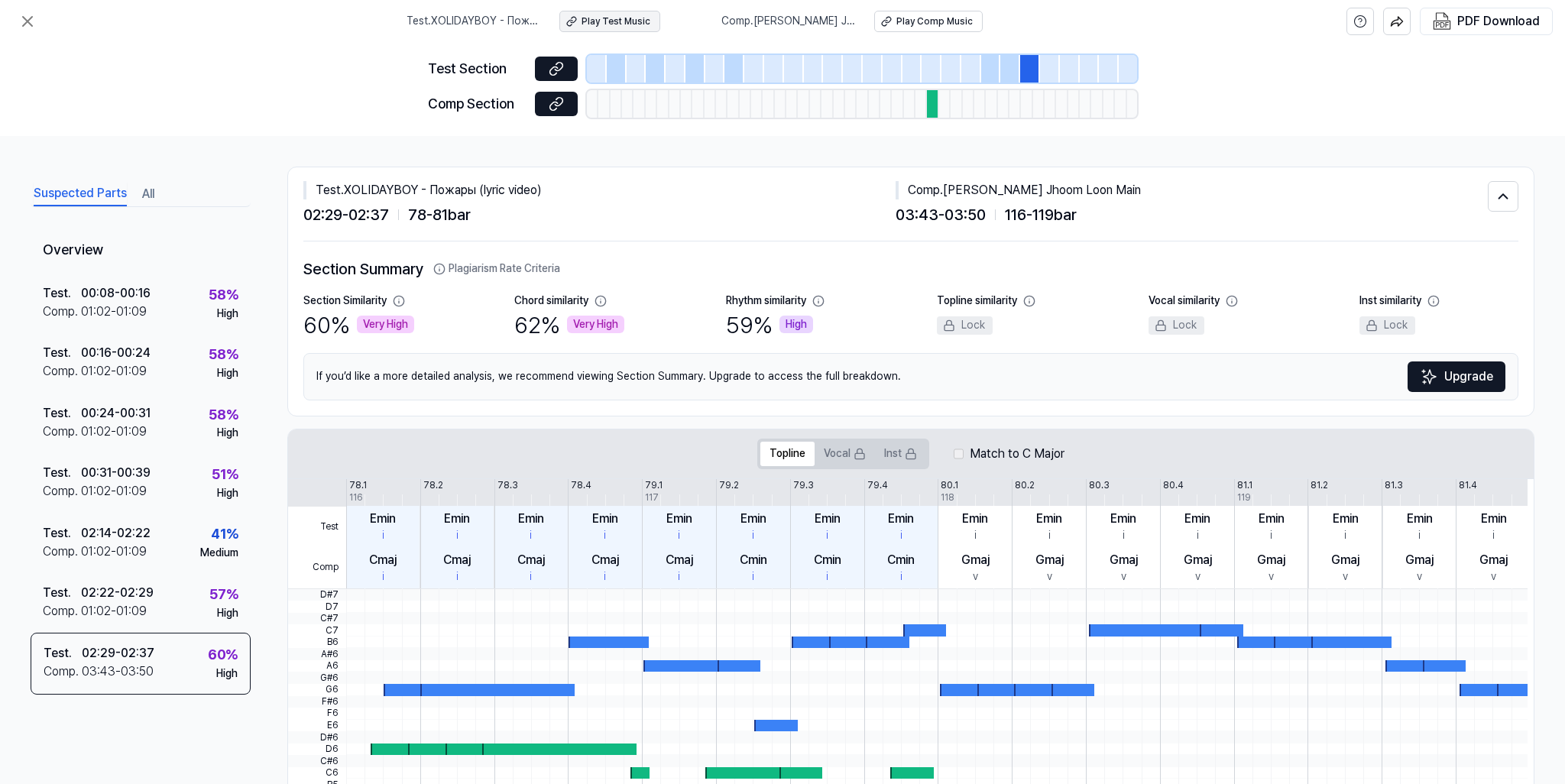
click at [623, 25] on div "Play Test Music" at bounding box center [615, 22] width 69 height 13
click at [933, 104] on div at bounding box center [933, 104] width 12 height 27
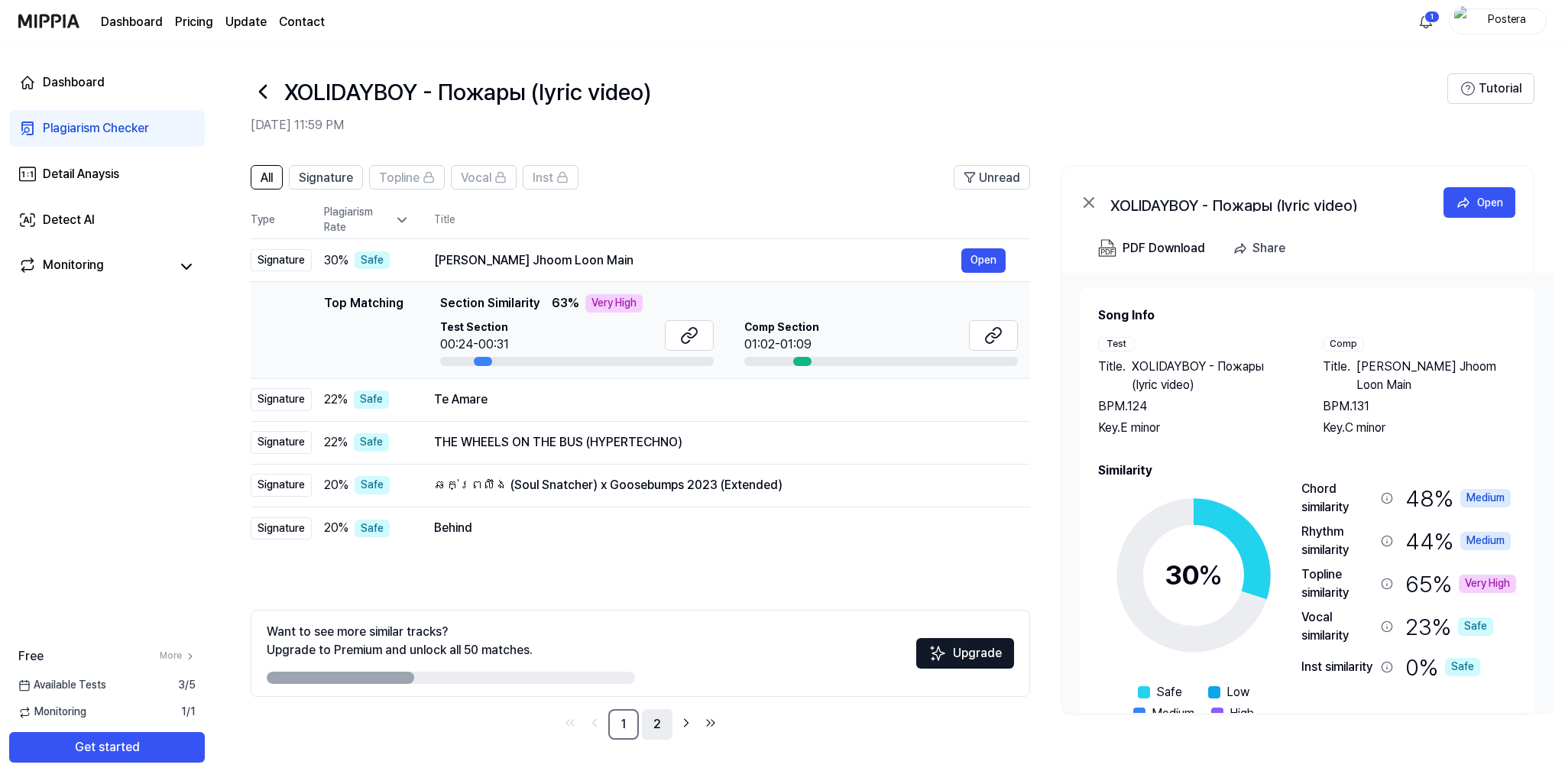
click at [653, 725] on link "2" at bounding box center [657, 724] width 31 height 31
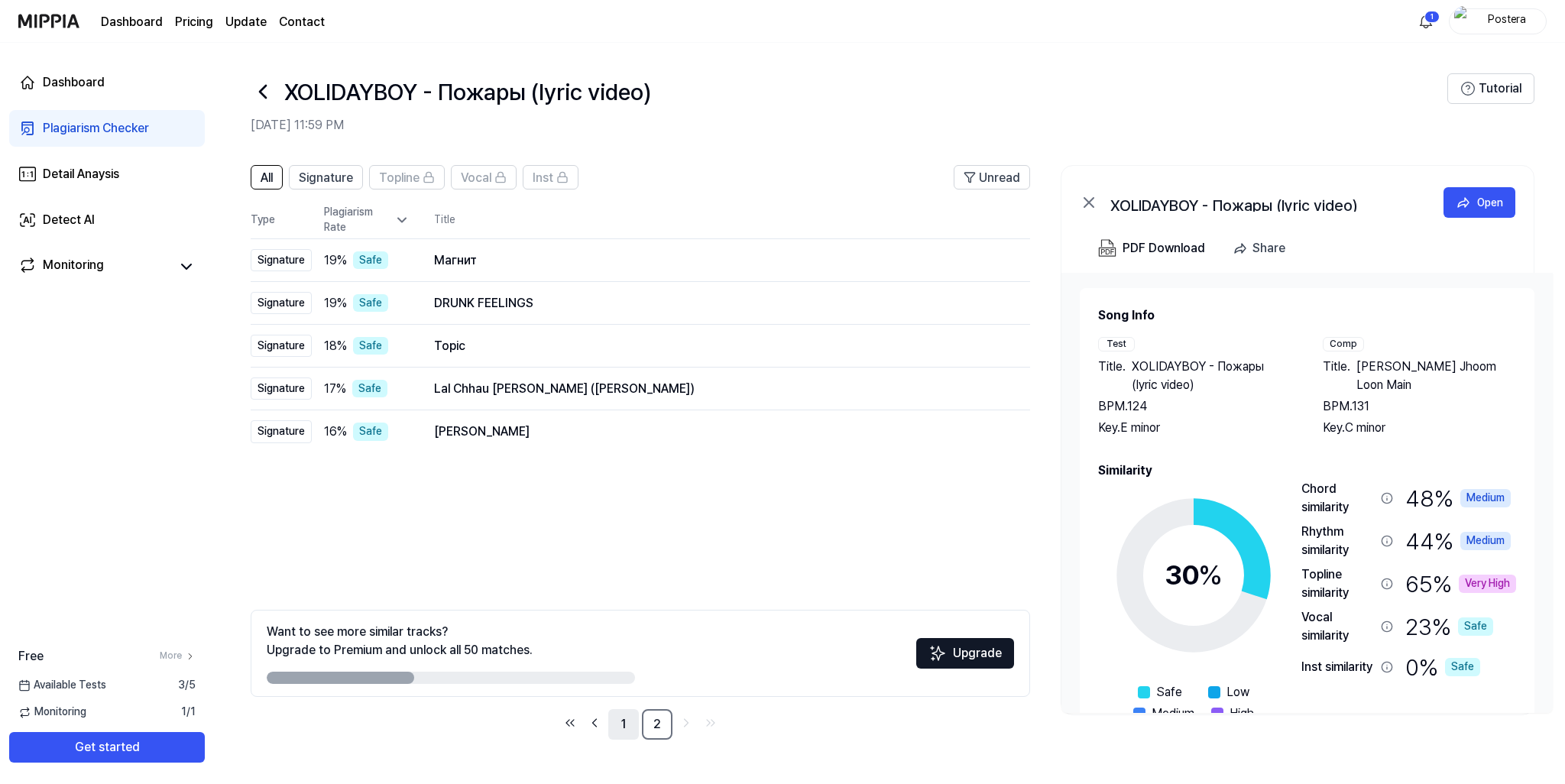
click at [624, 725] on link "1" at bounding box center [623, 724] width 31 height 31
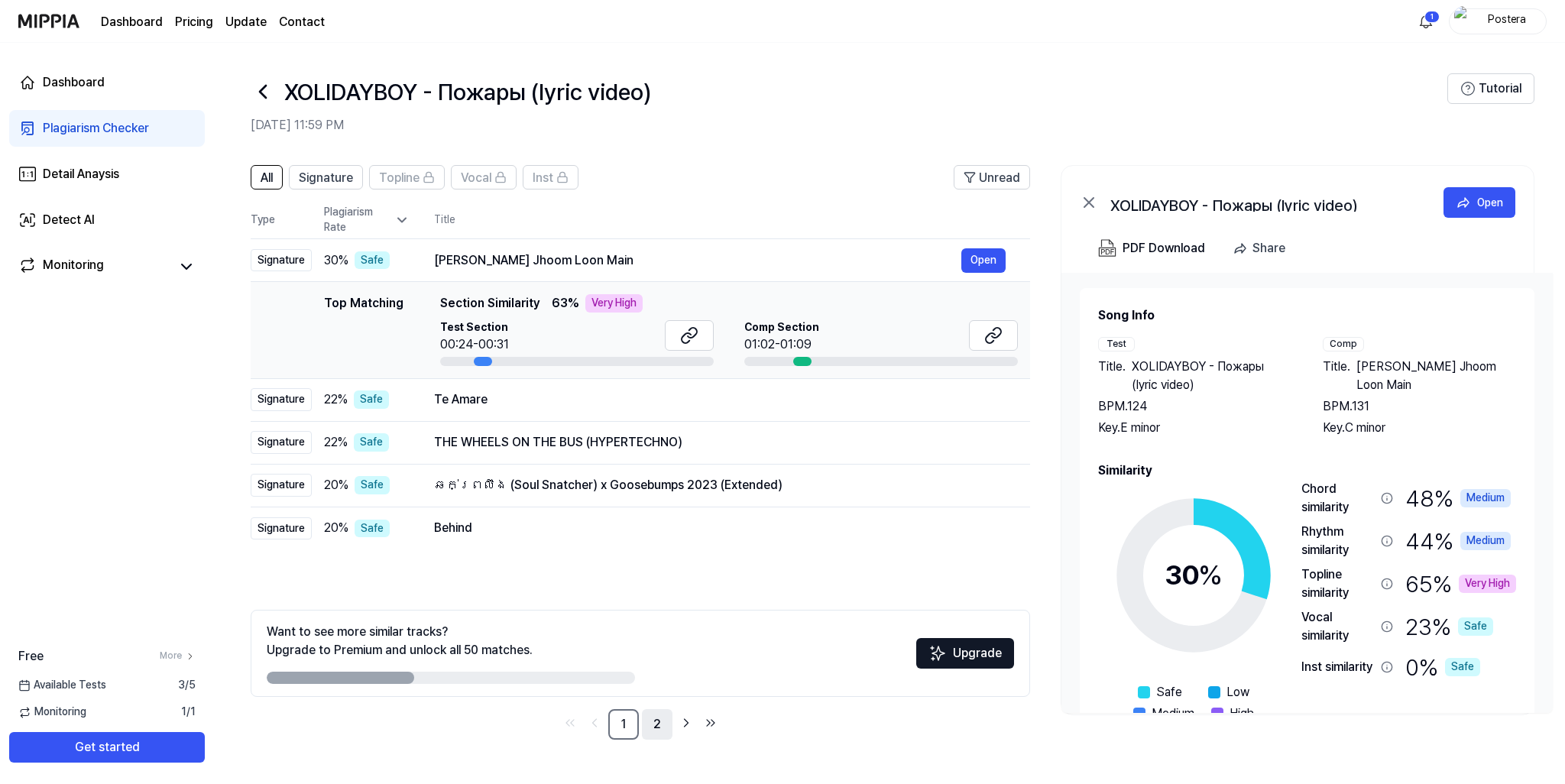
click at [650, 728] on link "2" at bounding box center [657, 724] width 31 height 31
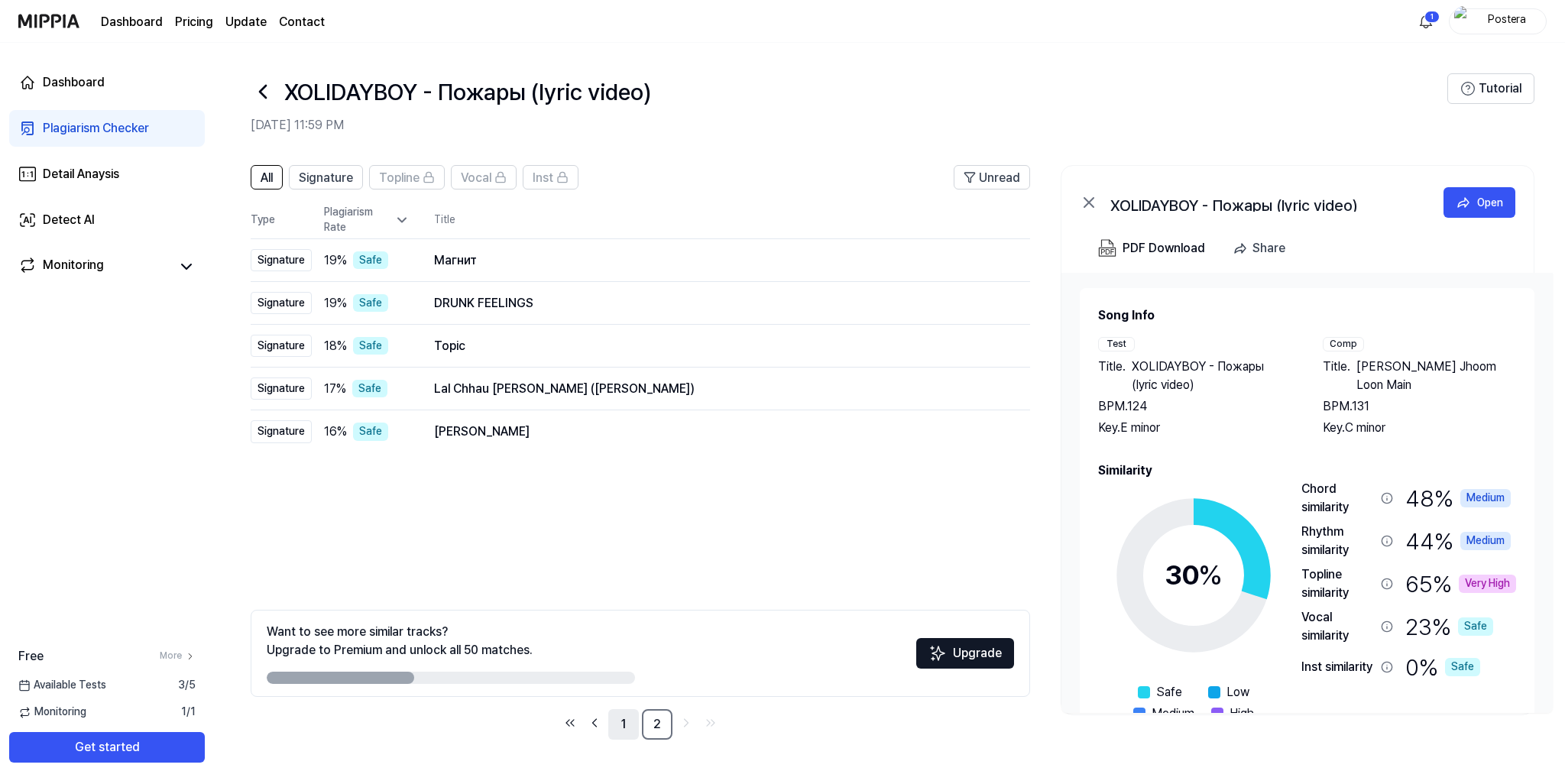
click at [626, 728] on link "1" at bounding box center [623, 724] width 31 height 31
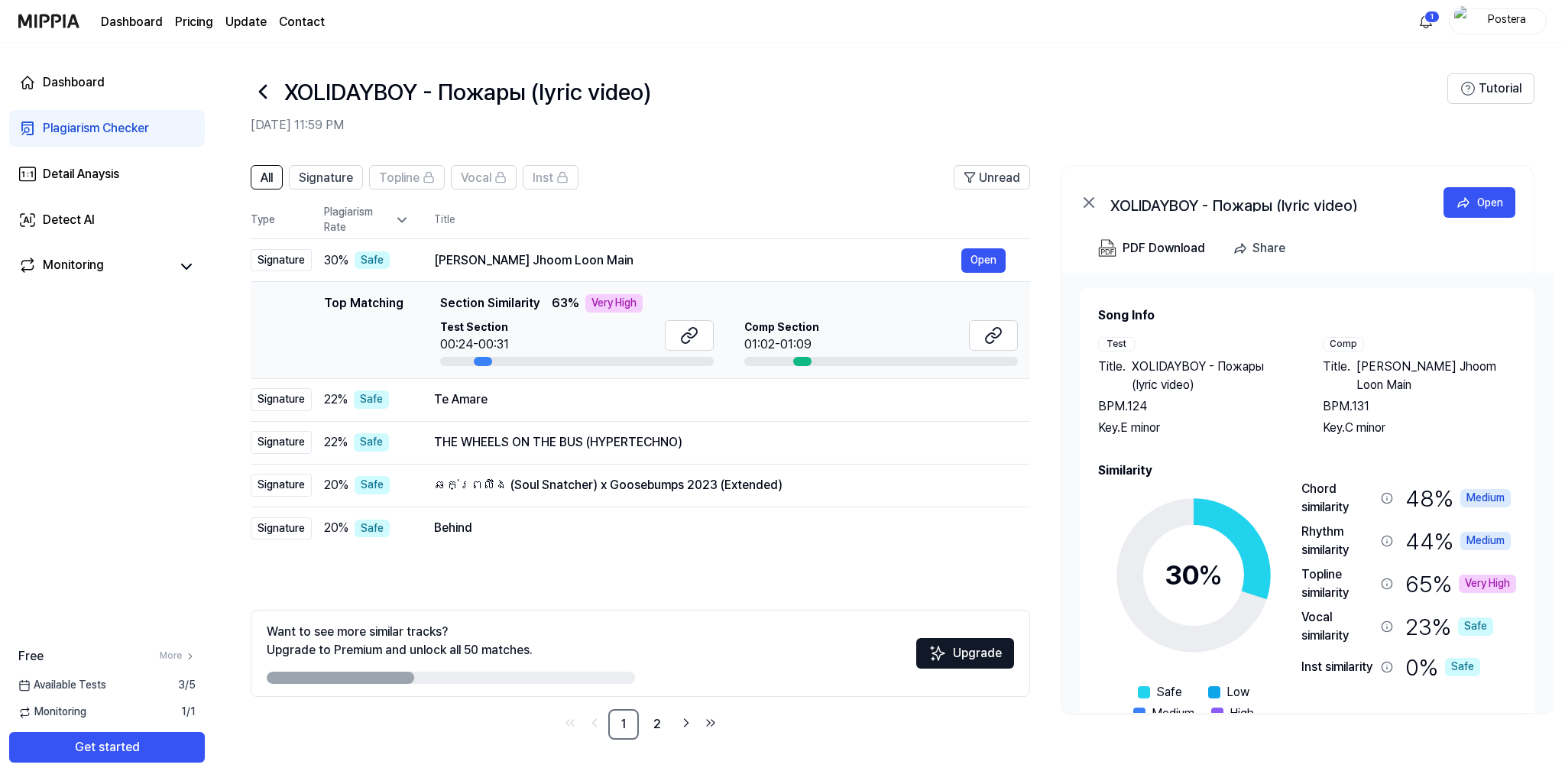
click at [111, 118] on link "Plagiarism Checker" at bounding box center [107, 128] width 196 height 36
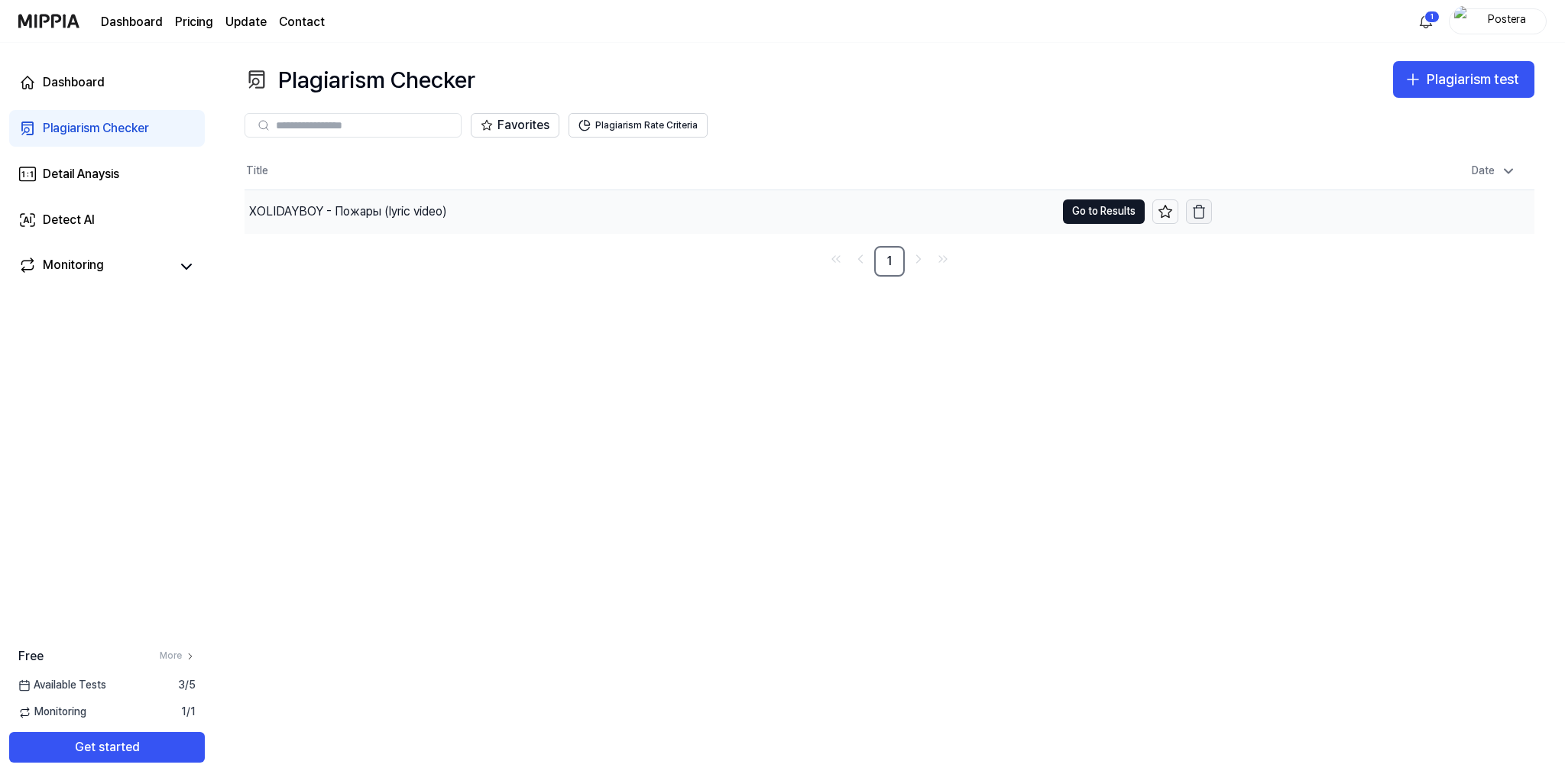
click at [1198, 213] on icon "button" at bounding box center [1199, 211] width 15 height 15
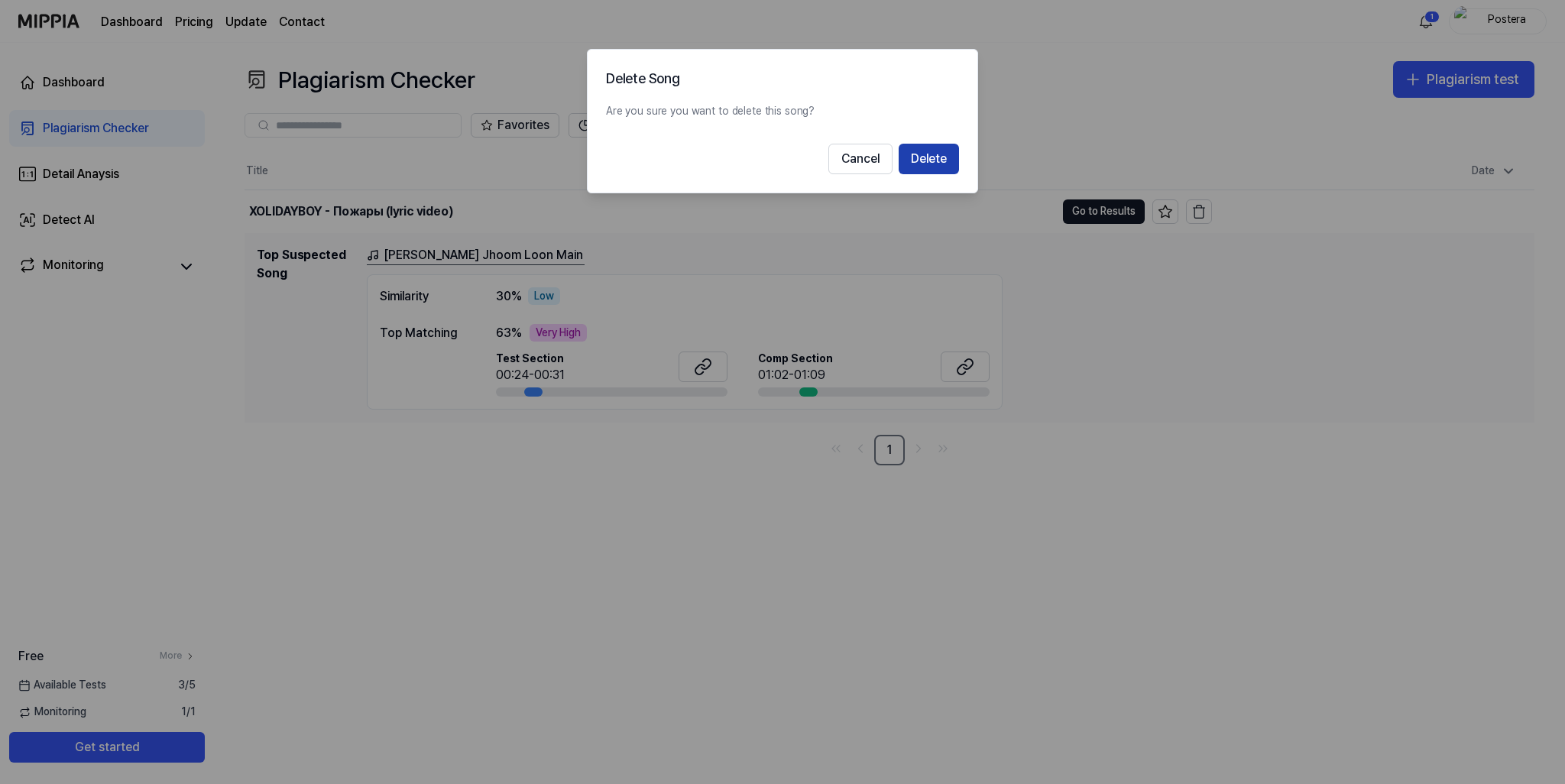
click at [933, 160] on button "Delete" at bounding box center [928, 158] width 61 height 31
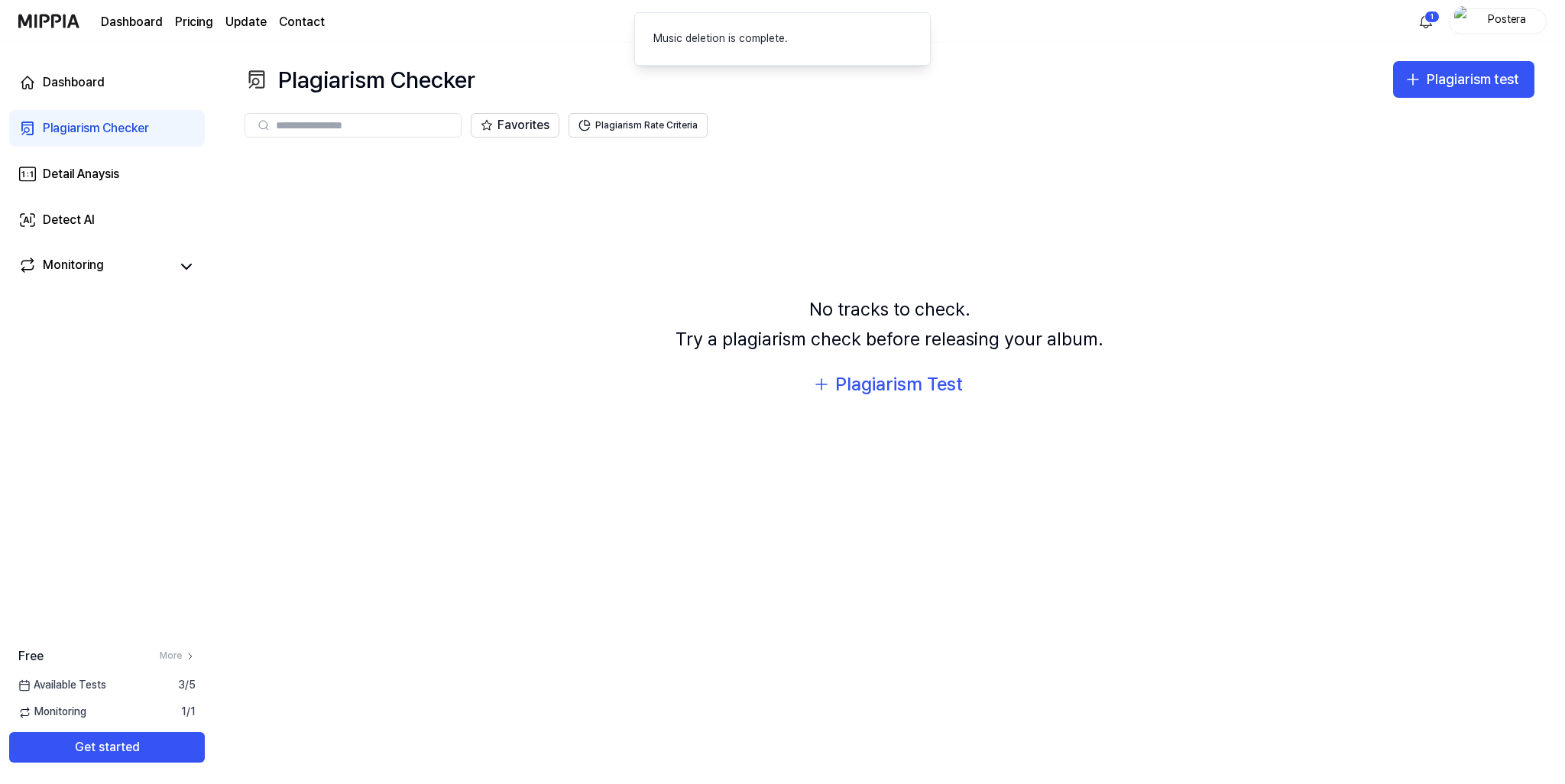
click at [461, 493] on div "No tracks to check. Try a plagiarism check before releasing your album. Plagiar…" at bounding box center [889, 348] width 1290 height 392
click at [1382, 15] on div "Dashboard Pricing Update Contact 1 Postera" at bounding box center [782, 21] width 1529 height 42
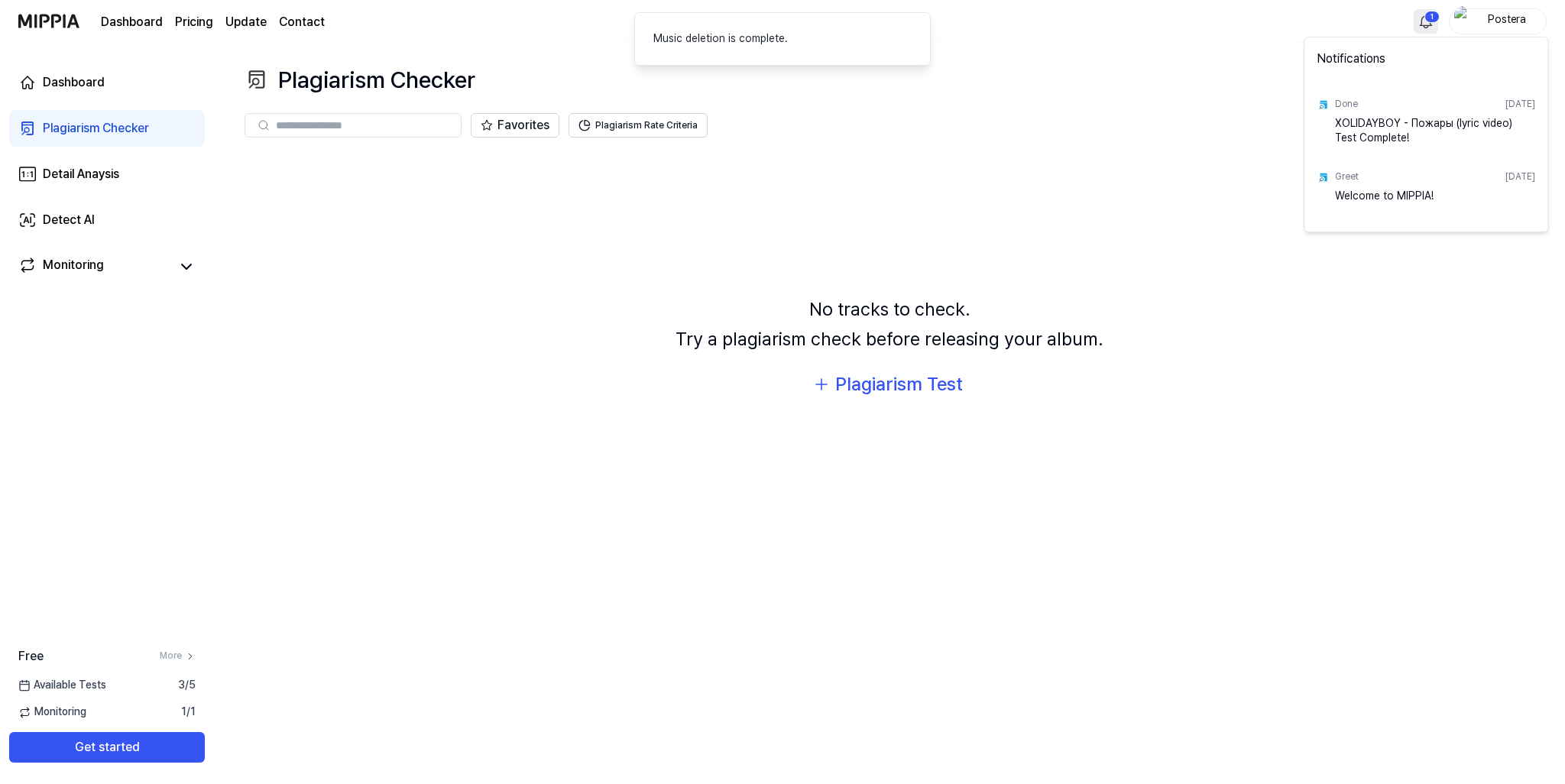
click at [1431, 22] on html "Dashboard Pricing Update Contact 1 Postera Dashboard Plagiarism Checker Detail …" at bounding box center [782, 392] width 1565 height 784
